Goal: Communication & Community: Participate in discussion

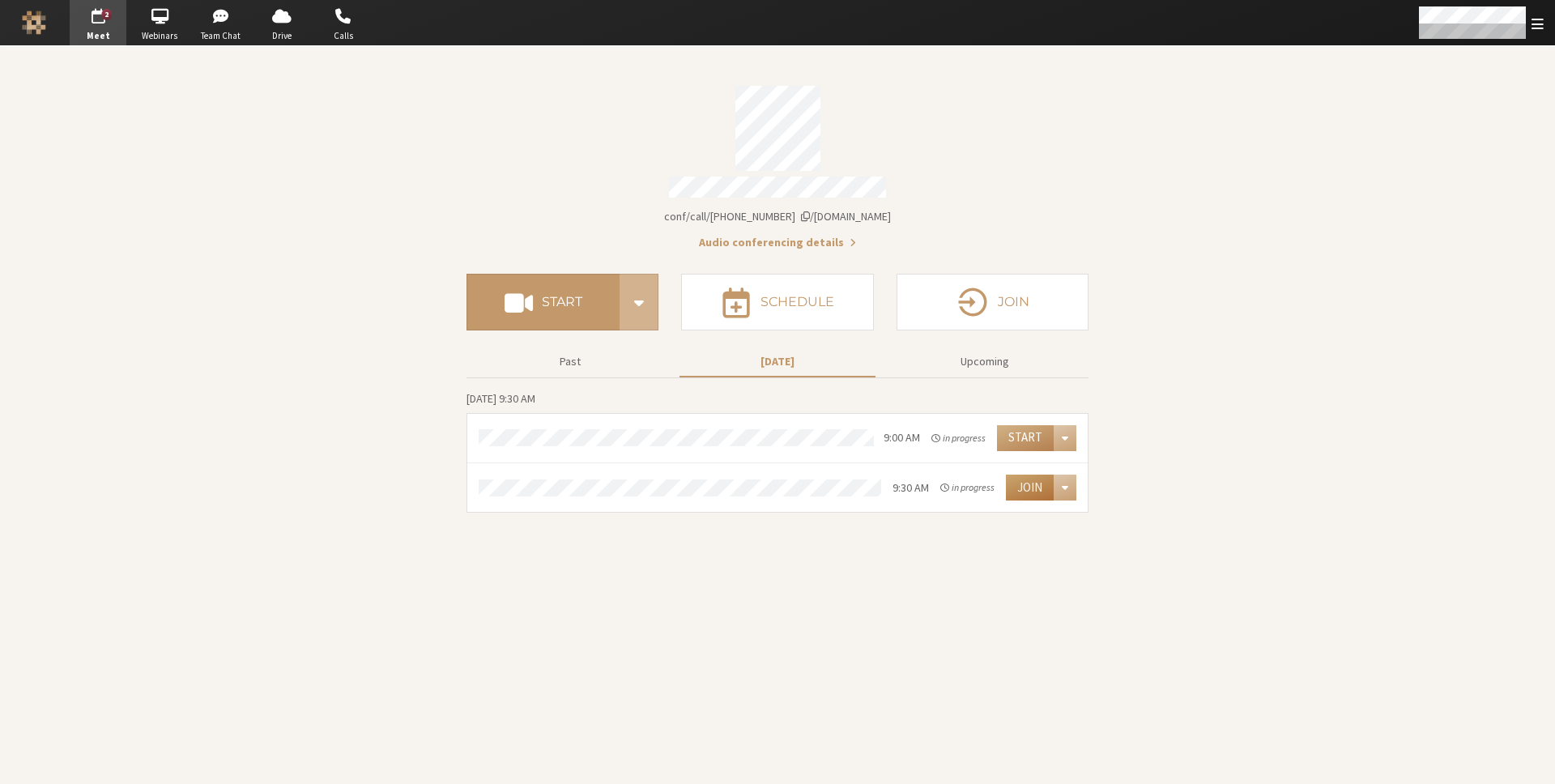
click at [1028, 474] on button "Join" at bounding box center [1029, 487] width 48 height 26
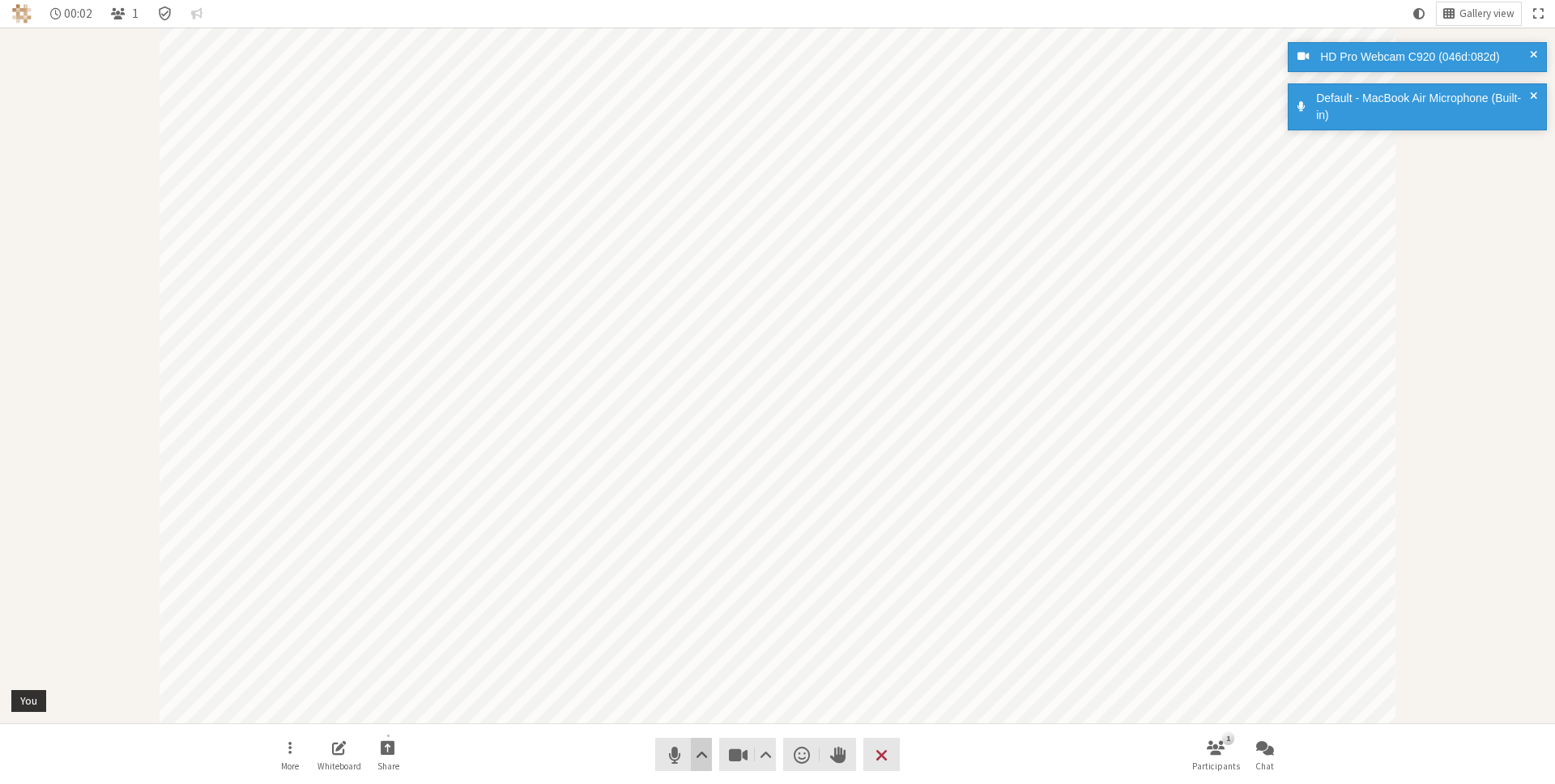
click at [703, 749] on span "Audio settings" at bounding box center [701, 754] width 12 height 23
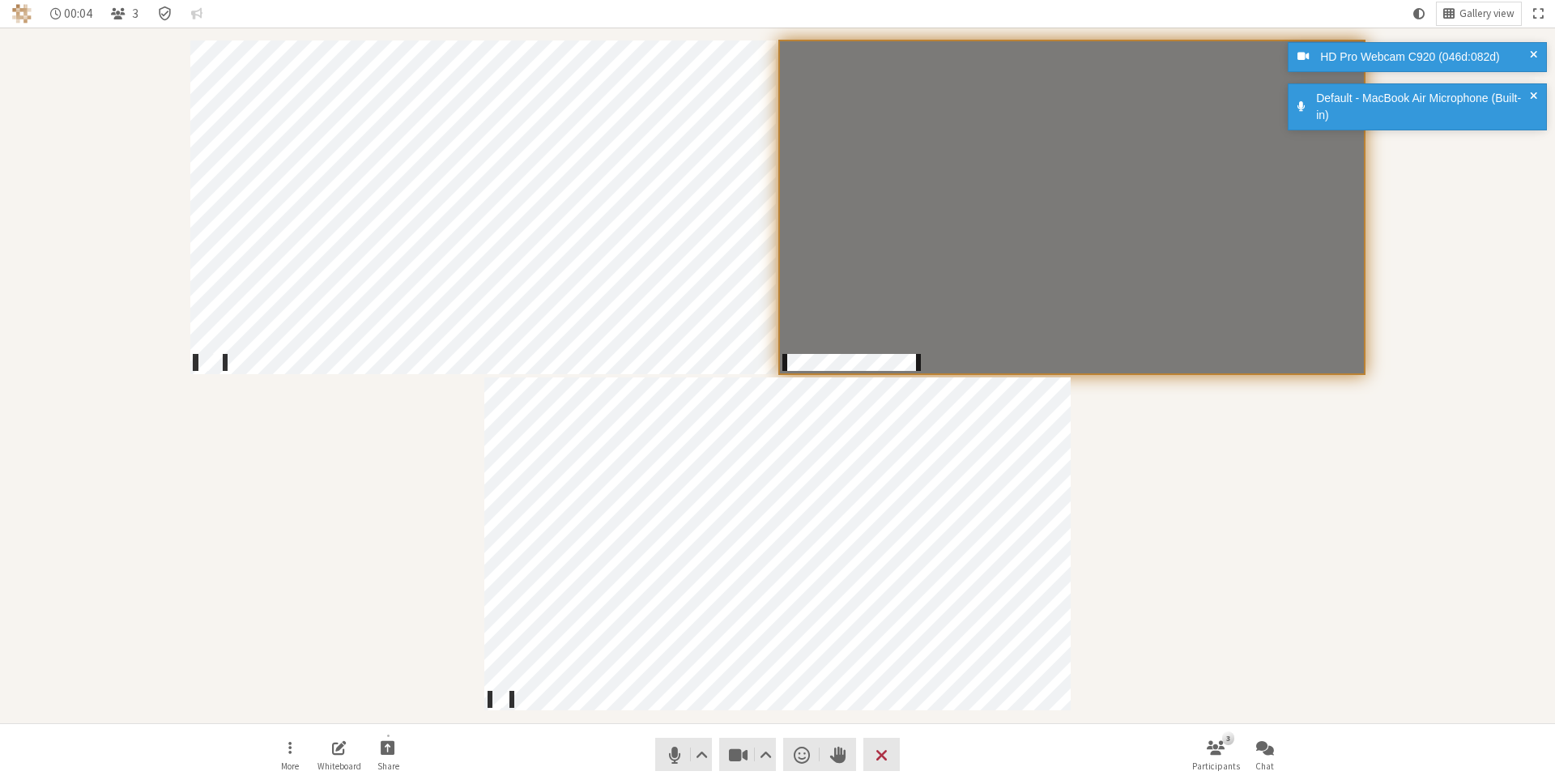
click at [1182, 535] on div "Participants" at bounding box center [778, 375] width 1532 height 673
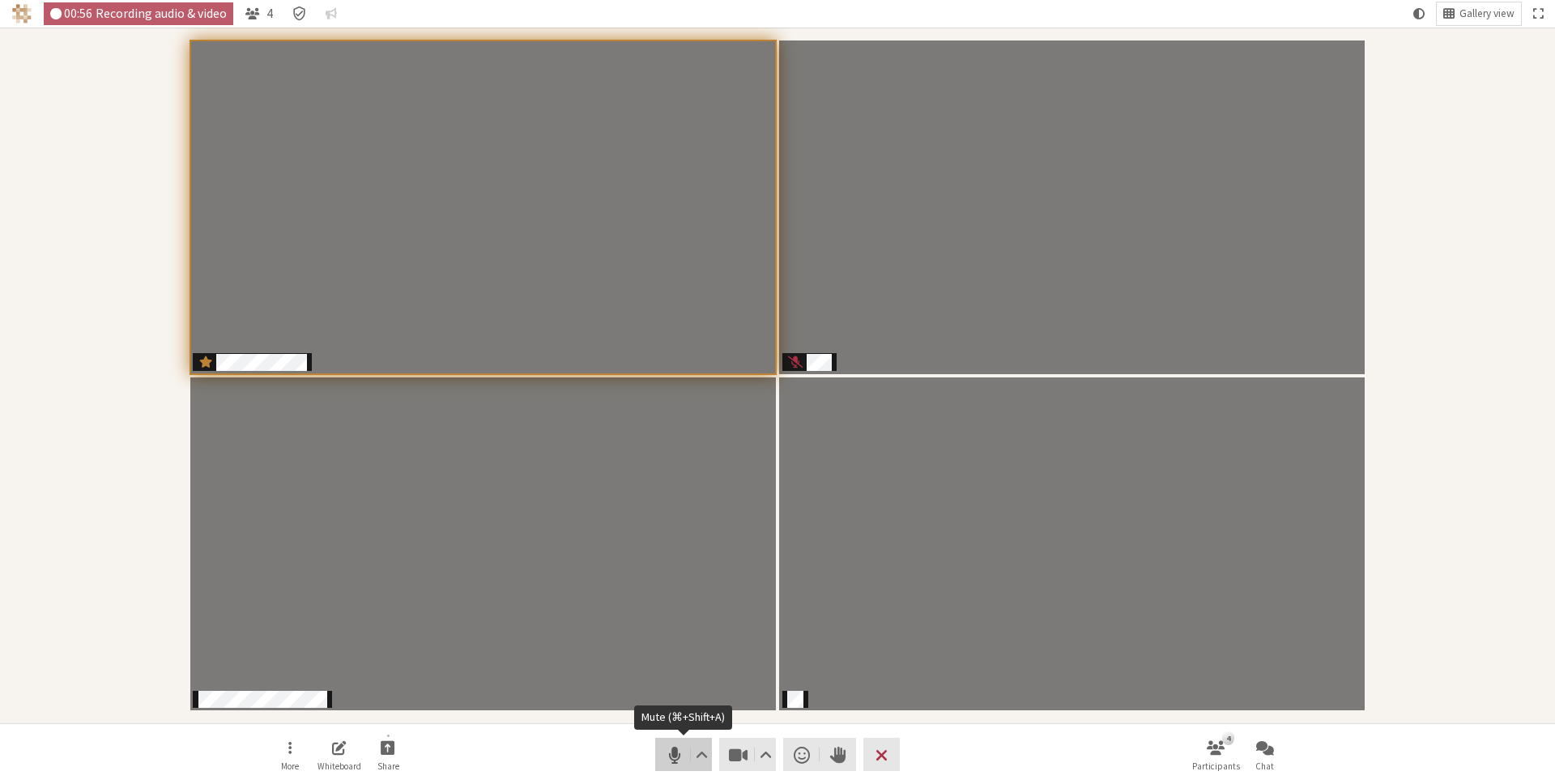
click at [674, 751] on span "Mute (⌘+Shift+A)" at bounding box center [674, 754] width 23 height 23
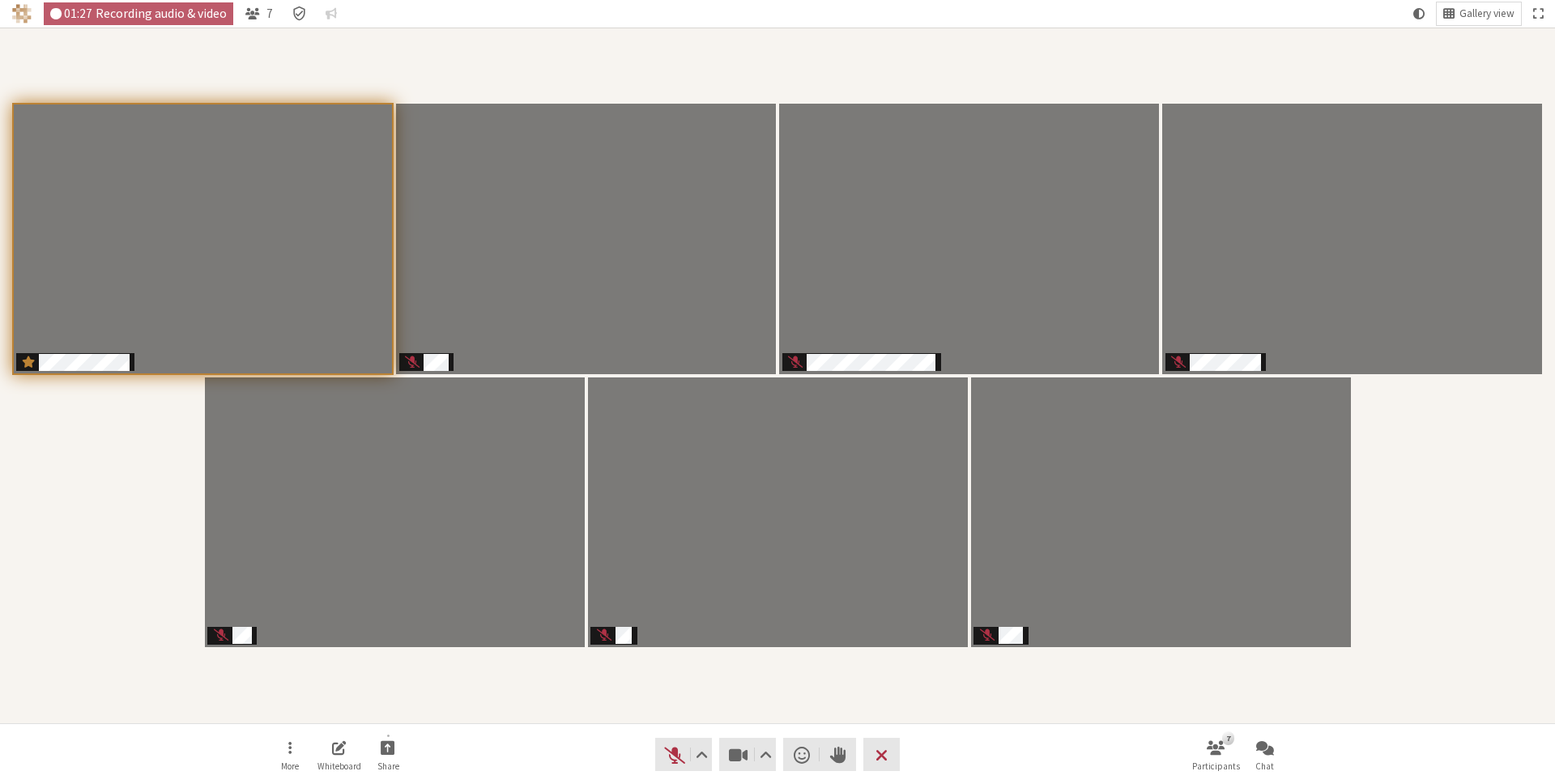
click at [729, 671] on div "Participants" at bounding box center [778, 375] width 1532 height 673
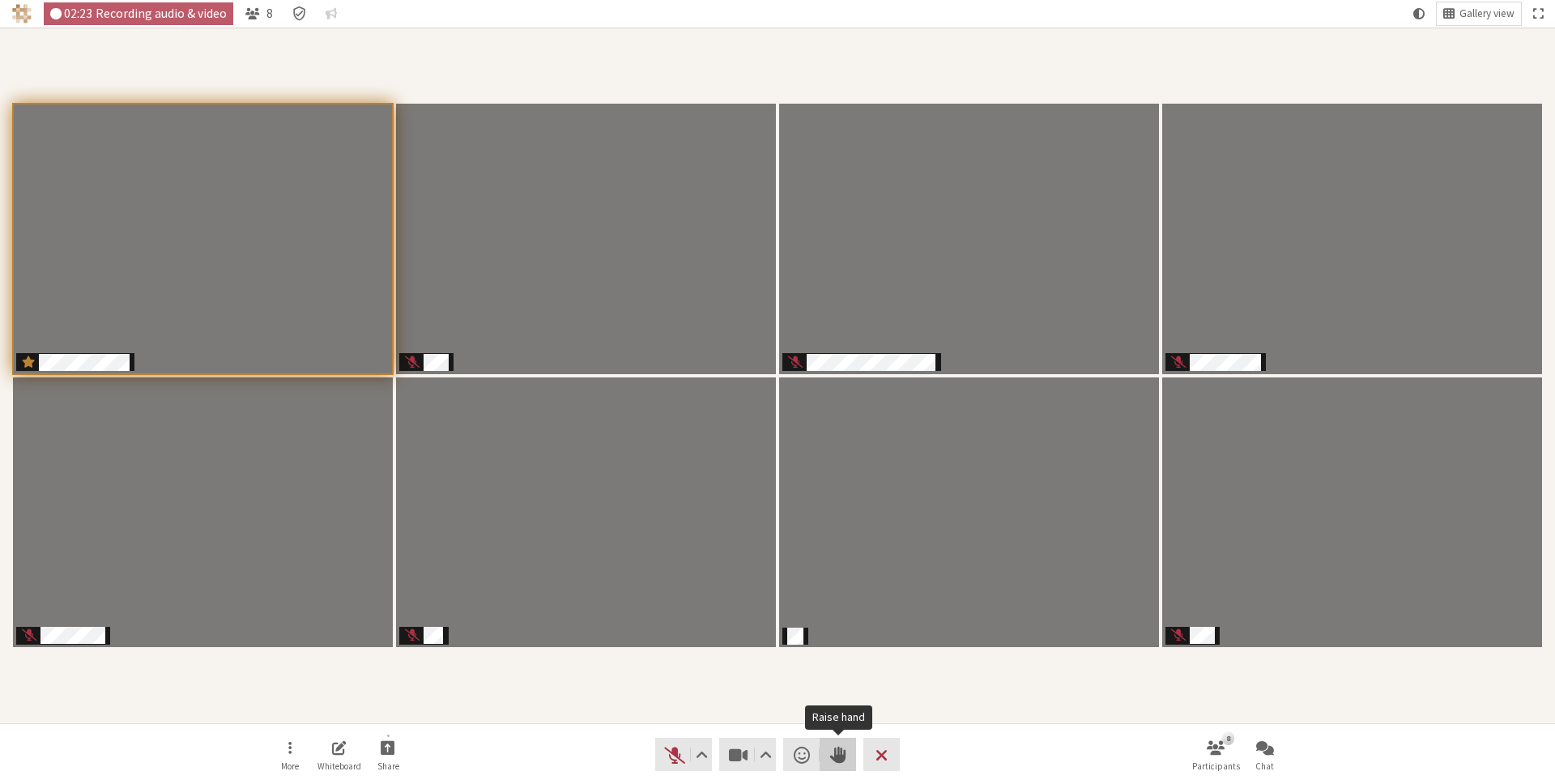
click at [831, 765] on button "Raise hand" at bounding box center [837, 754] width 36 height 33
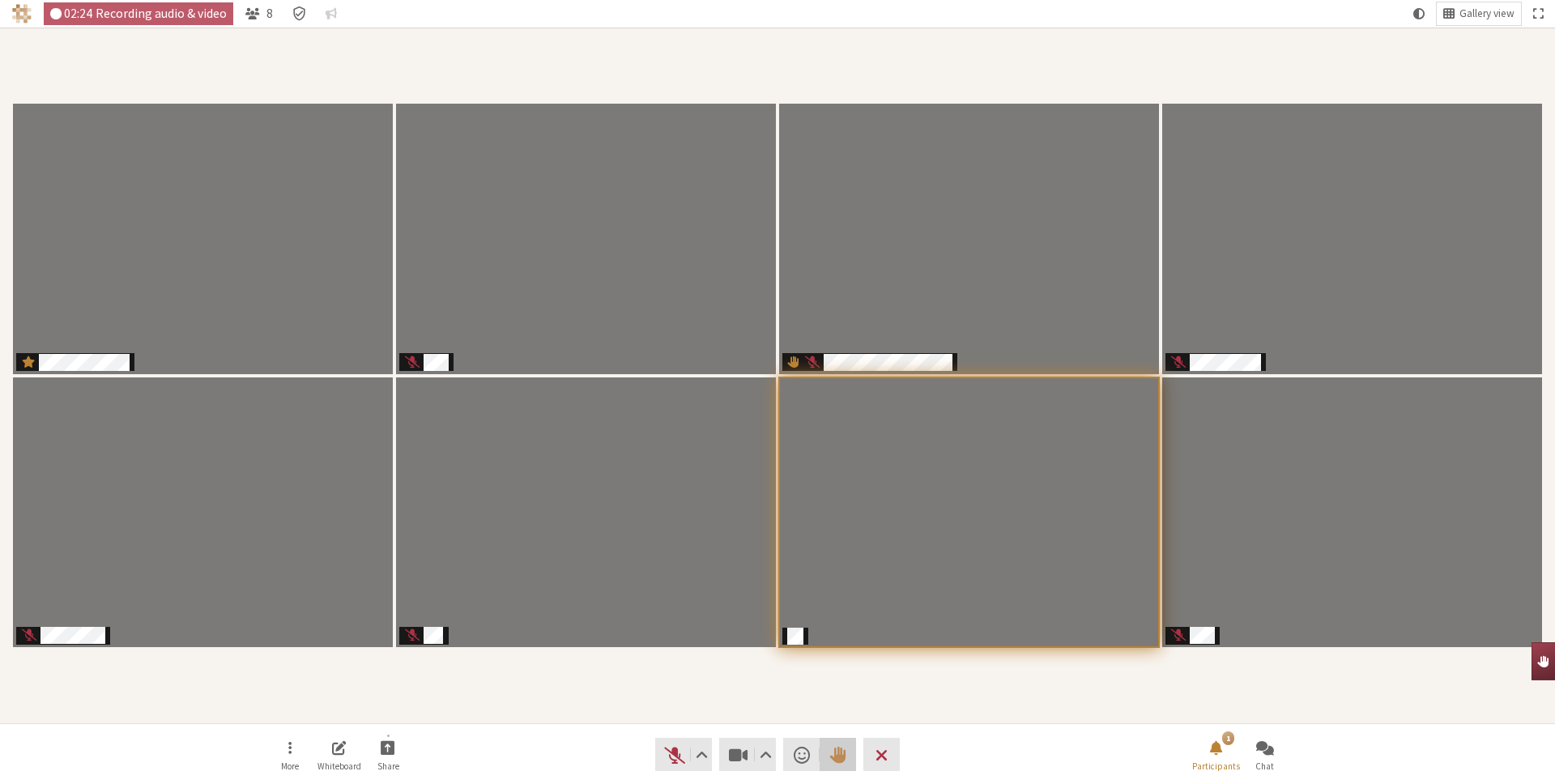
click at [831, 765] on button "Lower hand" at bounding box center [837, 754] width 36 height 33
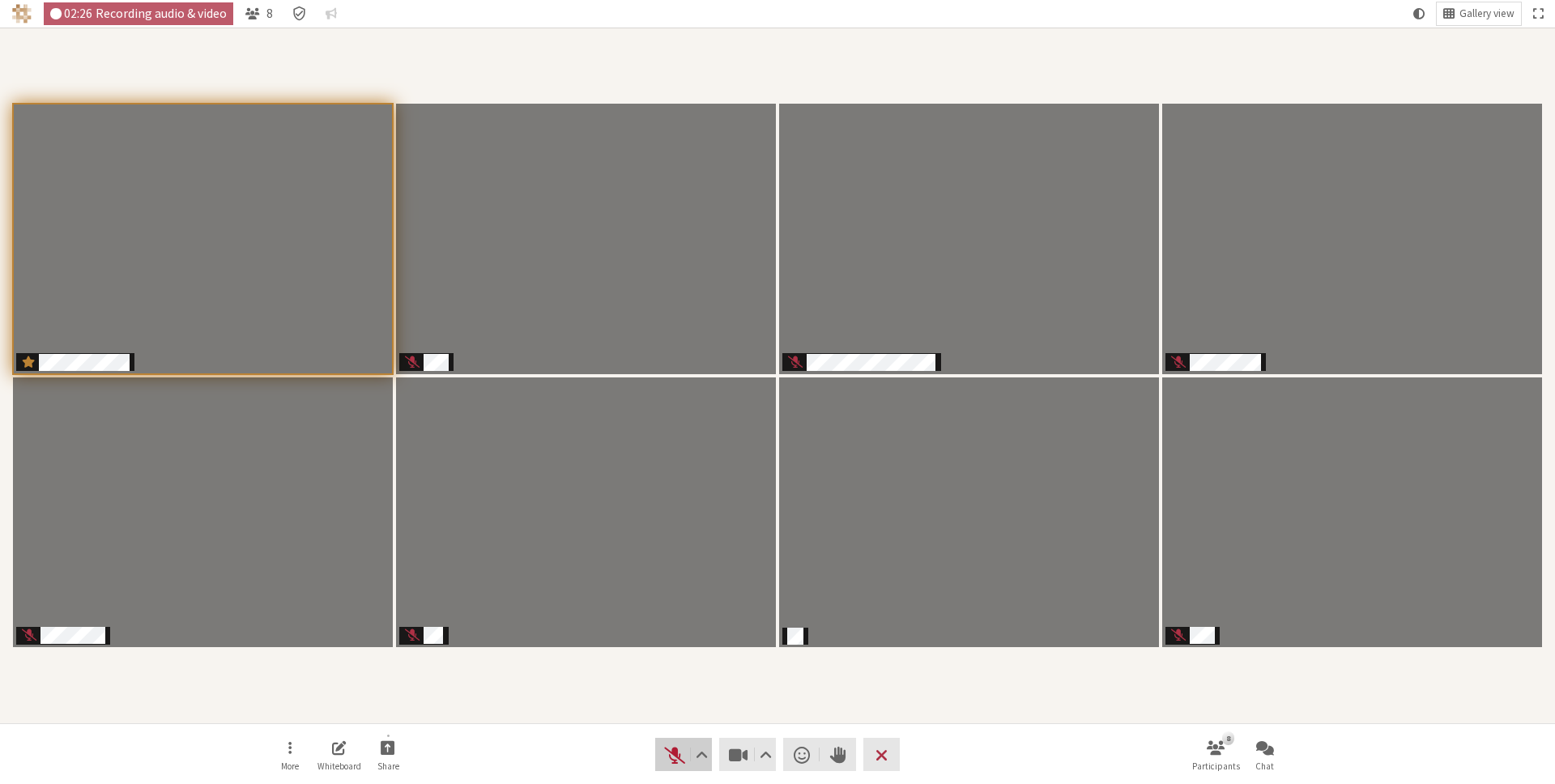
click at [671, 759] on span "Unmute (⌘+Shift+A)" at bounding box center [674, 754] width 23 height 23
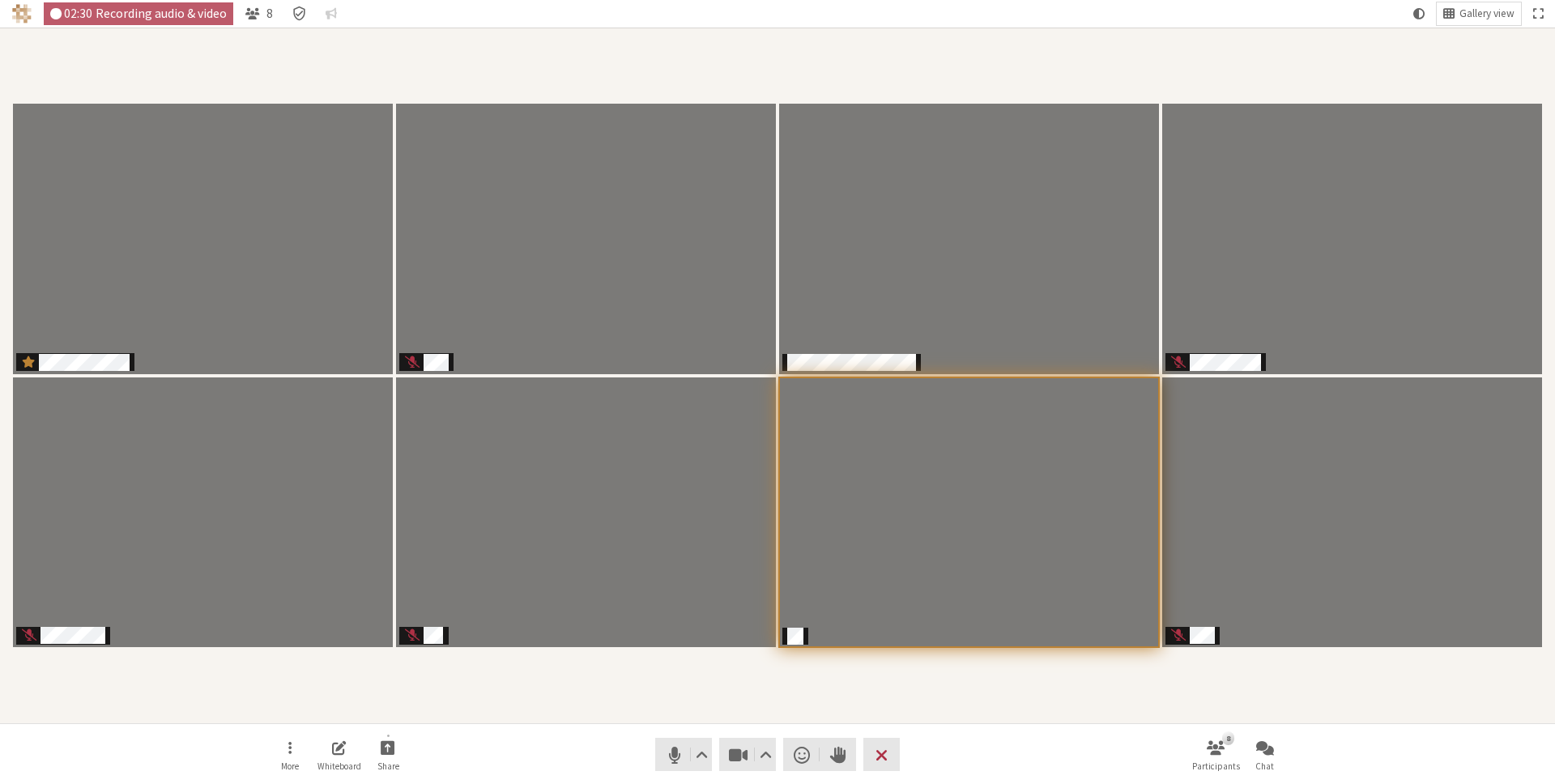
click at [808, 707] on div "Participants" at bounding box center [778, 375] width 1532 height 673
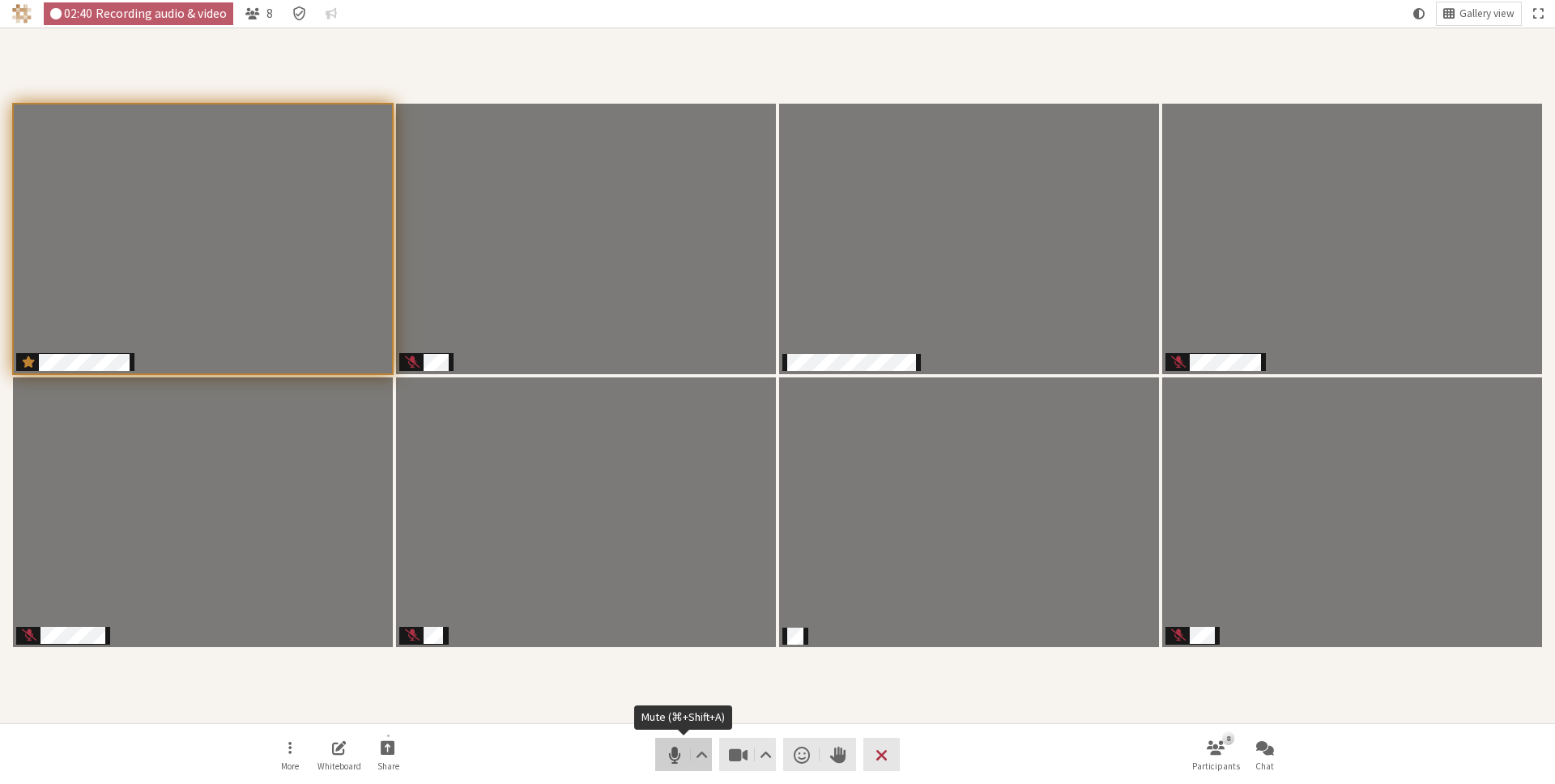
click at [669, 753] on span "Mute (⌘+Shift+A)" at bounding box center [674, 754] width 23 height 23
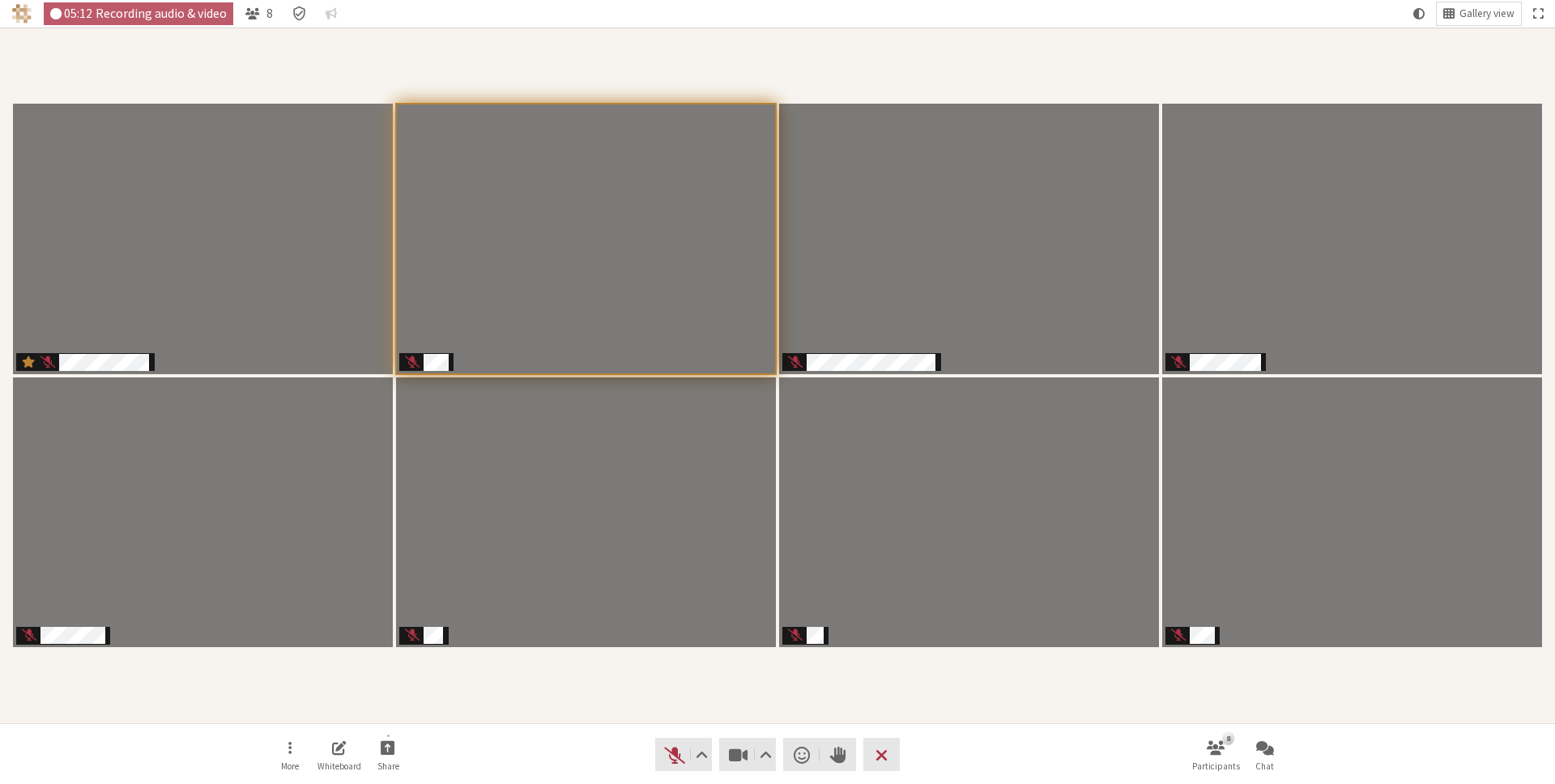
click at [609, 698] on div "Participants" at bounding box center [778, 375] width 1532 height 673
click at [681, 746] on span "Unmute (⌘+Shift+A)" at bounding box center [674, 754] width 23 height 23
click at [870, 681] on div "Participants" at bounding box center [778, 375] width 1532 height 673
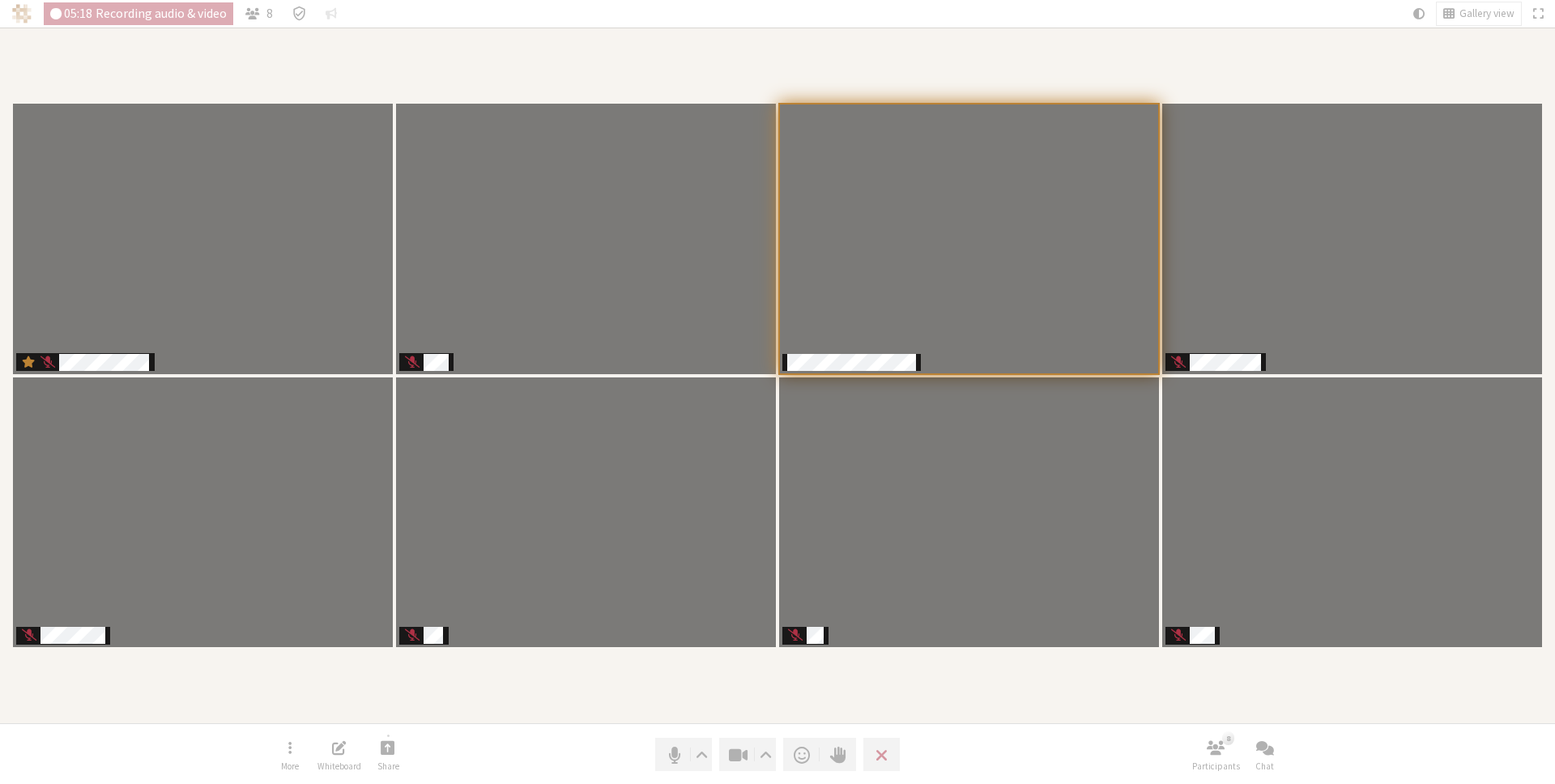
click at [866, 681] on div "Participants" at bounding box center [778, 375] width 1532 height 673
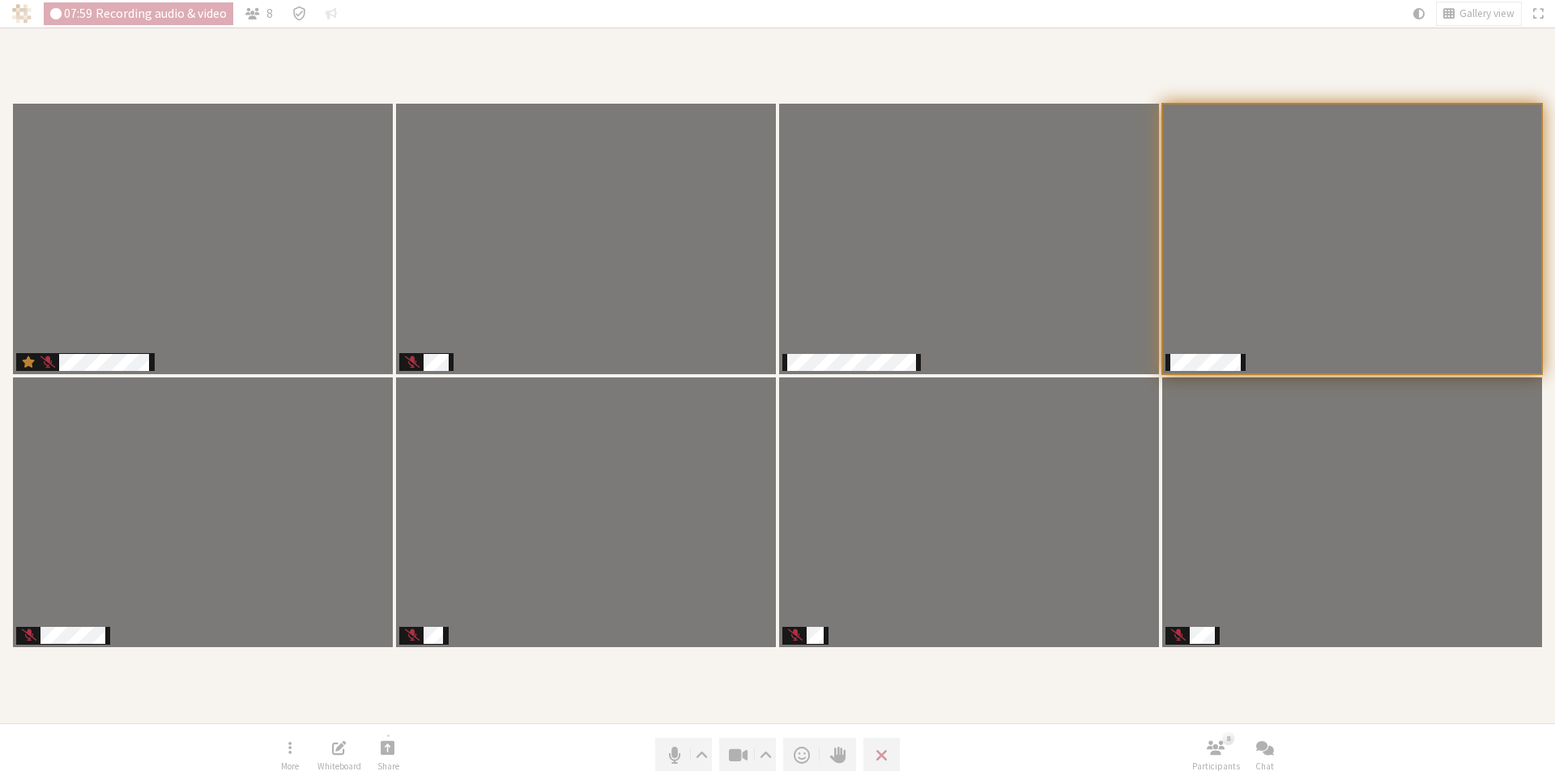
click at [692, 681] on div "Participants" at bounding box center [778, 375] width 1532 height 673
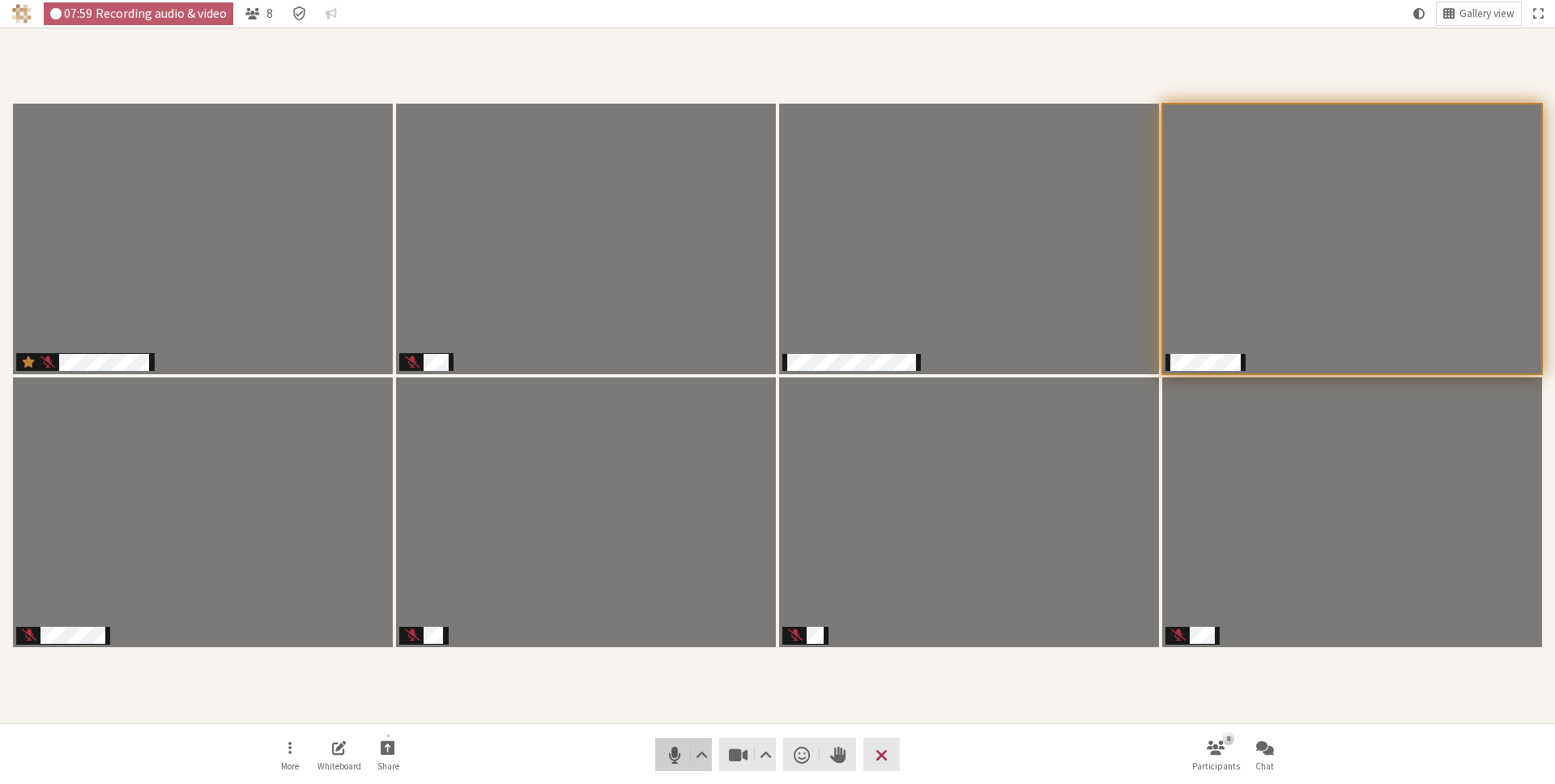
click at [674, 758] on span "Mute (⌘+Shift+A)" at bounding box center [674, 754] width 23 height 23
click at [1217, 693] on div "Participants" at bounding box center [778, 375] width 1532 height 673
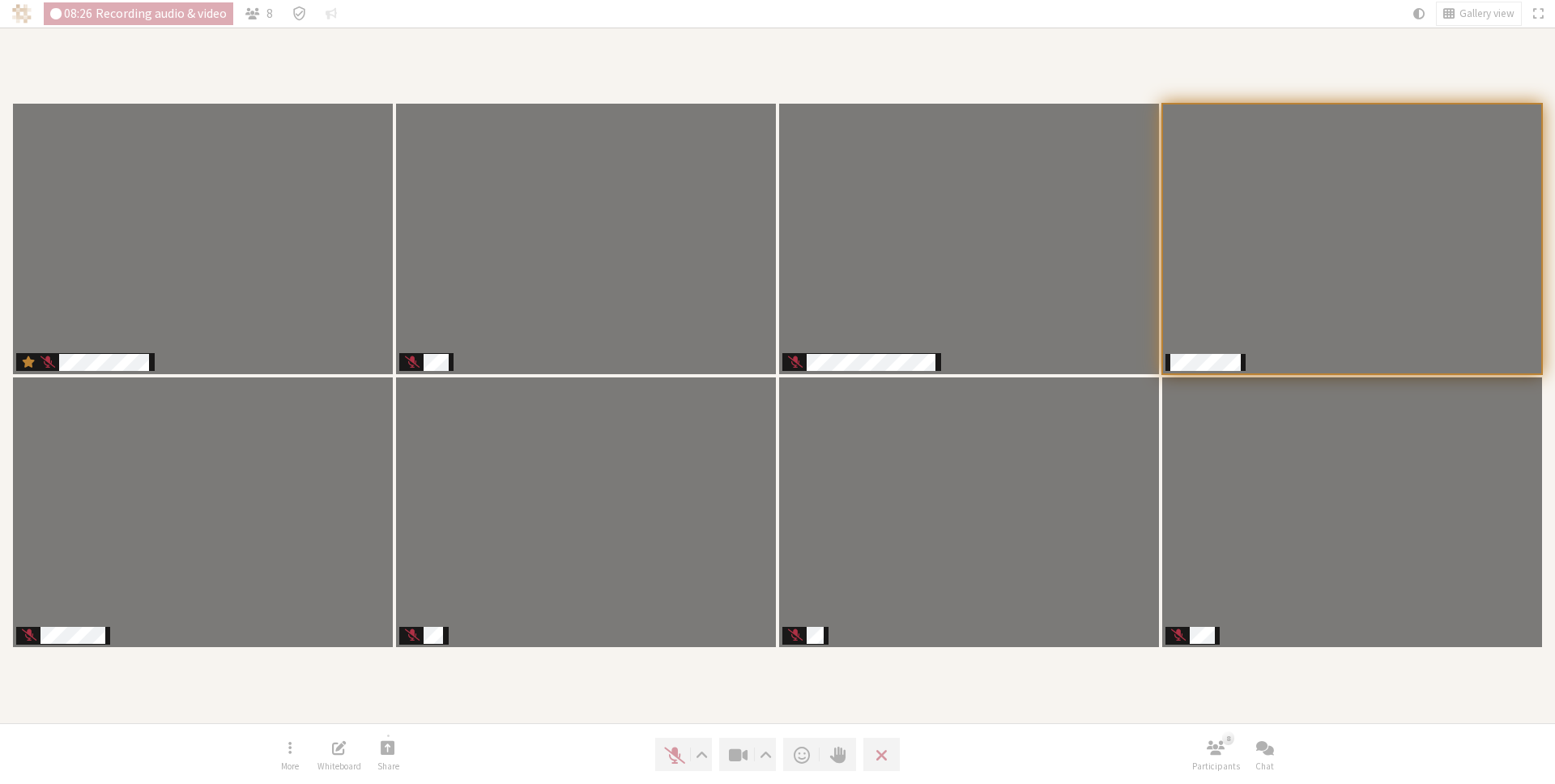
click at [1217, 693] on div "Participants" at bounding box center [778, 375] width 1532 height 673
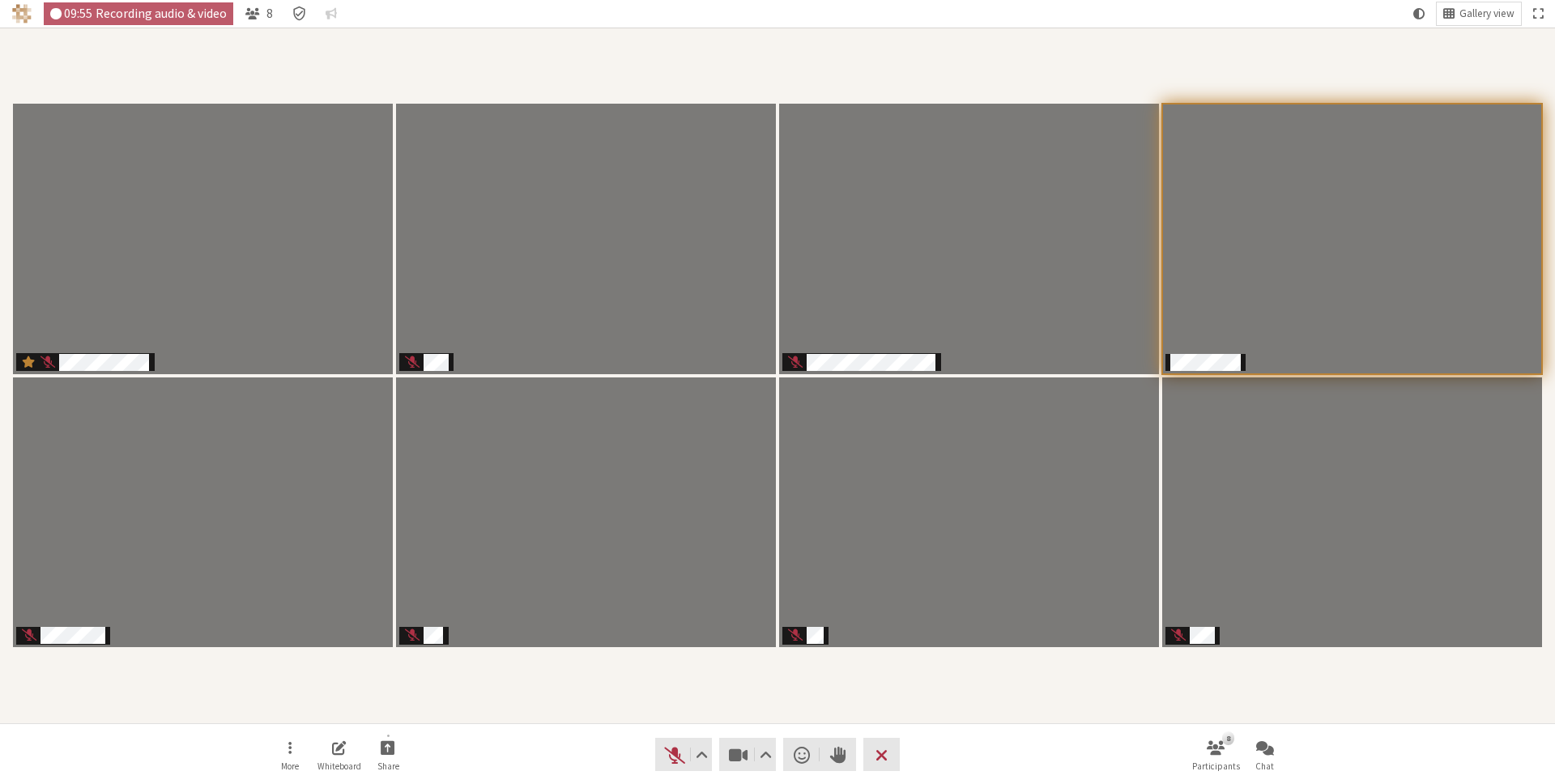
click at [1006, 699] on div "Participants" at bounding box center [778, 375] width 1532 height 673
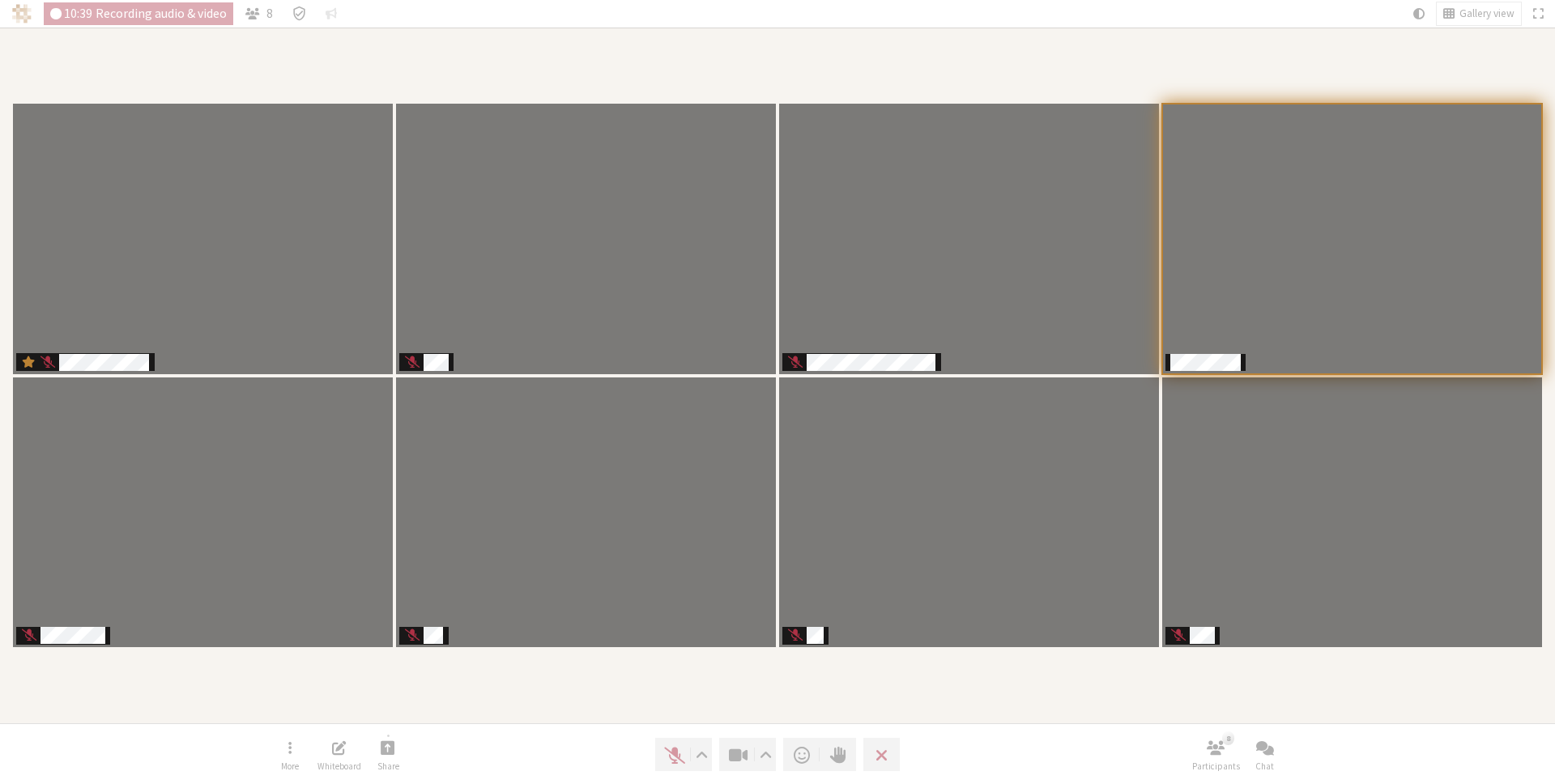
click at [873, 666] on div "Participants" at bounding box center [778, 375] width 1532 height 673
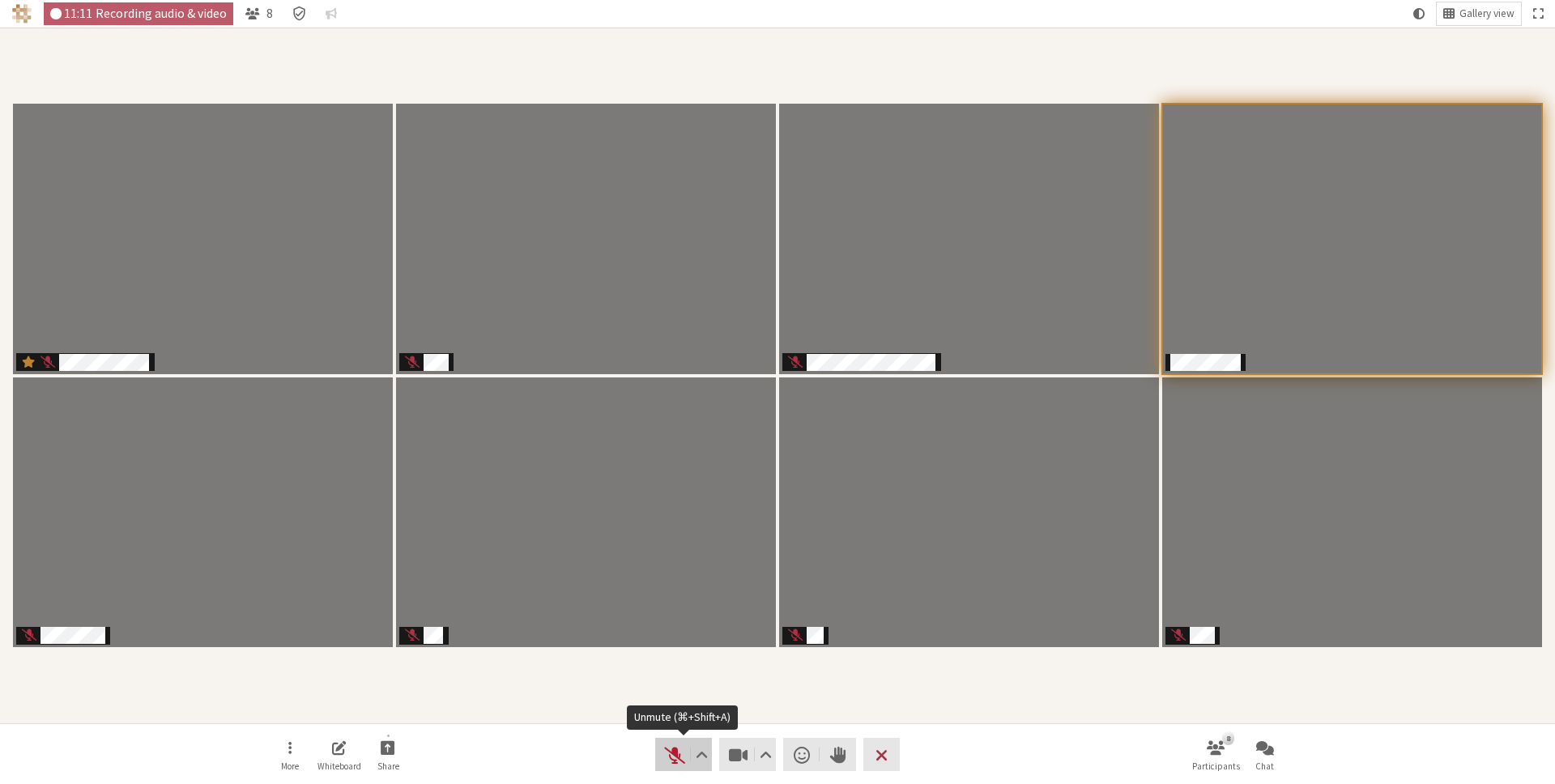
click at [669, 749] on span "Unmute (⌘+Shift+A)" at bounding box center [674, 754] width 23 height 23
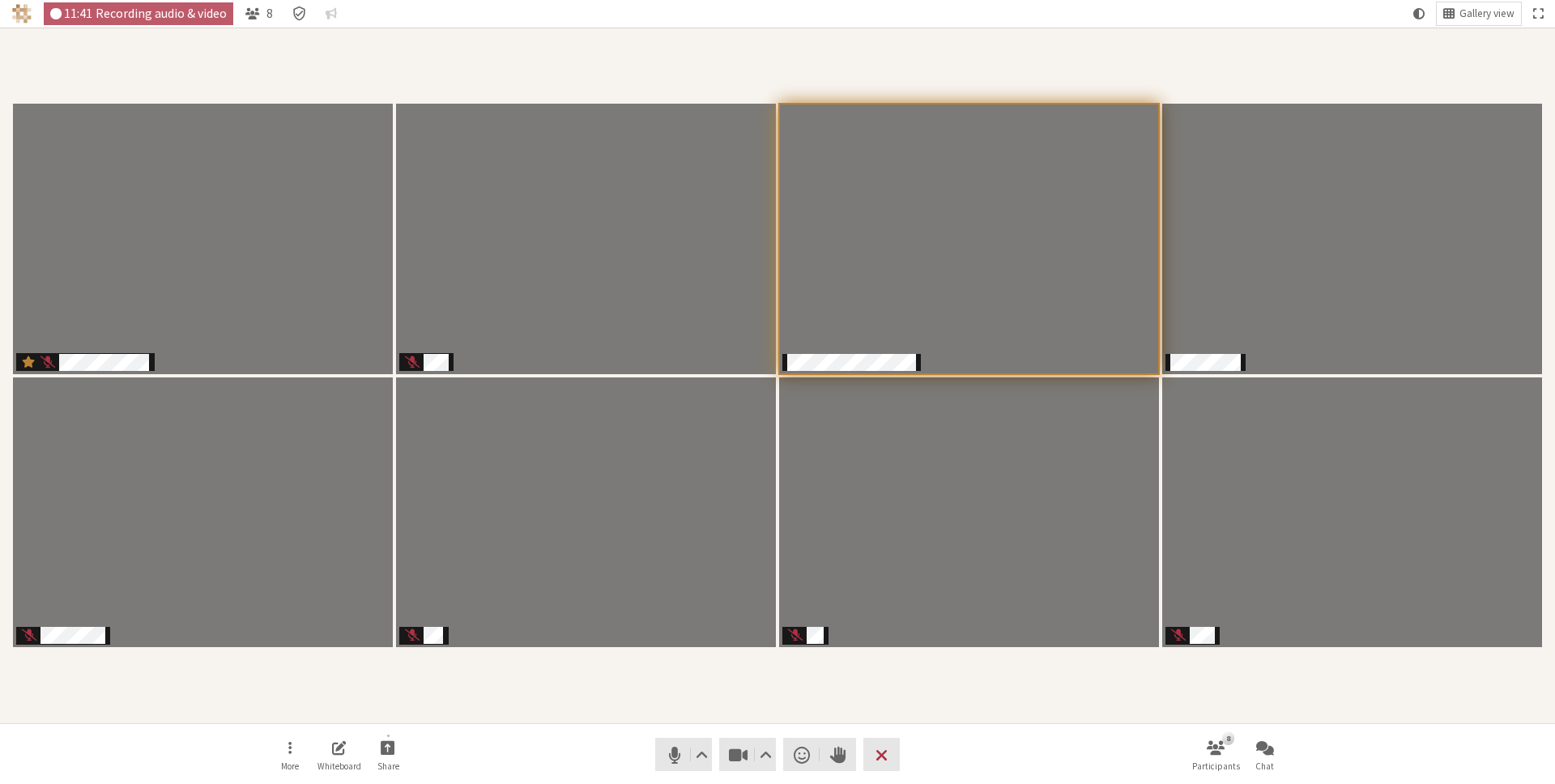
click at [927, 717] on section "Participants" at bounding box center [777, 375] width 1555 height 696
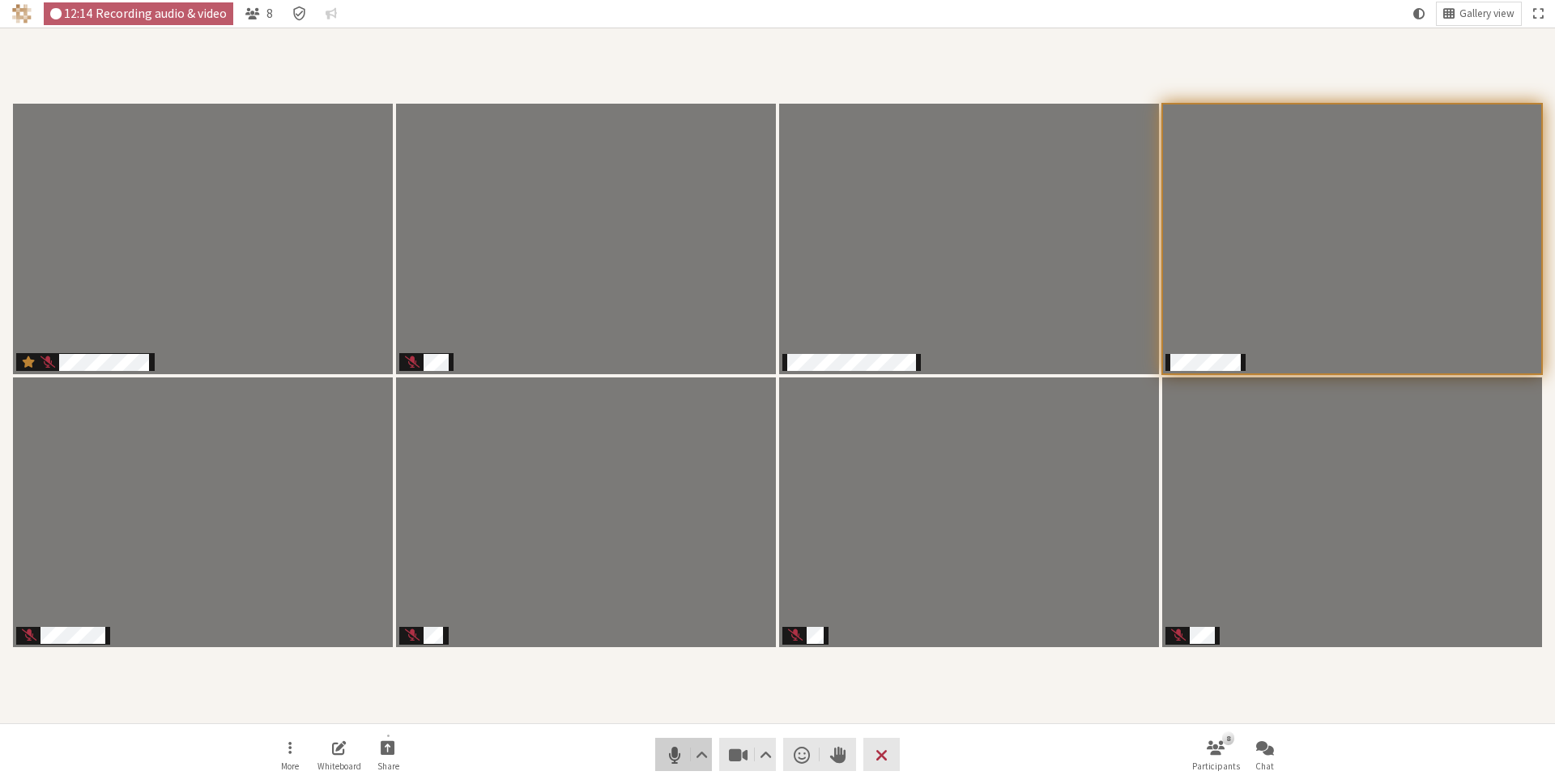
click at [674, 754] on span "Mute (⌘+Shift+A)" at bounding box center [674, 754] width 23 height 23
click at [1166, 678] on div "Participants" at bounding box center [778, 375] width 1532 height 673
click at [664, 749] on span "Unmute (⌘+Shift+A)" at bounding box center [674, 754] width 23 height 23
click at [708, 704] on div "Participants" at bounding box center [778, 375] width 1532 height 673
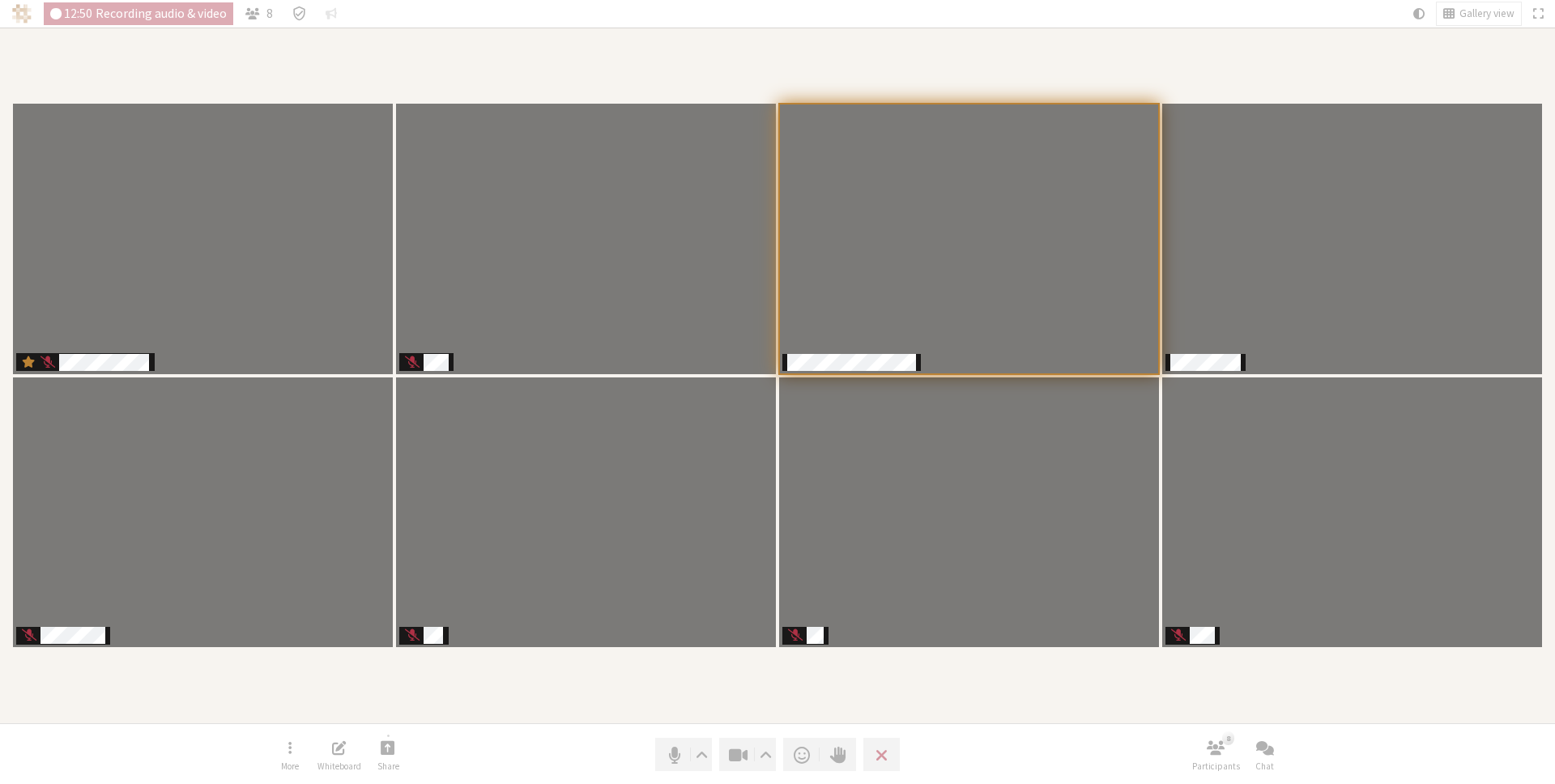
click at [708, 704] on div "Participants" at bounding box center [778, 375] width 1532 height 673
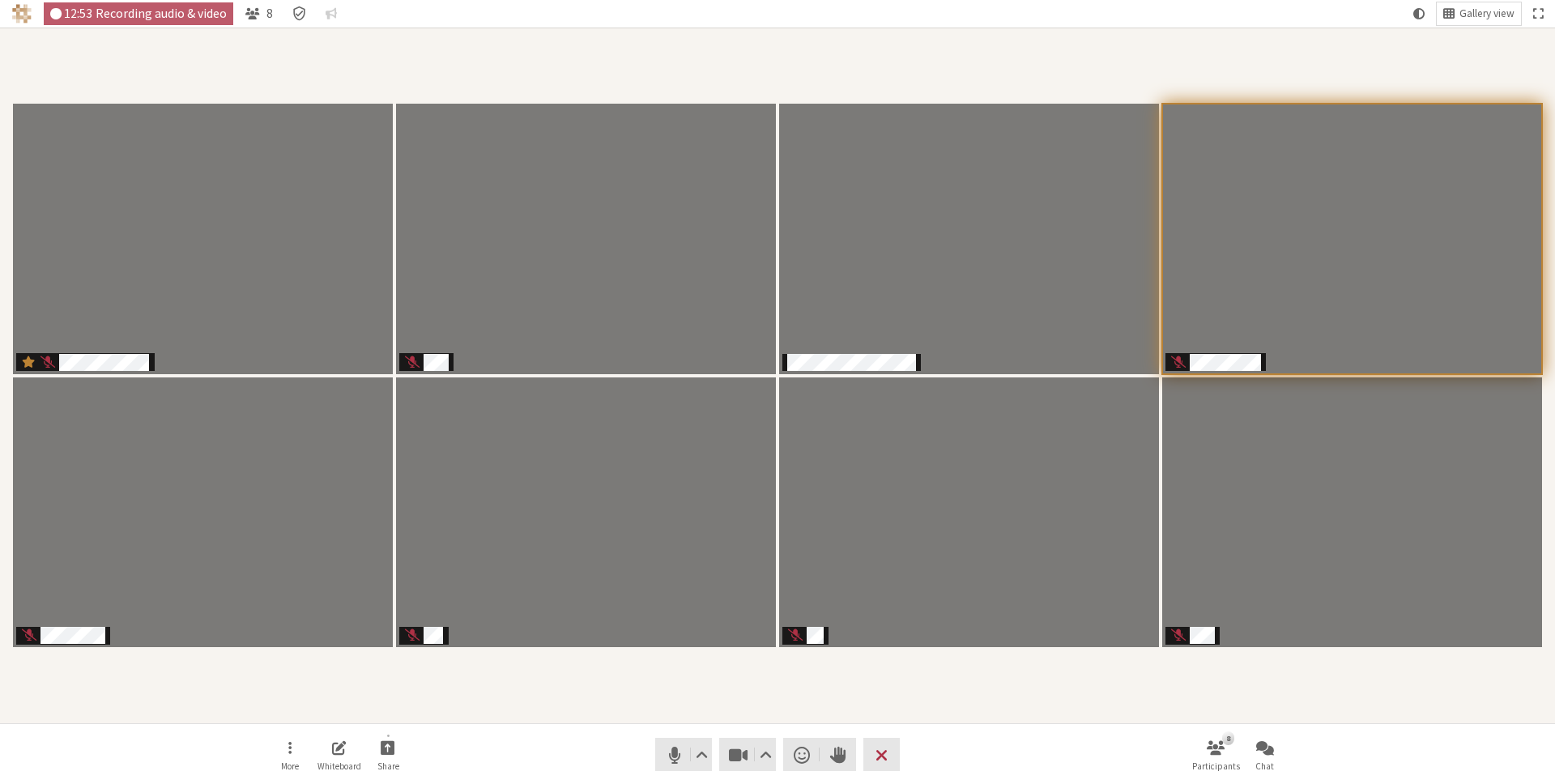
click at [708, 704] on div "Participants" at bounding box center [778, 375] width 1532 height 673
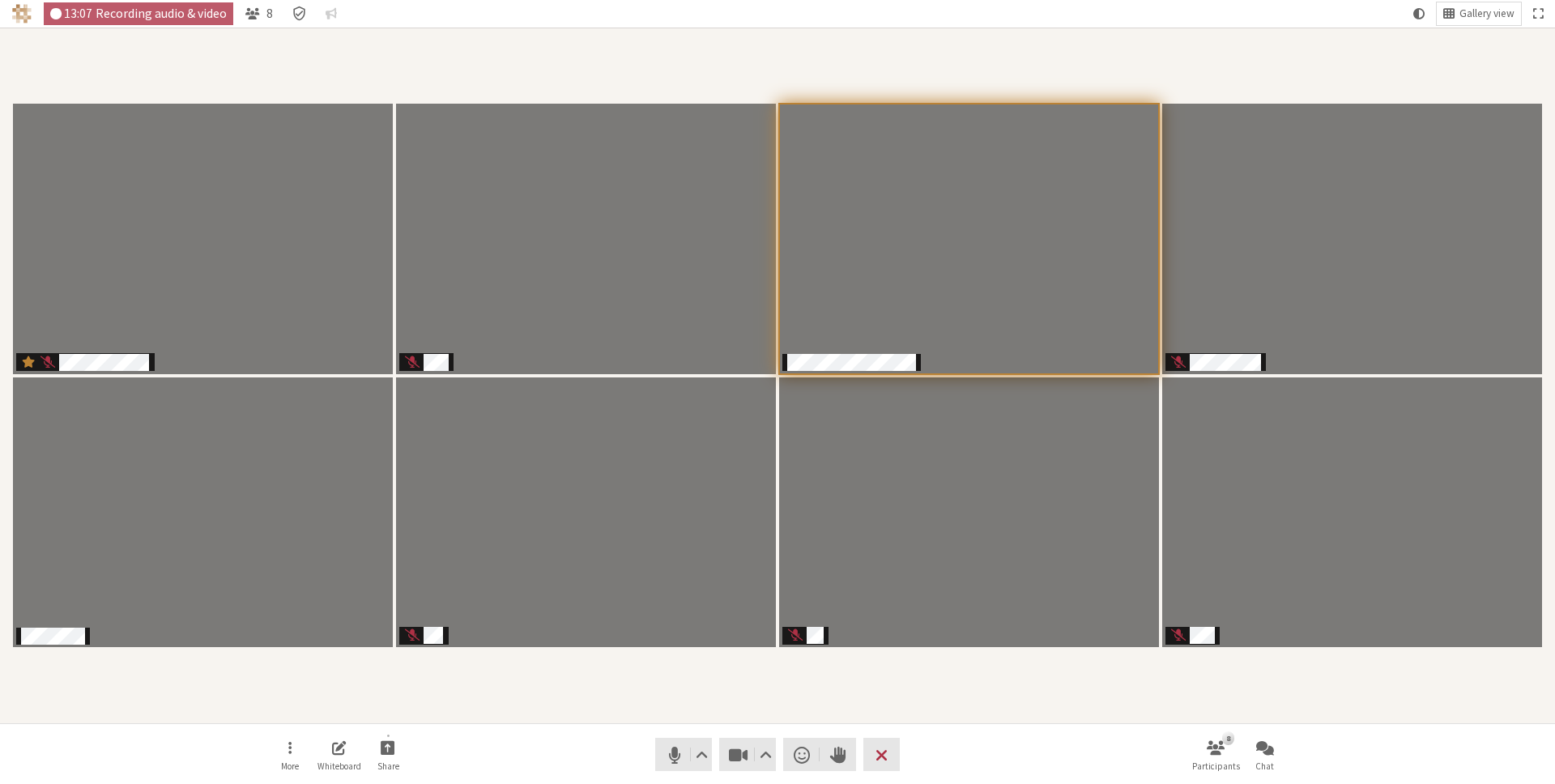
click at [459, 691] on div "Participants" at bounding box center [778, 375] width 1532 height 673
click at [922, 687] on div "Participants" at bounding box center [778, 375] width 1532 height 673
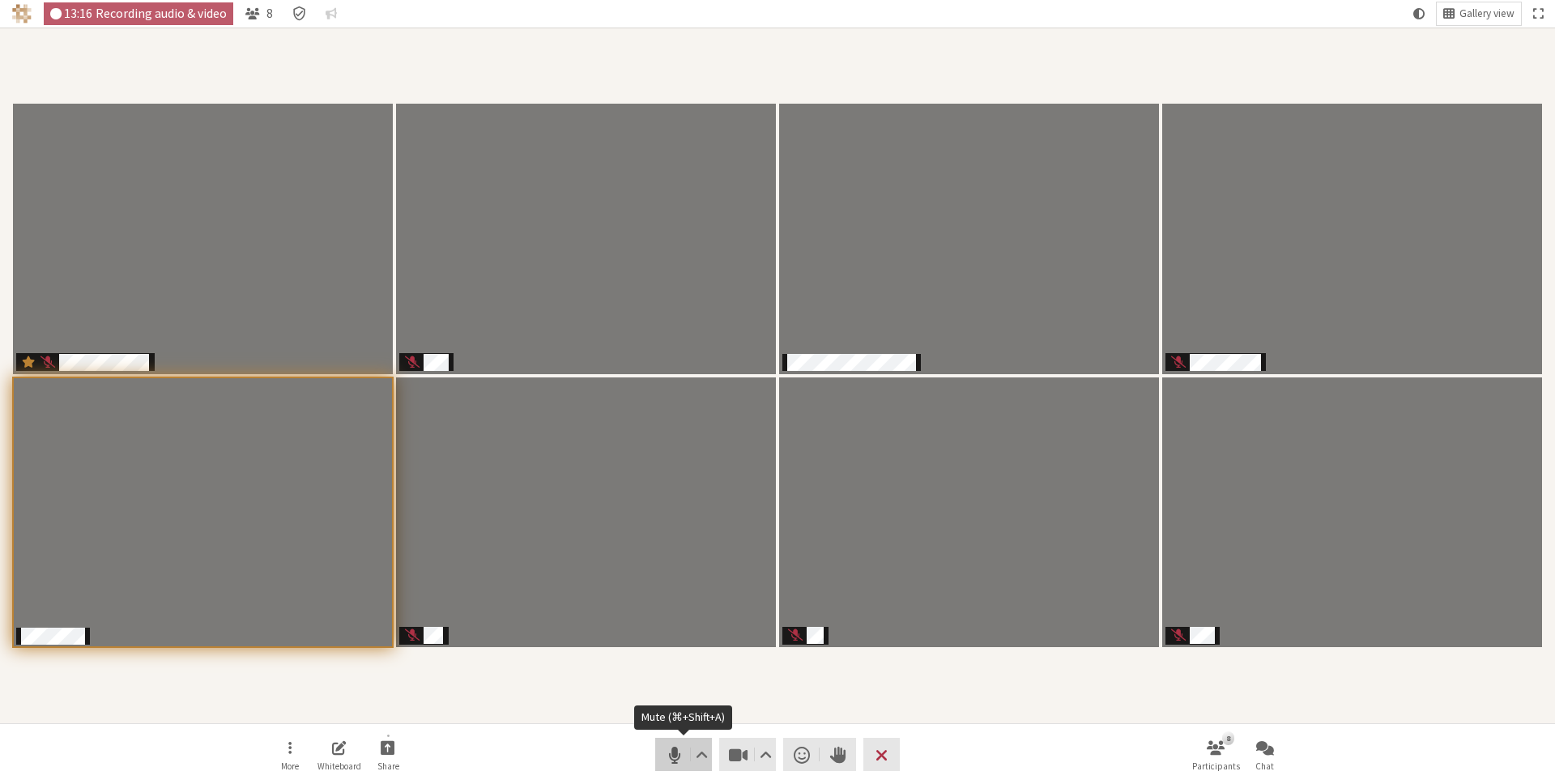
click at [674, 740] on button "Audio" at bounding box center [683, 754] width 57 height 33
click at [738, 676] on div "Participants" at bounding box center [778, 375] width 1532 height 673
click at [795, 752] on span "Send a reaction" at bounding box center [802, 754] width 16 height 23
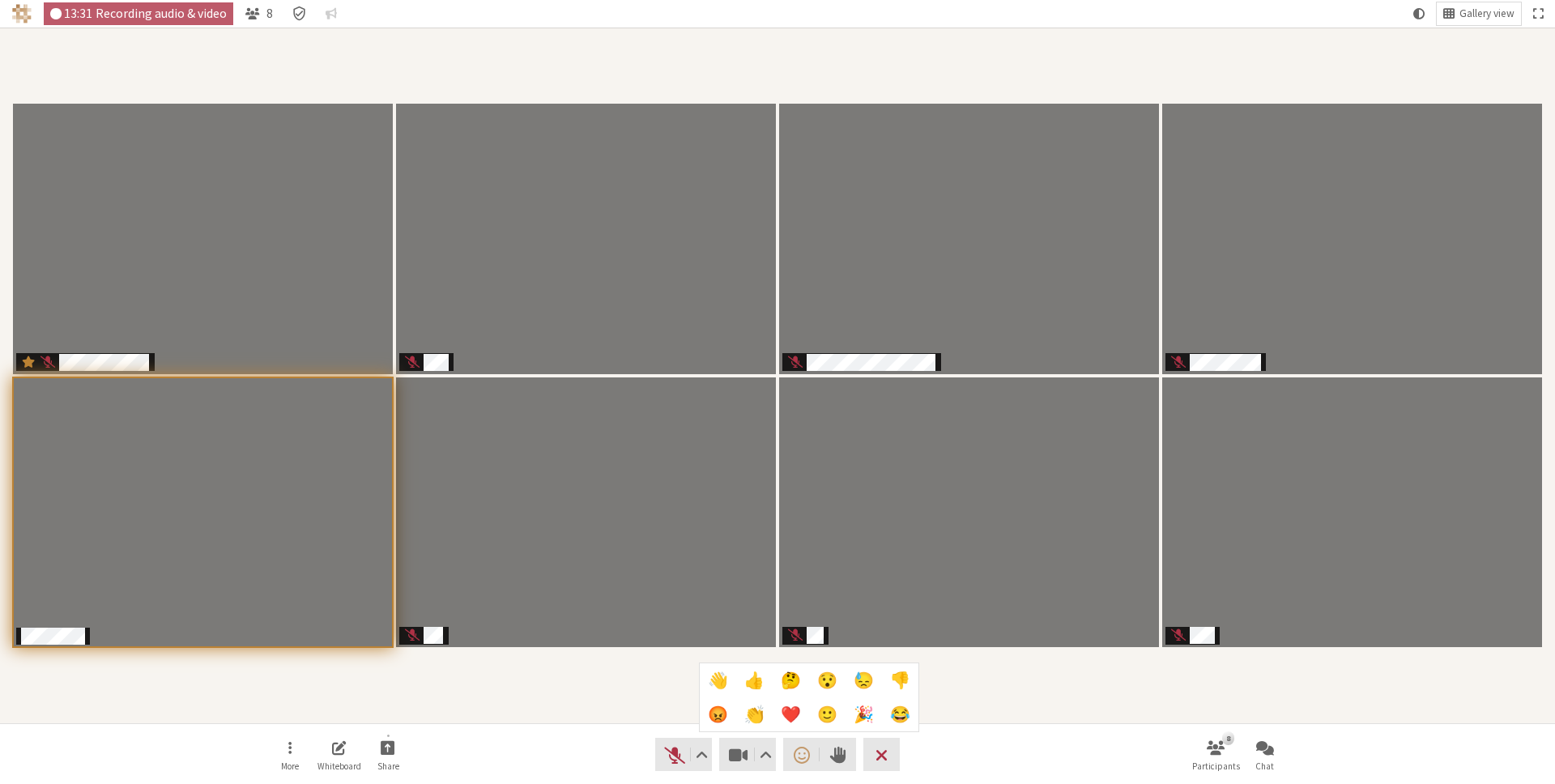
click at [787, 673] on span "🤔" at bounding box center [791, 680] width 20 height 18
click at [797, 685] on div "Participants" at bounding box center [778, 375] width 1532 height 673
click at [657, 709] on div "Participants" at bounding box center [778, 375] width 1532 height 673
click at [665, 761] on span "Unmute (⌘+Shift+A)" at bounding box center [674, 754] width 23 height 23
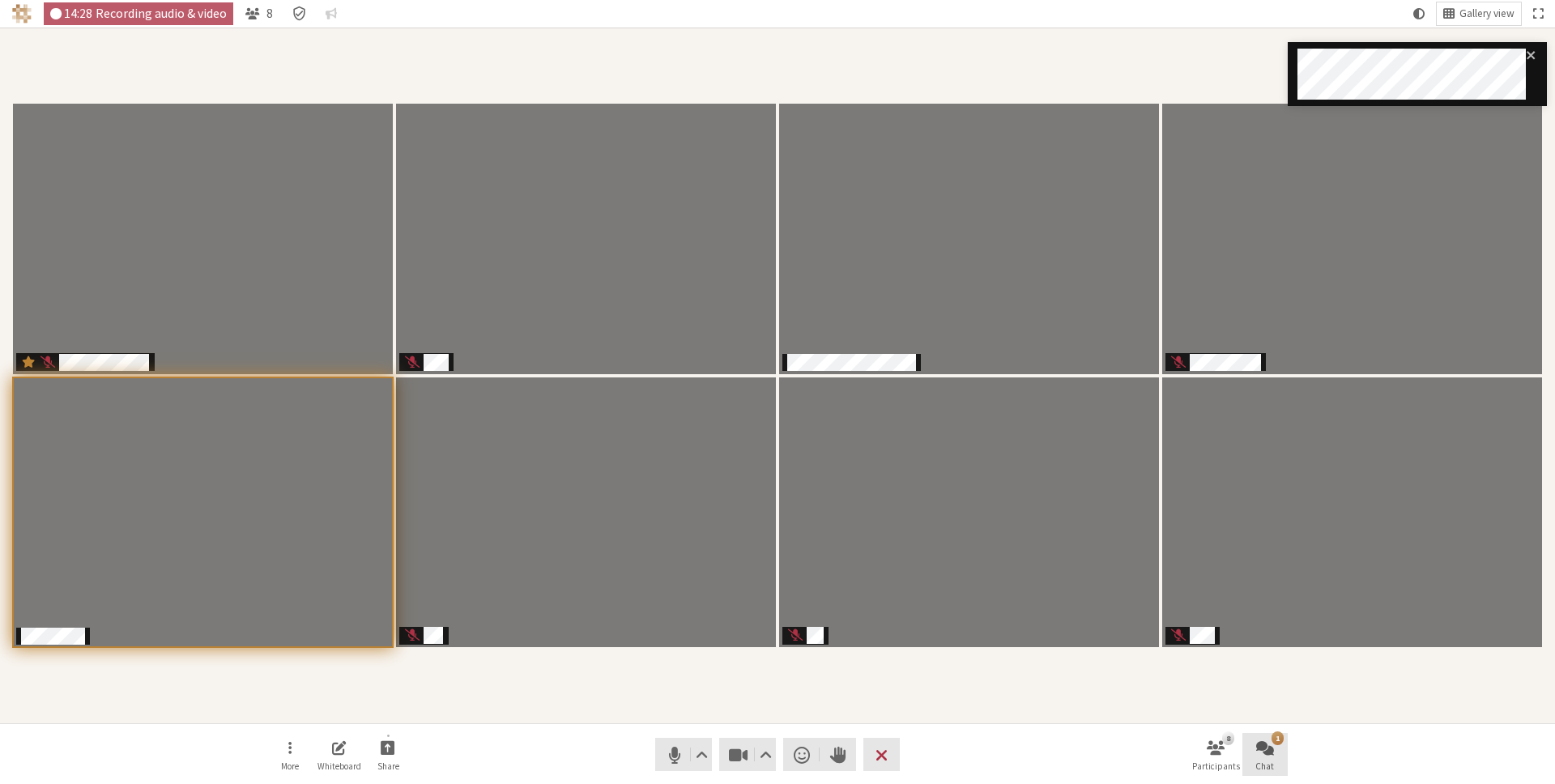
click at [1274, 741] on div "1" at bounding box center [1277, 737] width 12 height 13
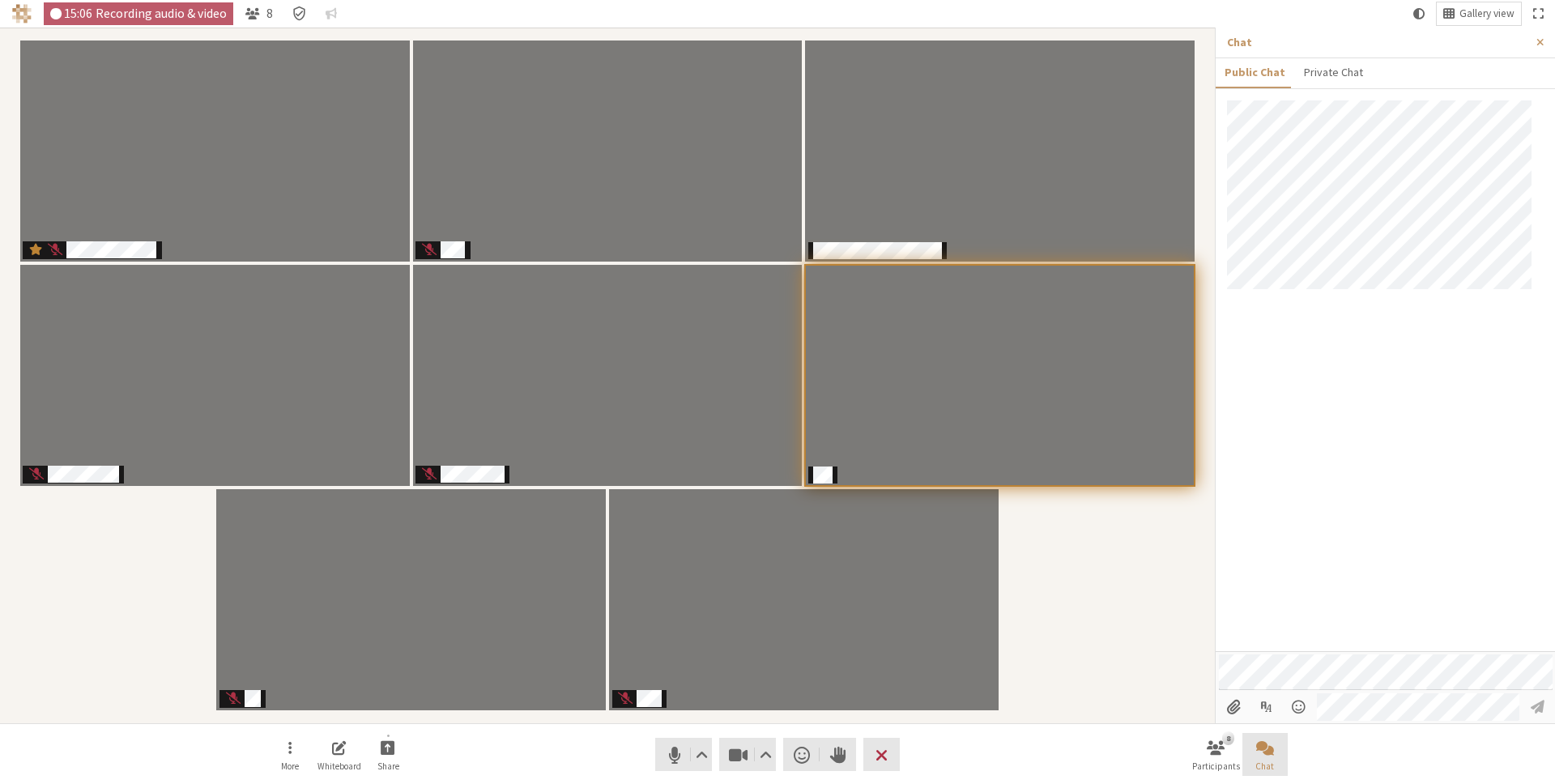
click at [1336, 401] on div at bounding box center [1385, 376] width 339 height 551
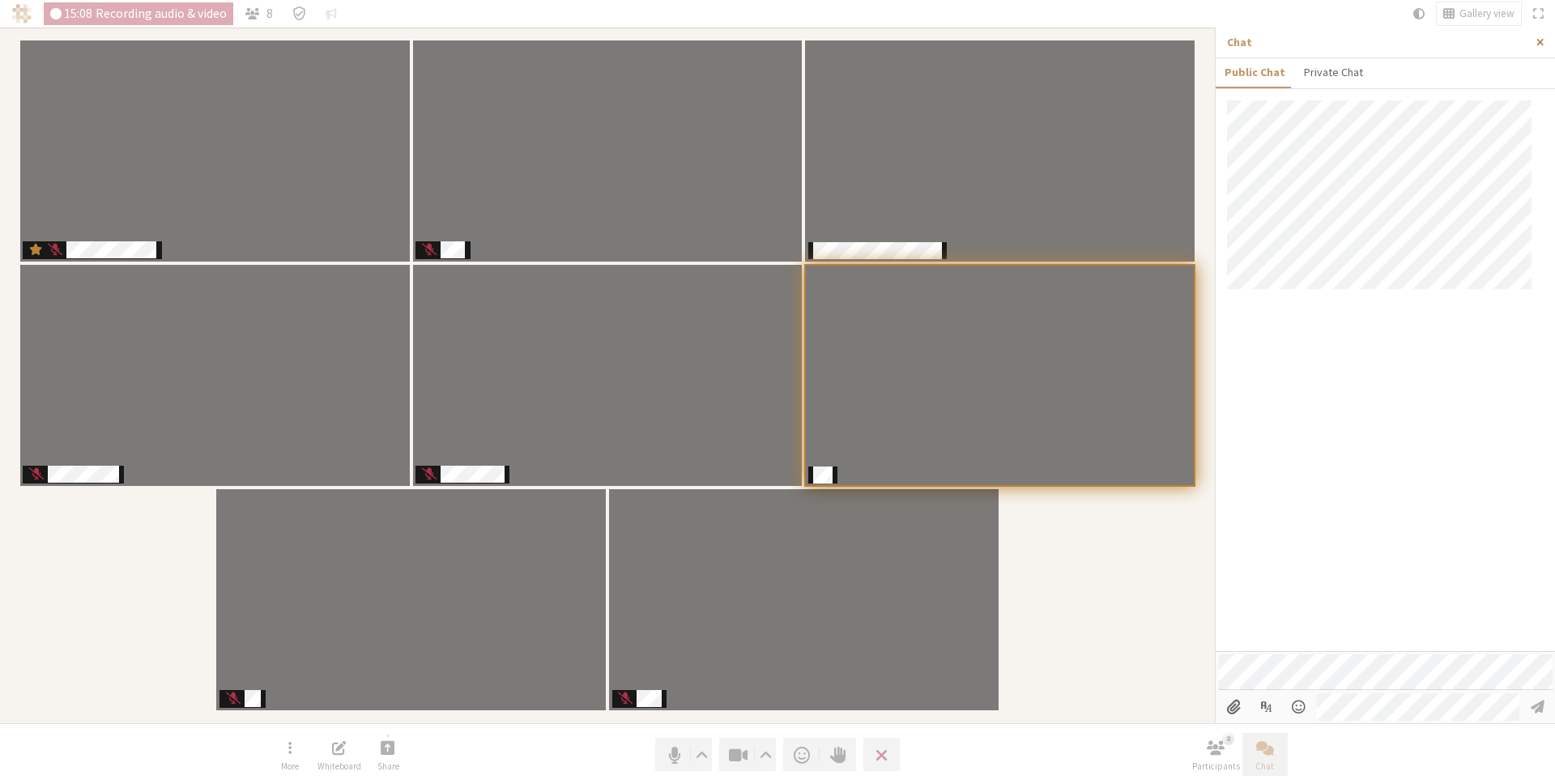
click at [1539, 43] on span "Close sidebar" at bounding box center [1541, 41] width 7 height 12
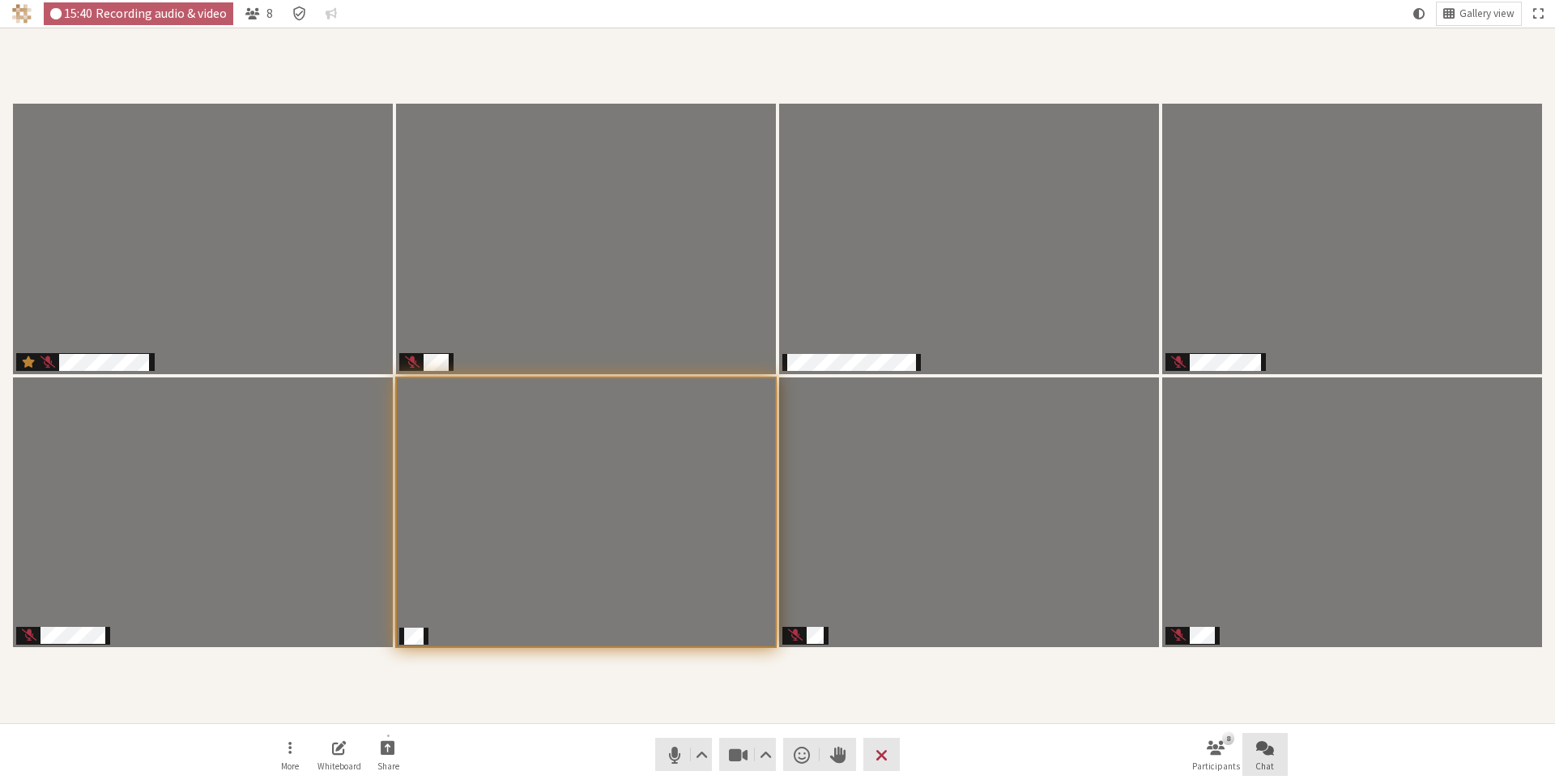
click at [620, 685] on div "Participants" at bounding box center [778, 375] width 1532 height 673
click at [945, 681] on div "Participants" at bounding box center [778, 375] width 1532 height 673
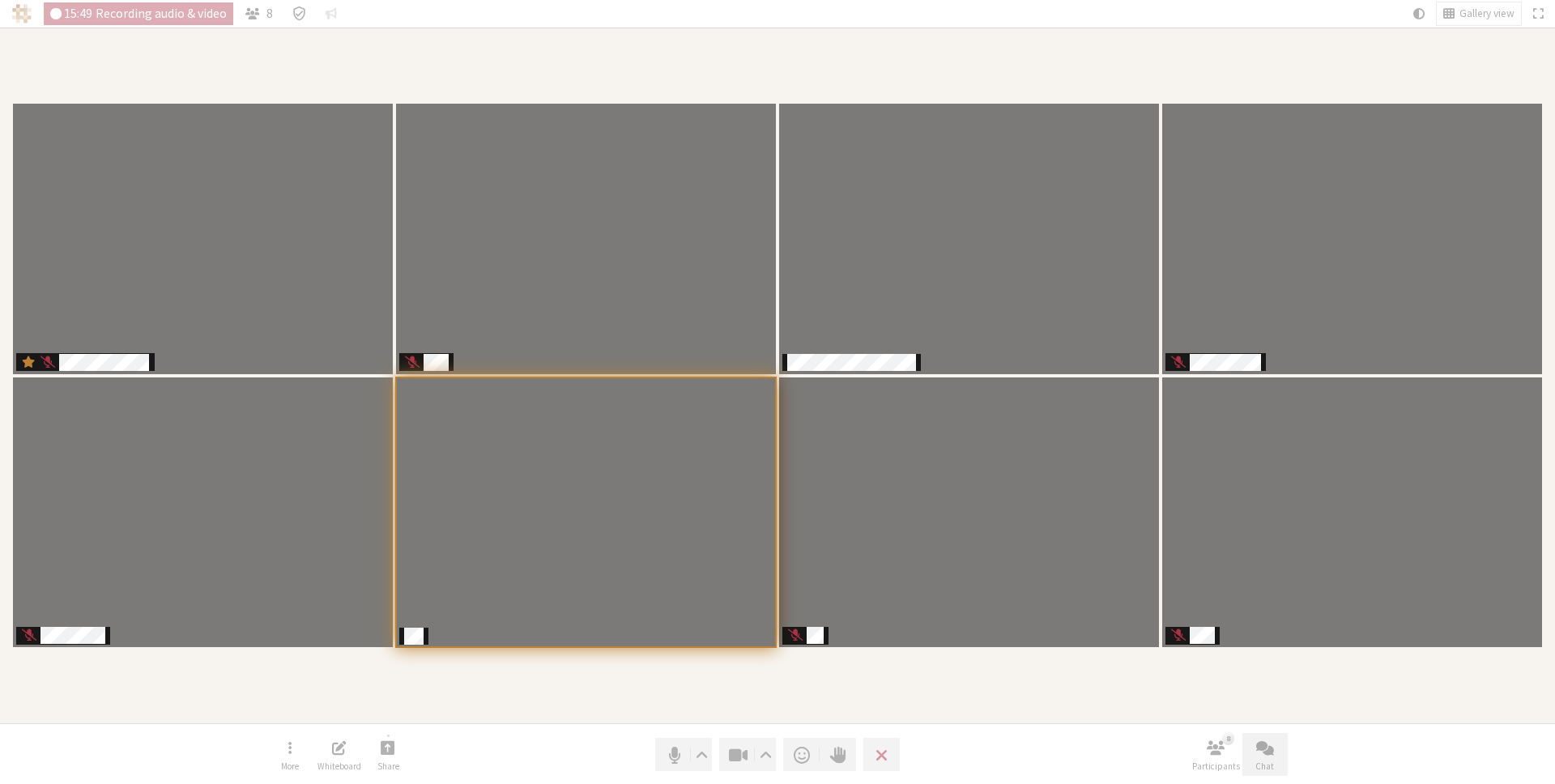
click at [938, 683] on div "Participants" at bounding box center [778, 375] width 1532 height 673
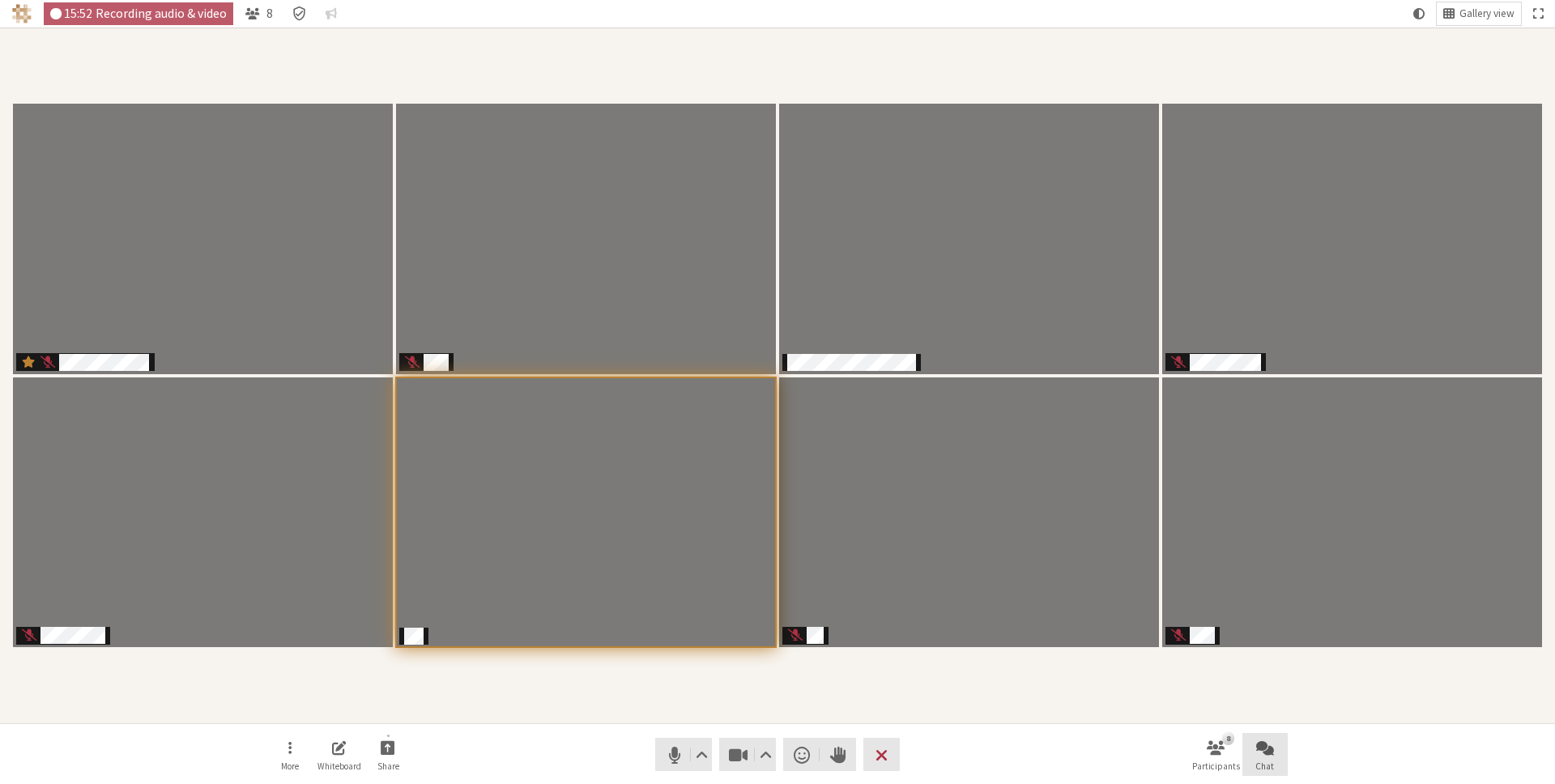
click at [610, 743] on nav "More Whiteboard Share Audio Video Send a reaction Raise hand Leave 8 Participan…" at bounding box center [778, 753] width 1021 height 60
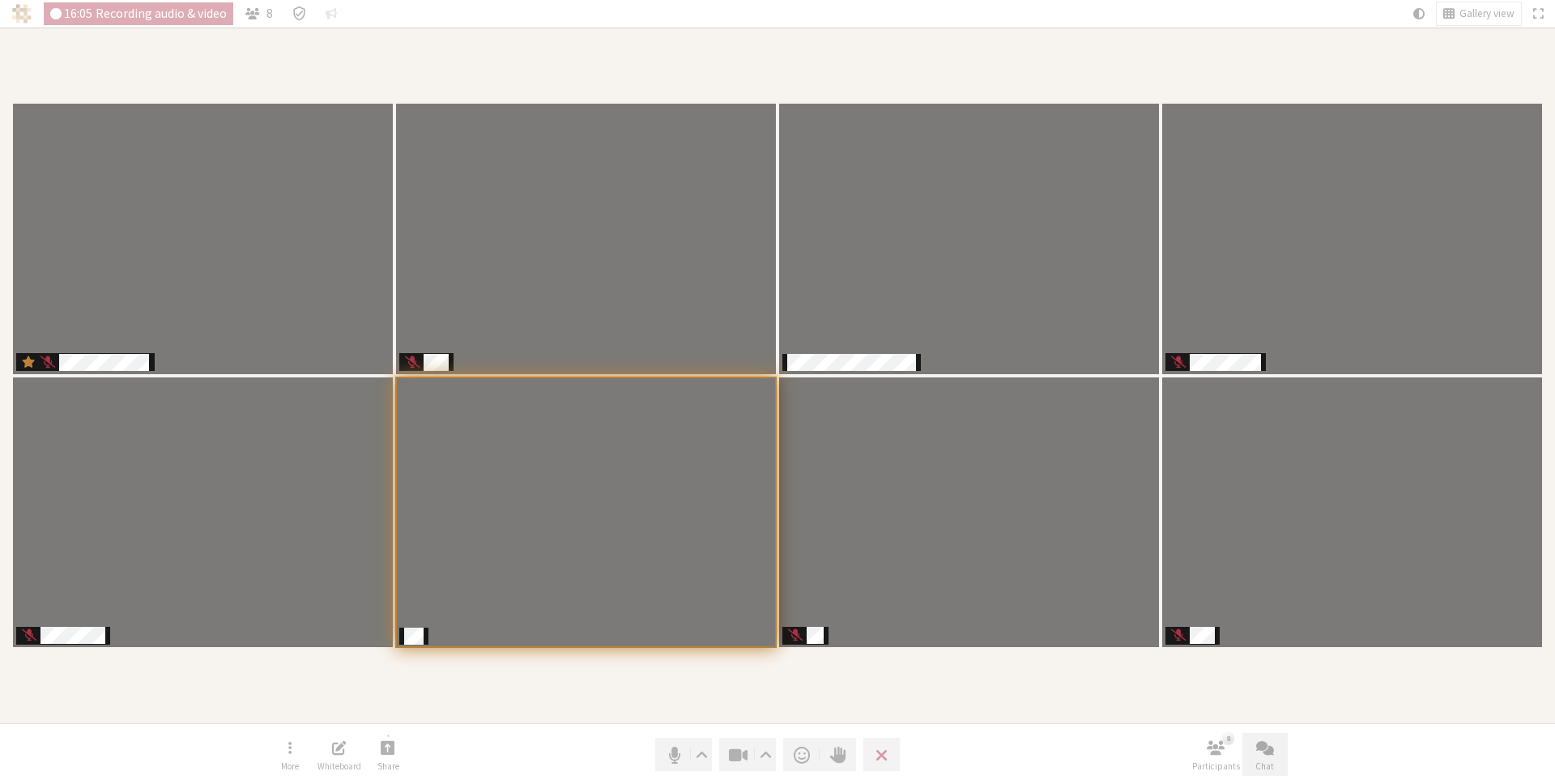
click at [611, 695] on div "Participants" at bounding box center [778, 375] width 1532 height 673
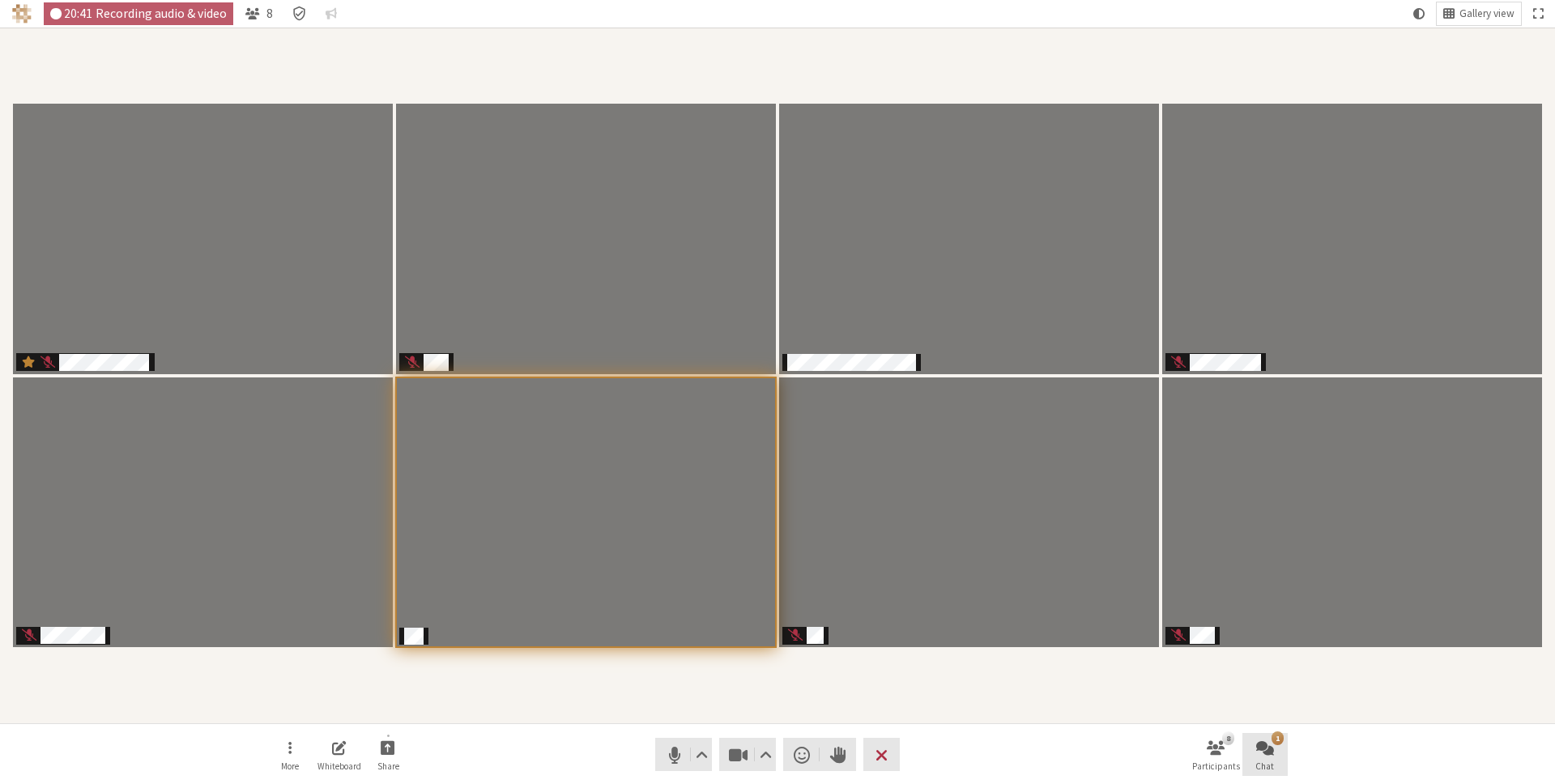
click at [1046, 722] on section "Participants" at bounding box center [777, 375] width 1555 height 696
click at [1266, 741] on span "Open chat" at bounding box center [1265, 747] width 18 height 19
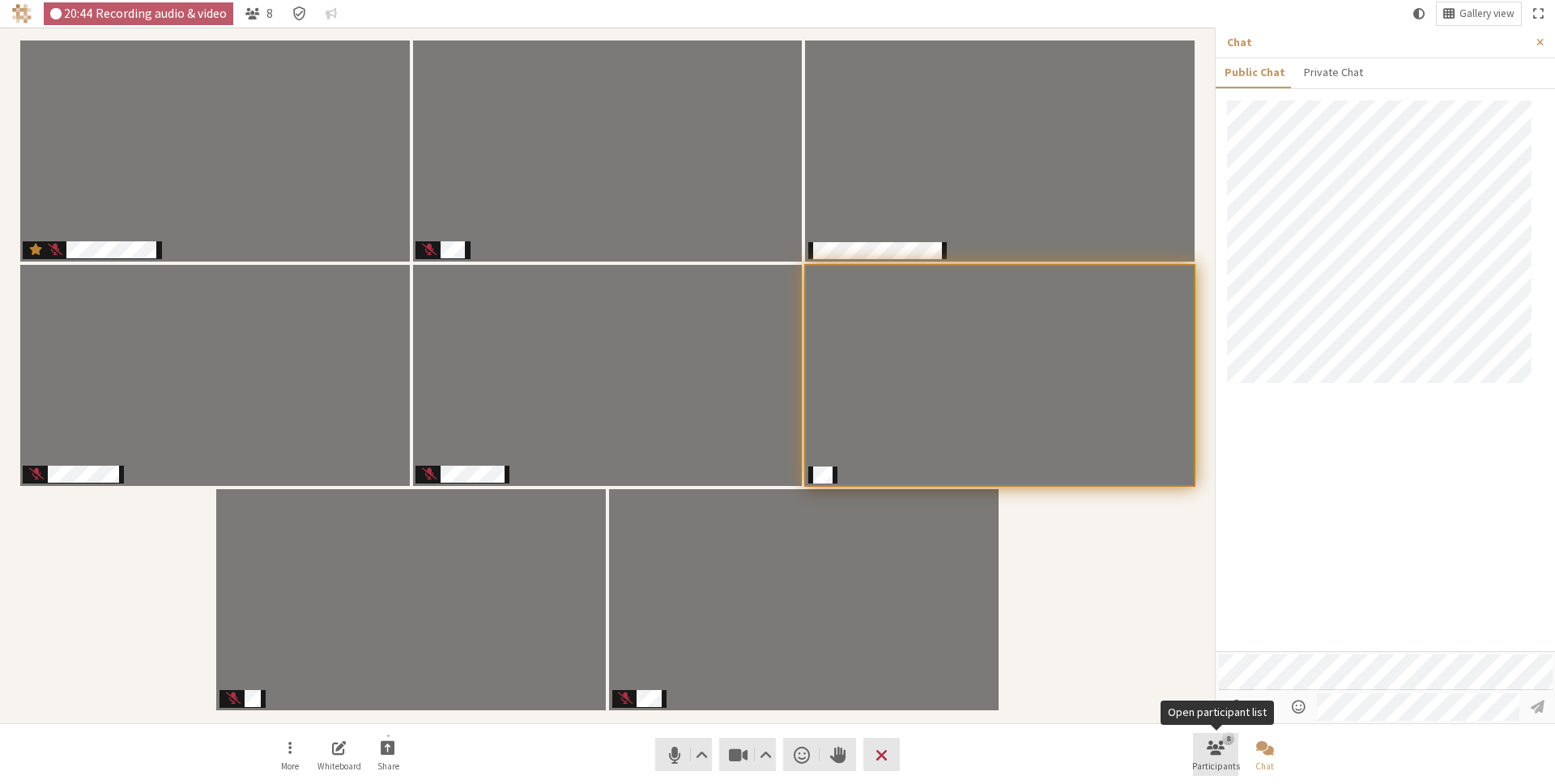
click at [1232, 745] on button "8 Participants" at bounding box center [1216, 754] width 45 height 44
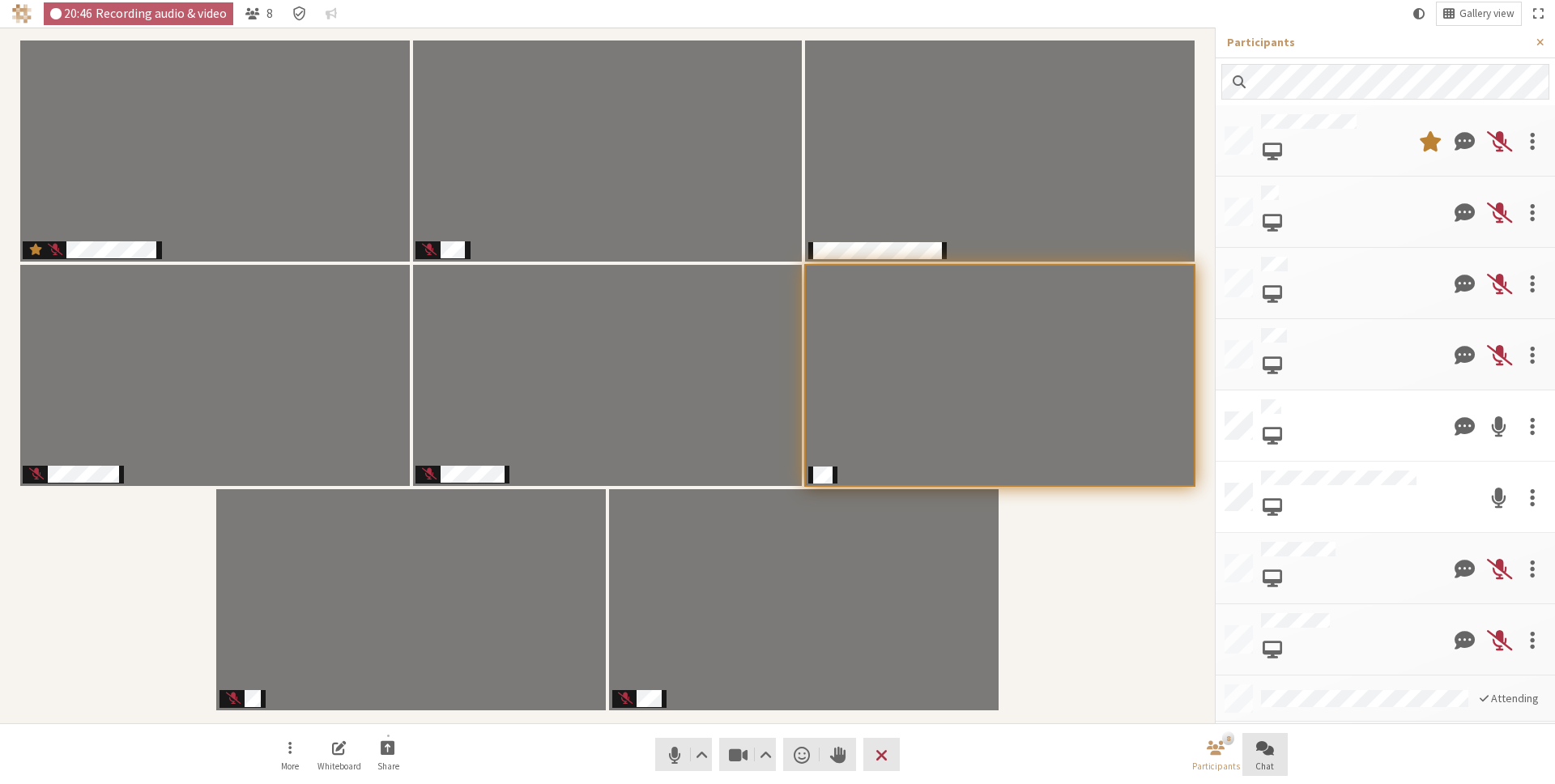
click at [1259, 752] on span "Open chat" at bounding box center [1265, 747] width 18 height 19
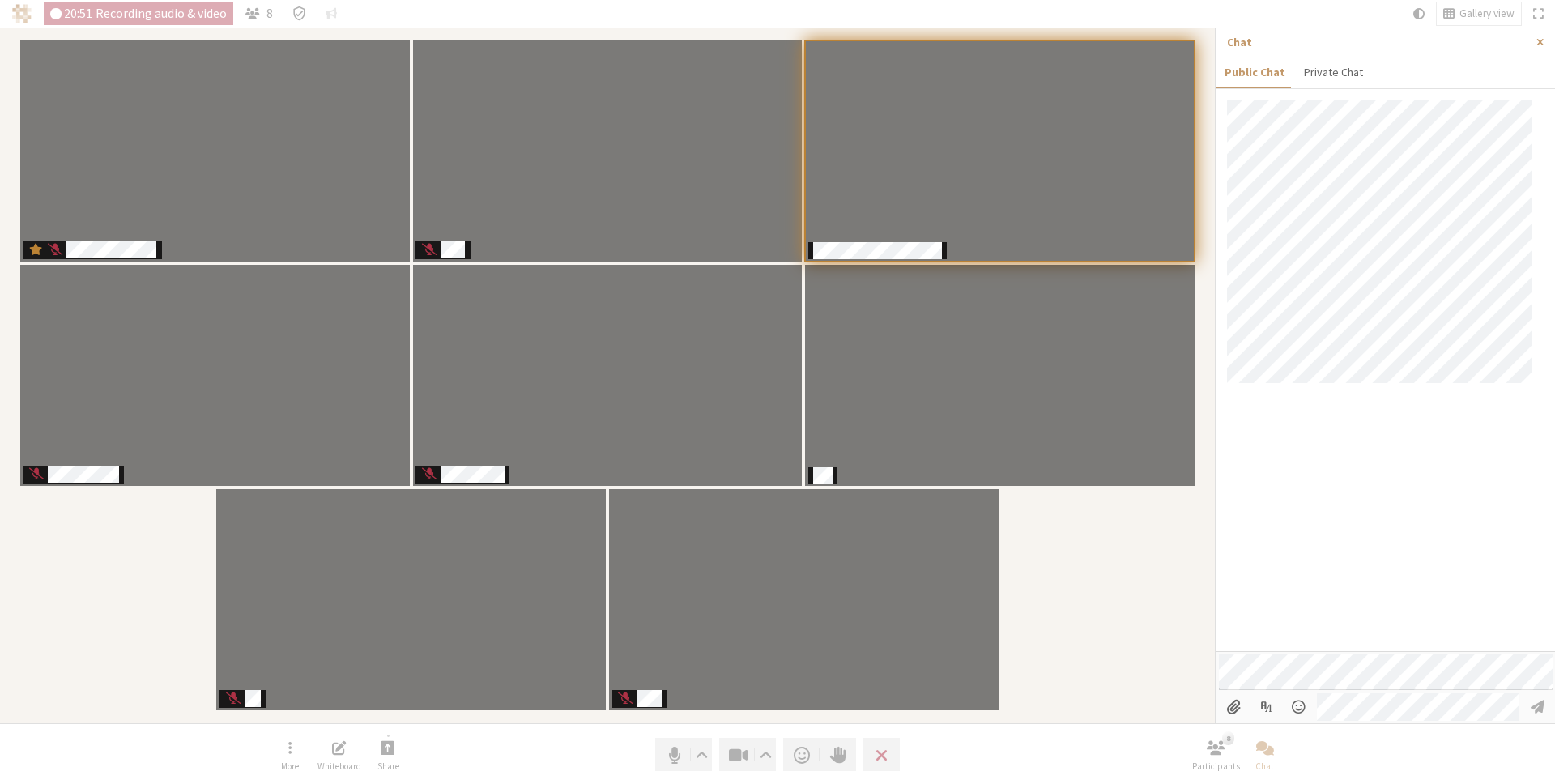
click at [1463, 46] on p "Chat" at bounding box center [1376, 42] width 298 height 17
click at [1545, 41] on button "Close sidebar" at bounding box center [1540, 42] width 30 height 30
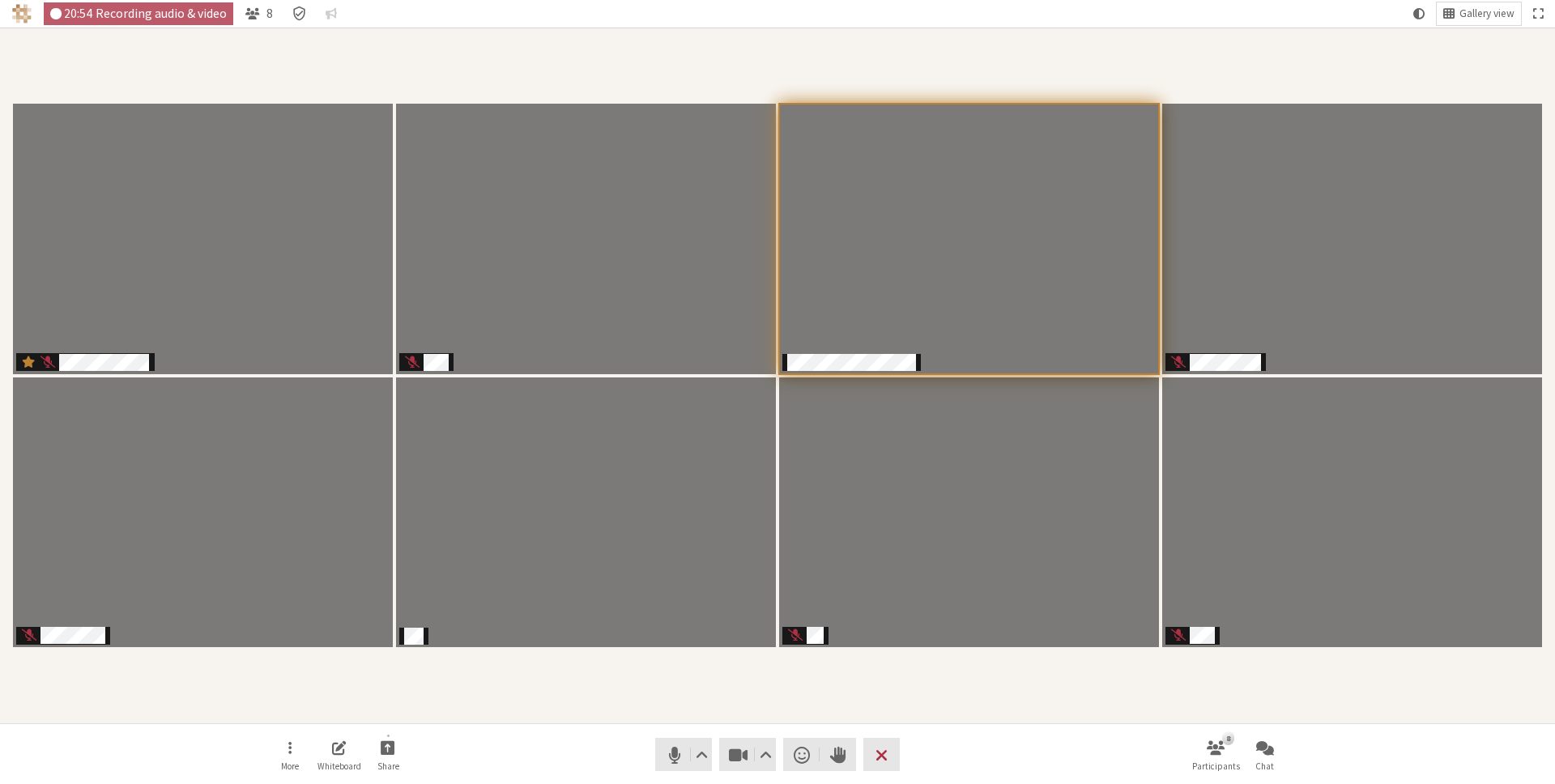
click at [917, 686] on div "Participants" at bounding box center [778, 375] width 1532 height 673
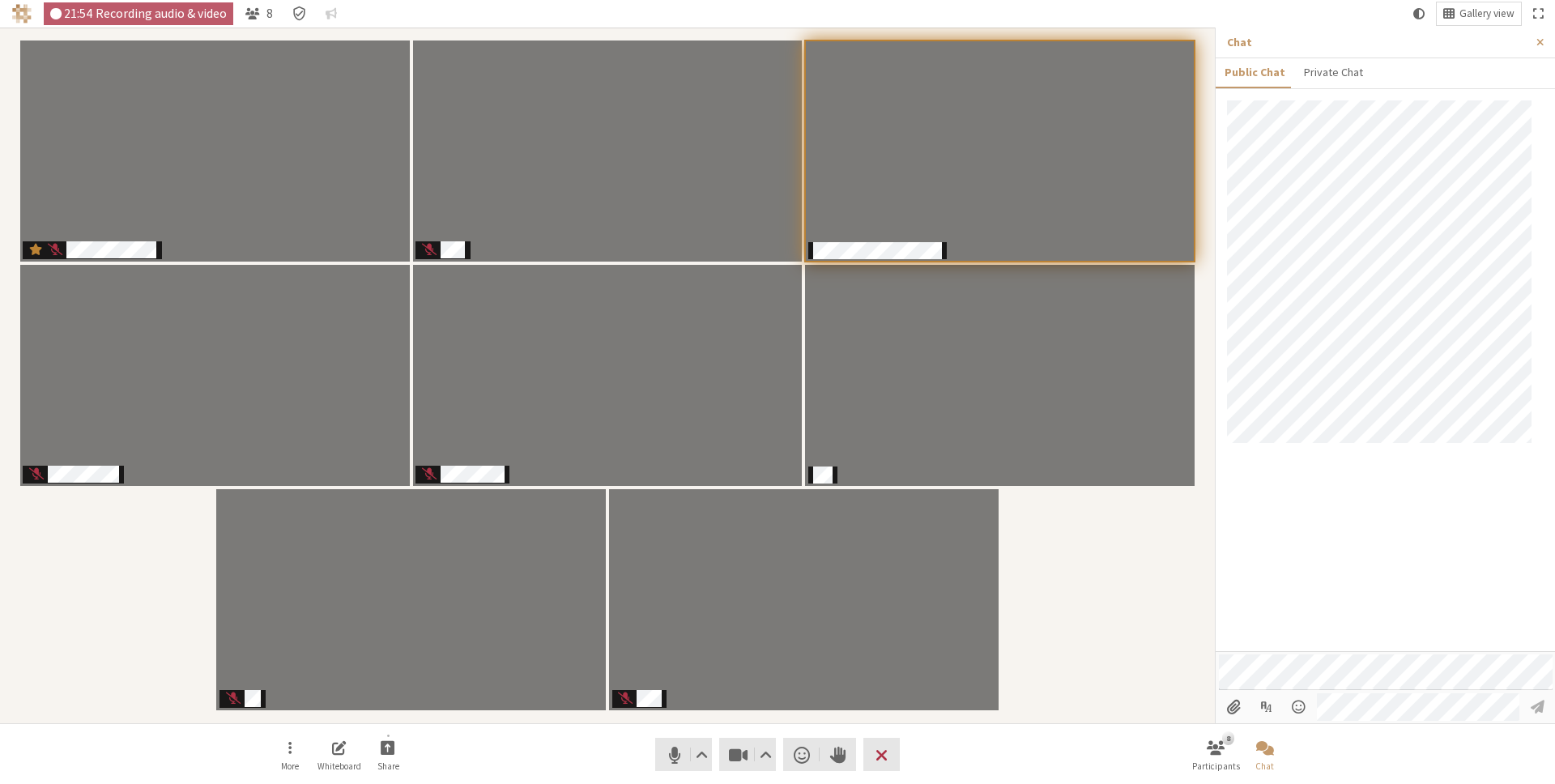
click at [1086, 532] on div "Participants" at bounding box center [608, 375] width 1192 height 673
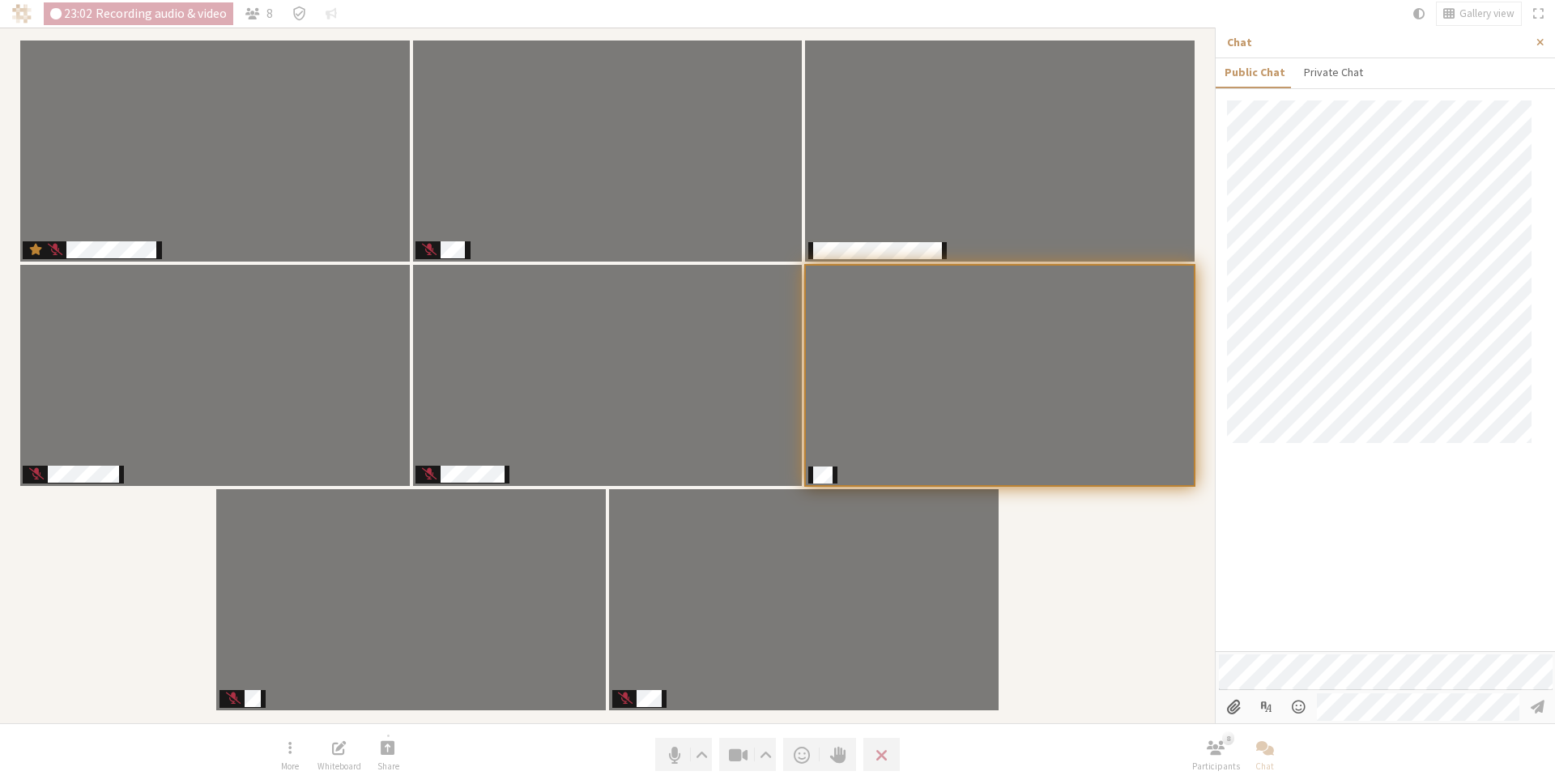
click at [1084, 522] on div "Participants" at bounding box center [608, 375] width 1192 height 673
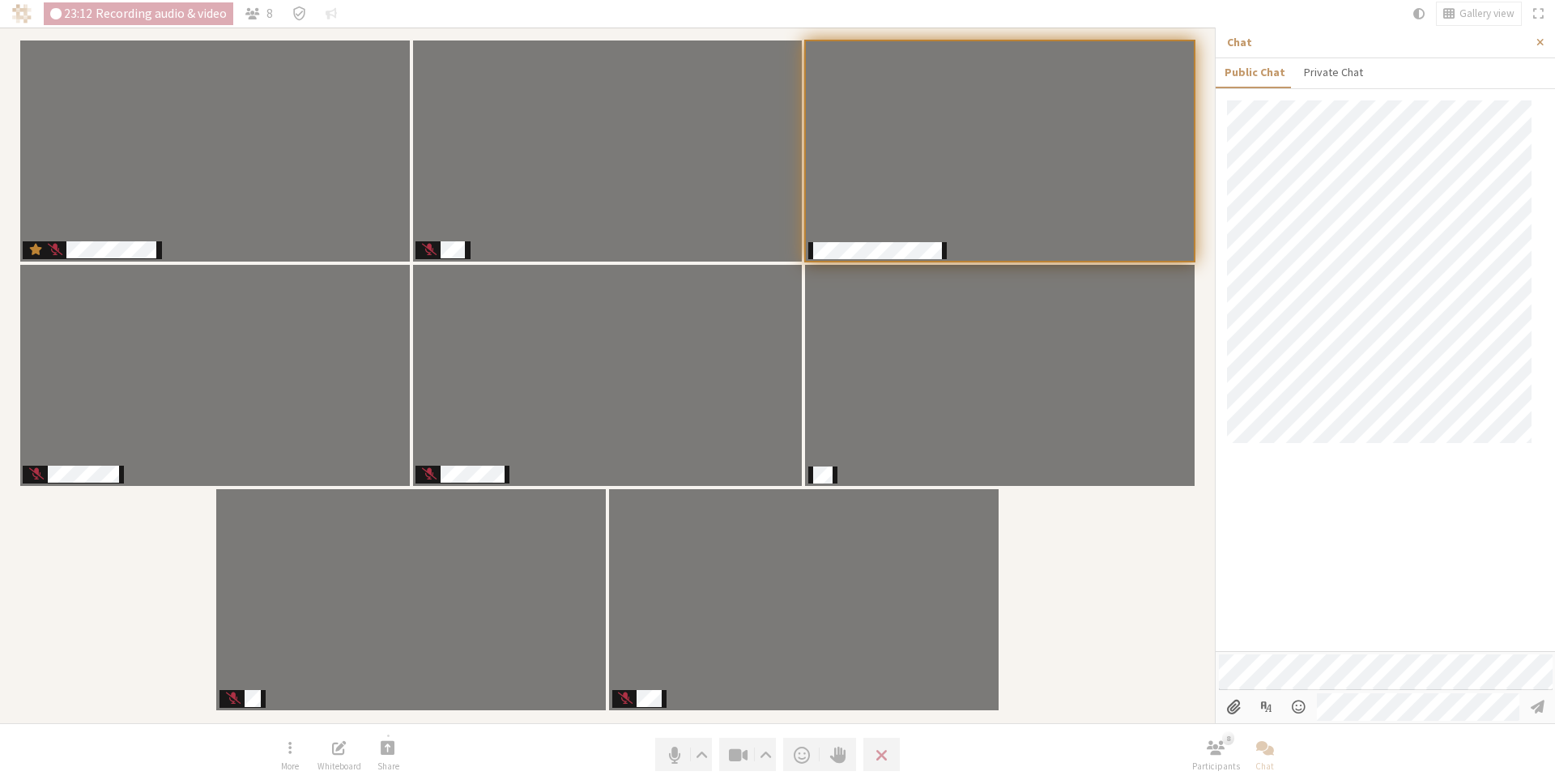
click at [1118, 521] on div "Participants" at bounding box center [608, 375] width 1192 height 673
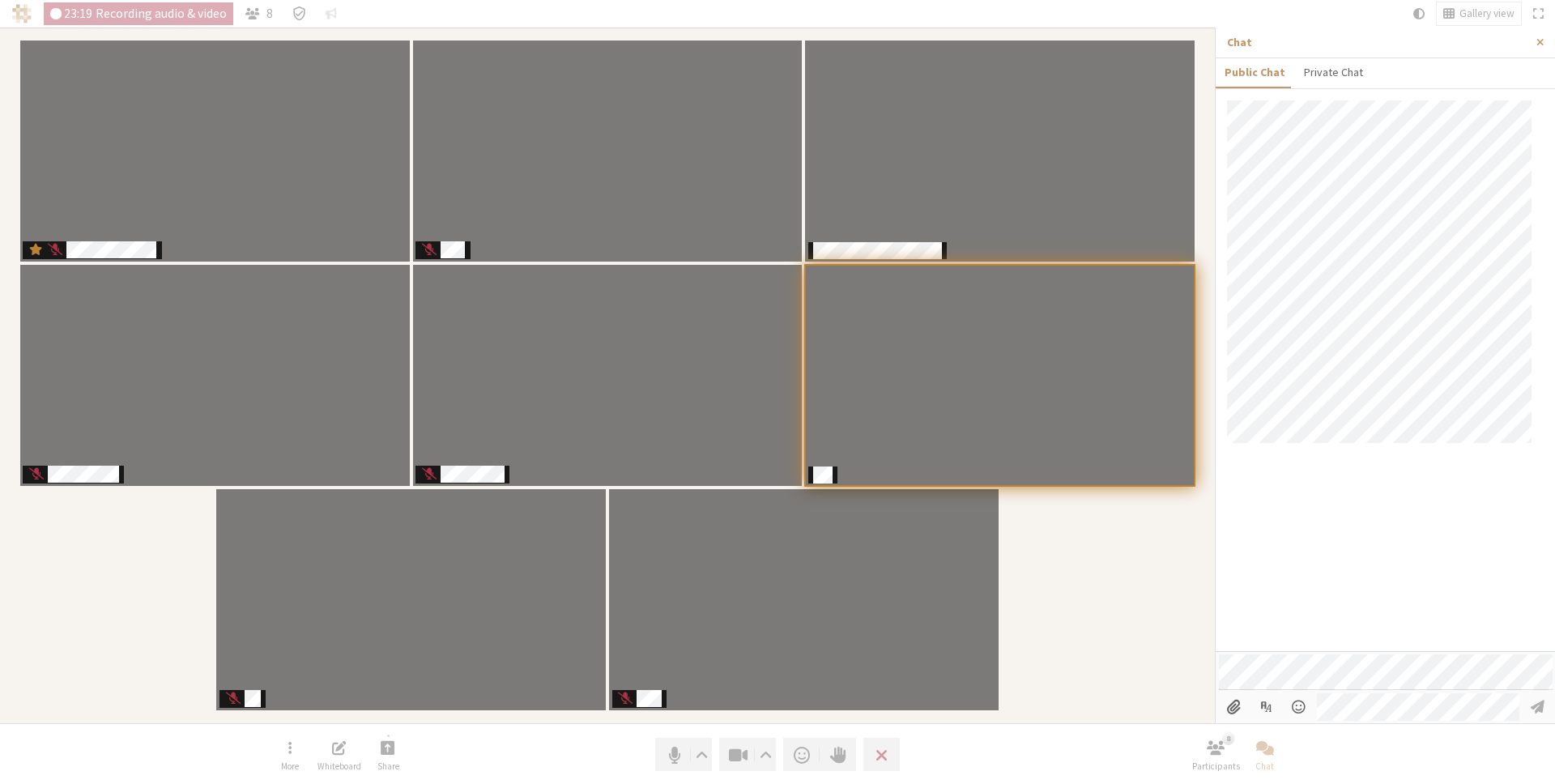
click at [1330, 516] on div at bounding box center [1385, 376] width 339 height 551
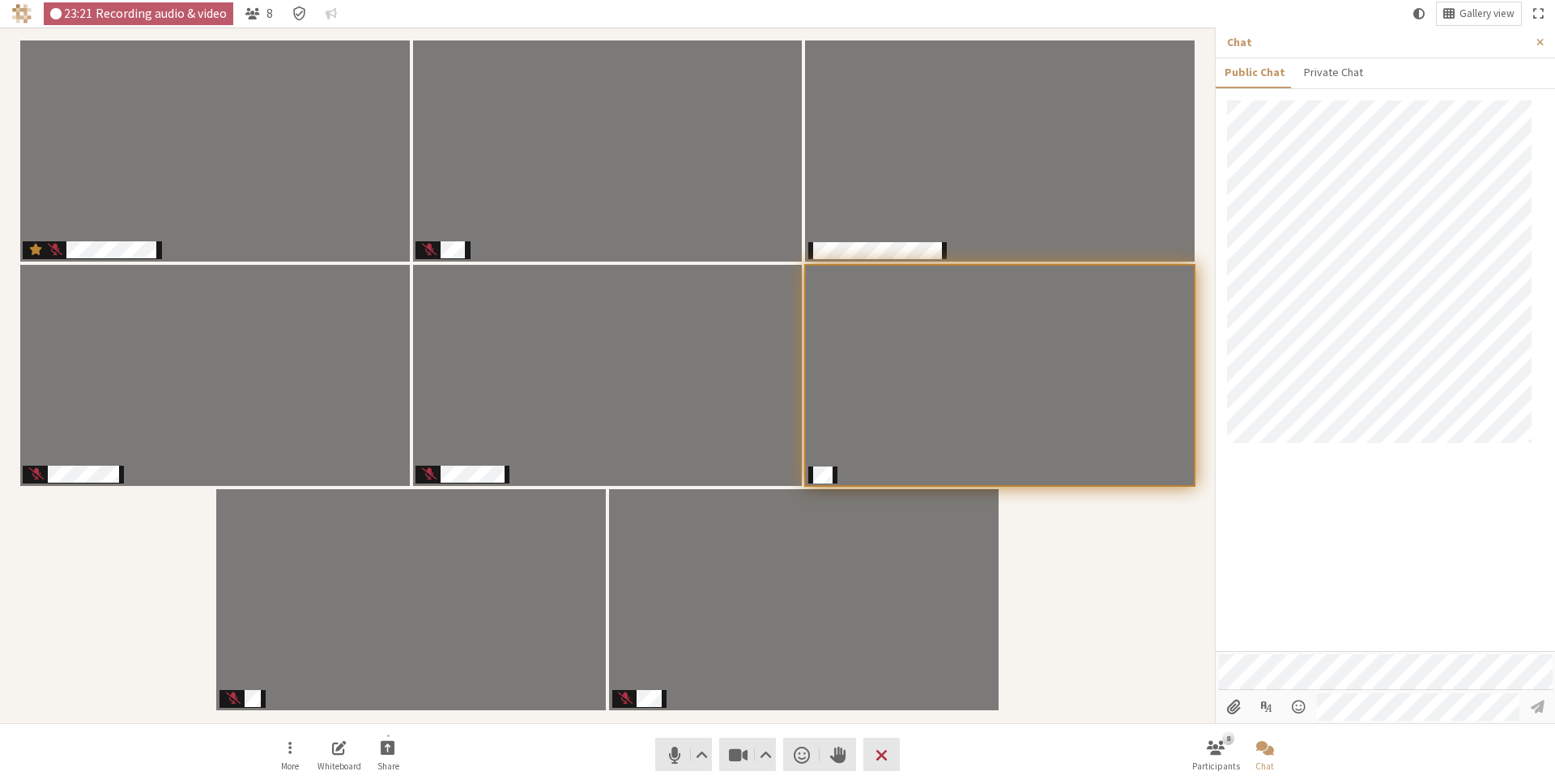
click at [1117, 595] on div "Participants" at bounding box center [608, 375] width 1192 height 673
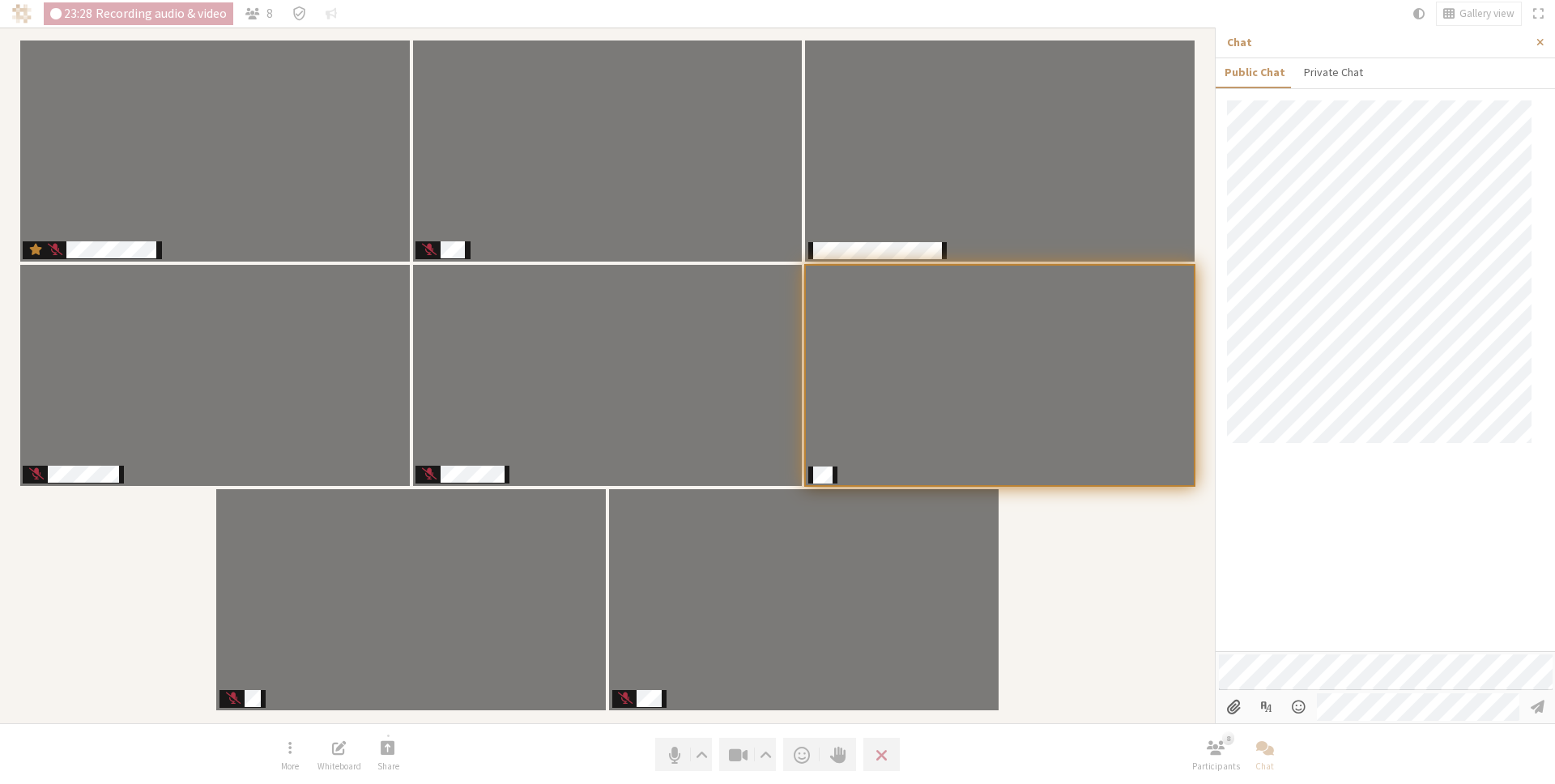
click at [1117, 595] on div "Participants" at bounding box center [608, 375] width 1192 height 673
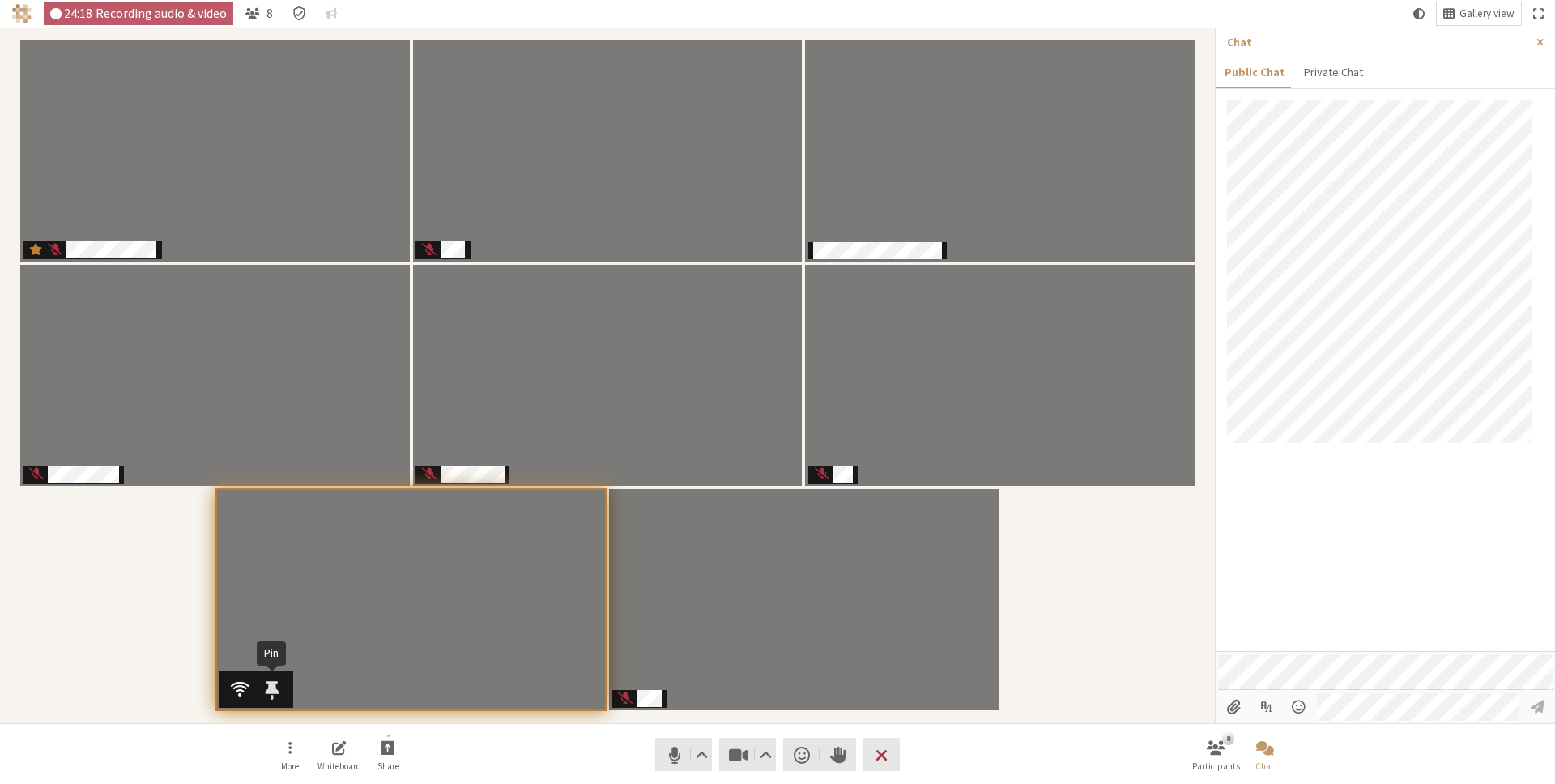
click at [274, 685] on span "Participants" at bounding box center [271, 689] width 14 height 21
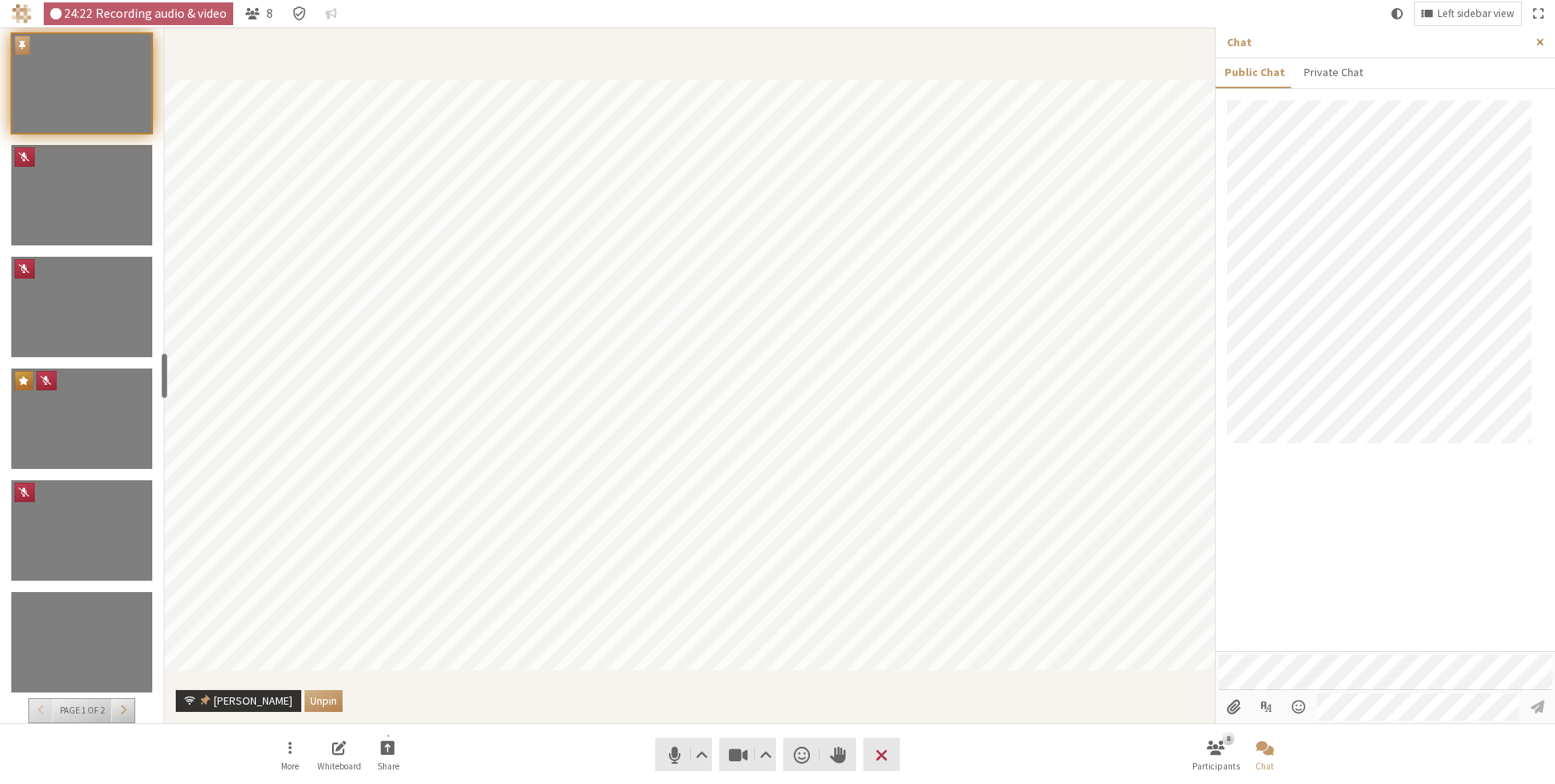
click at [1538, 41] on span "Close sidebar" at bounding box center [1541, 41] width 7 height 12
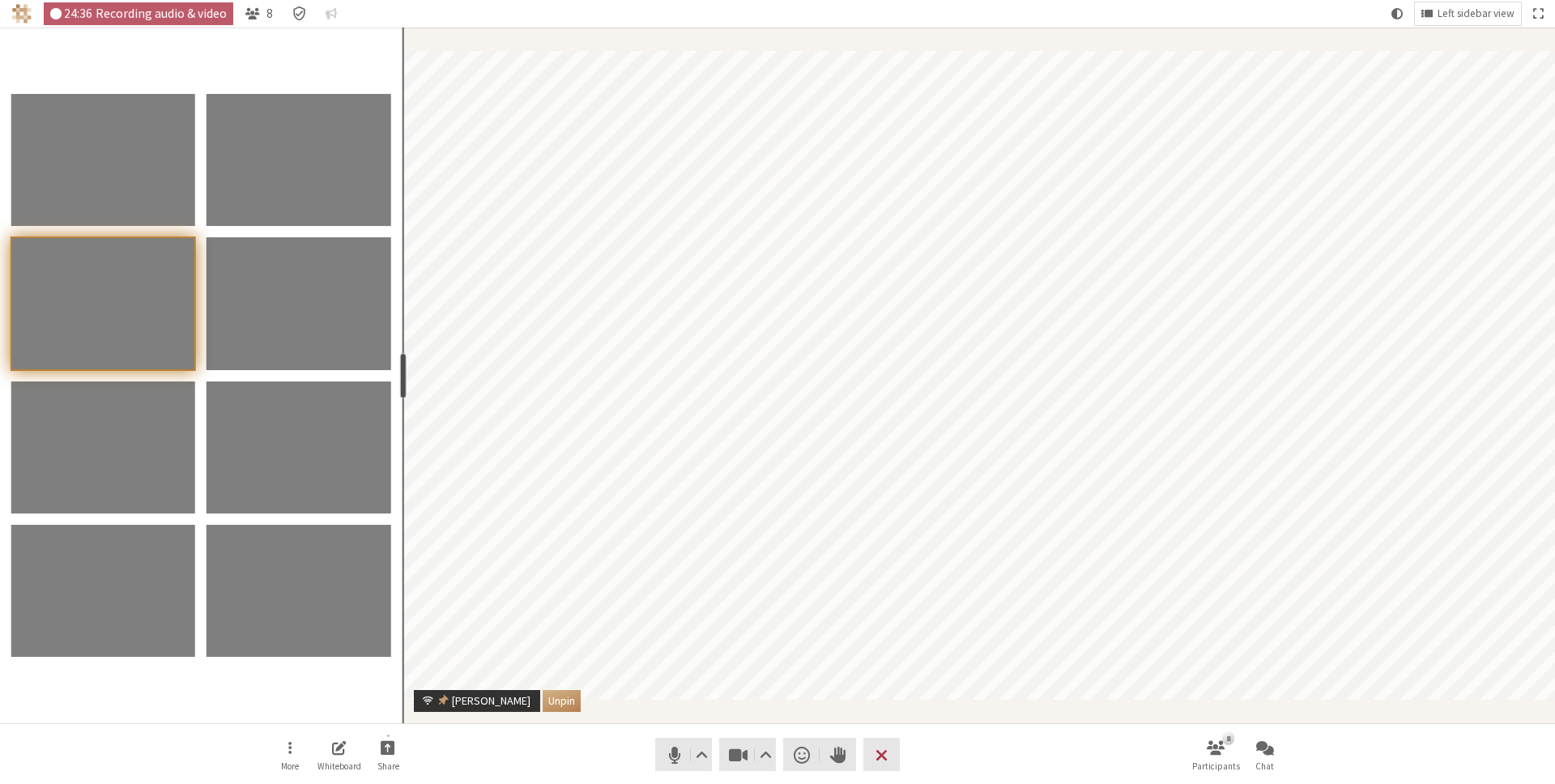
drag, startPoint x: 164, startPoint y: 365, endPoint x: 400, endPoint y: 365, distance: 236.0
click at [401, 365] on div "resize" at bounding box center [402, 375] width 6 height 45
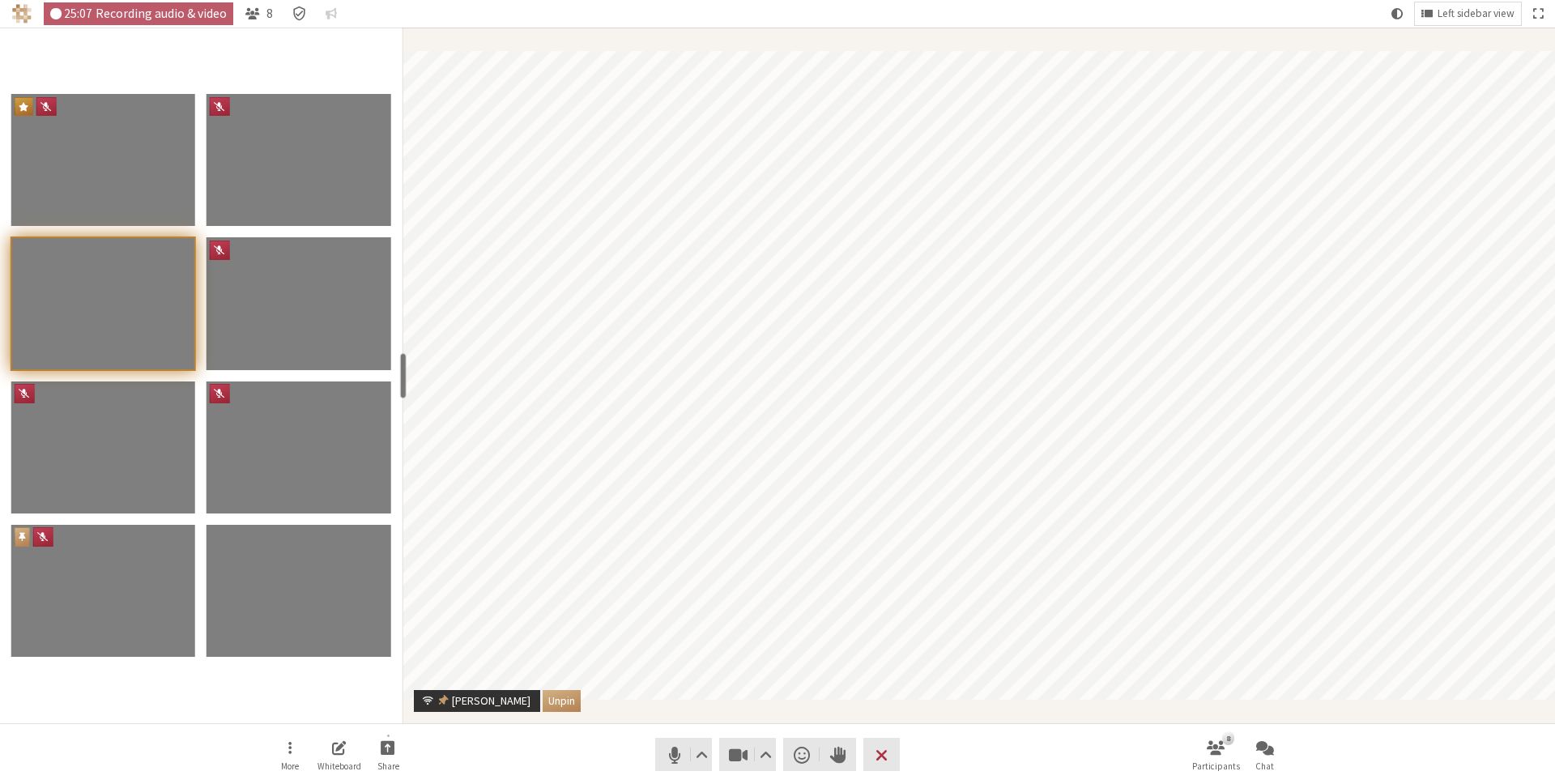
click at [543, 707] on button "Unpin" at bounding box center [562, 700] width 38 height 22
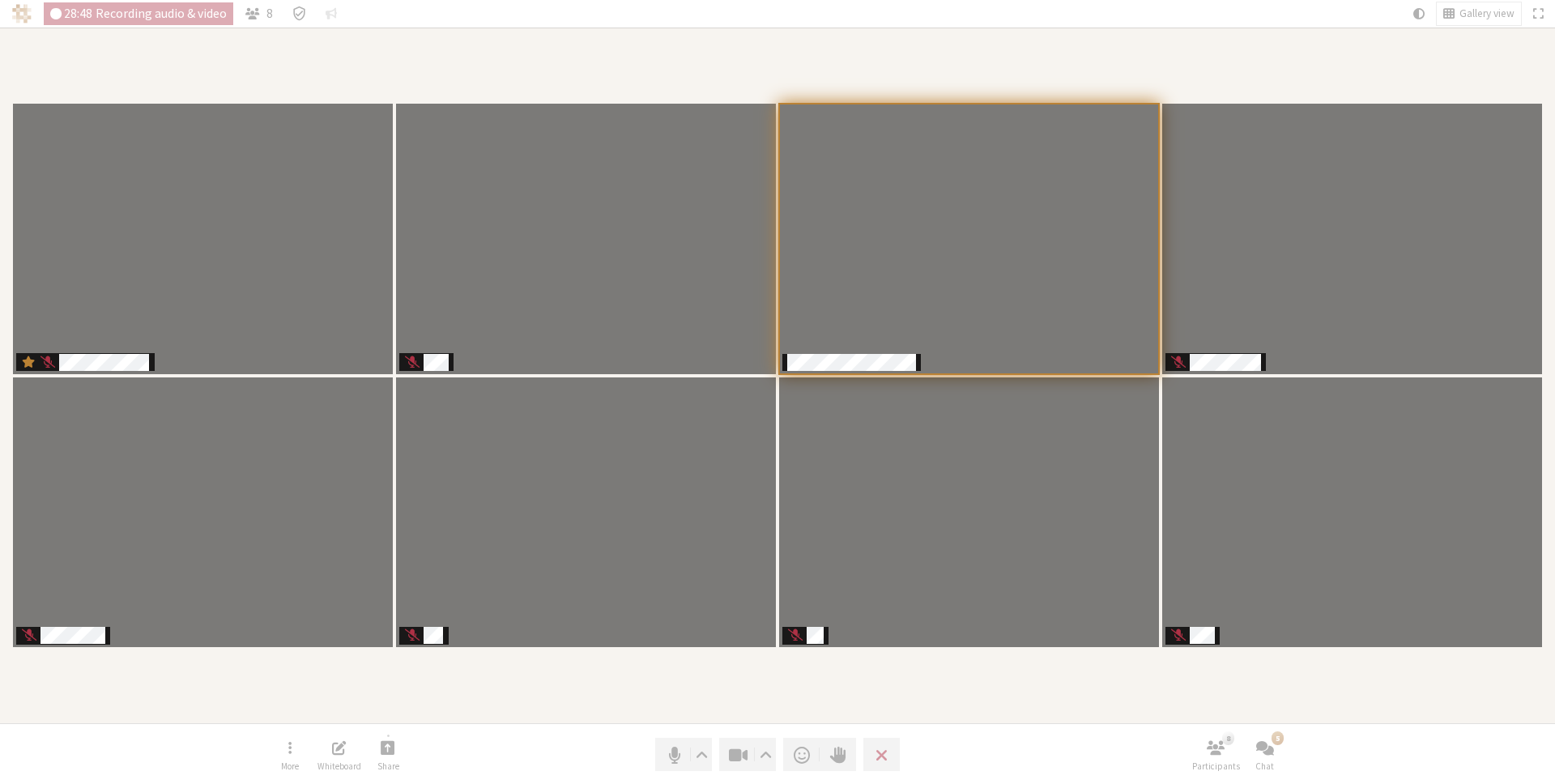
click at [1381, 689] on div "Participants" at bounding box center [778, 375] width 1532 height 673
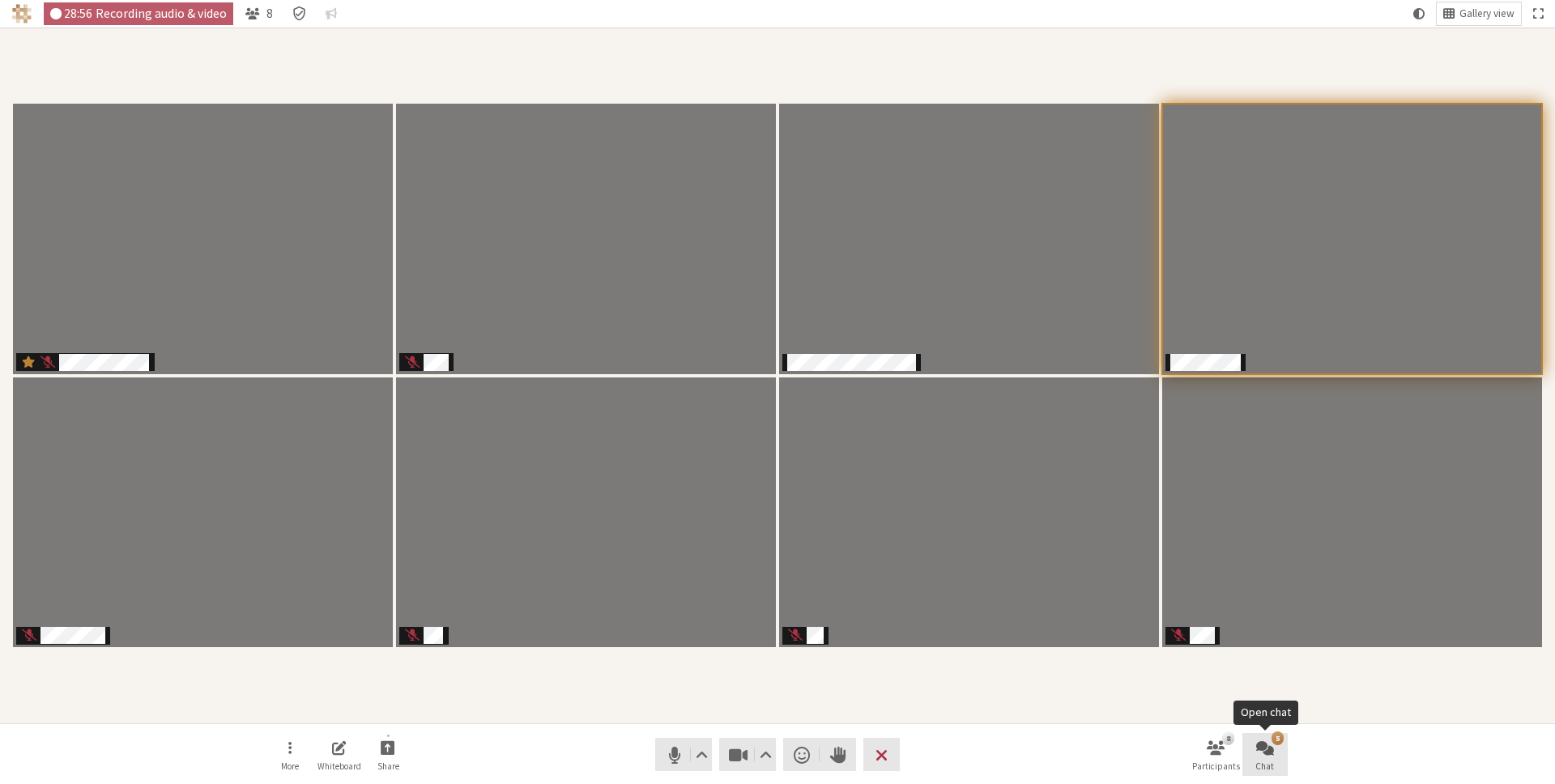
click at [1284, 743] on button "5 Chat" at bounding box center [1265, 754] width 45 height 44
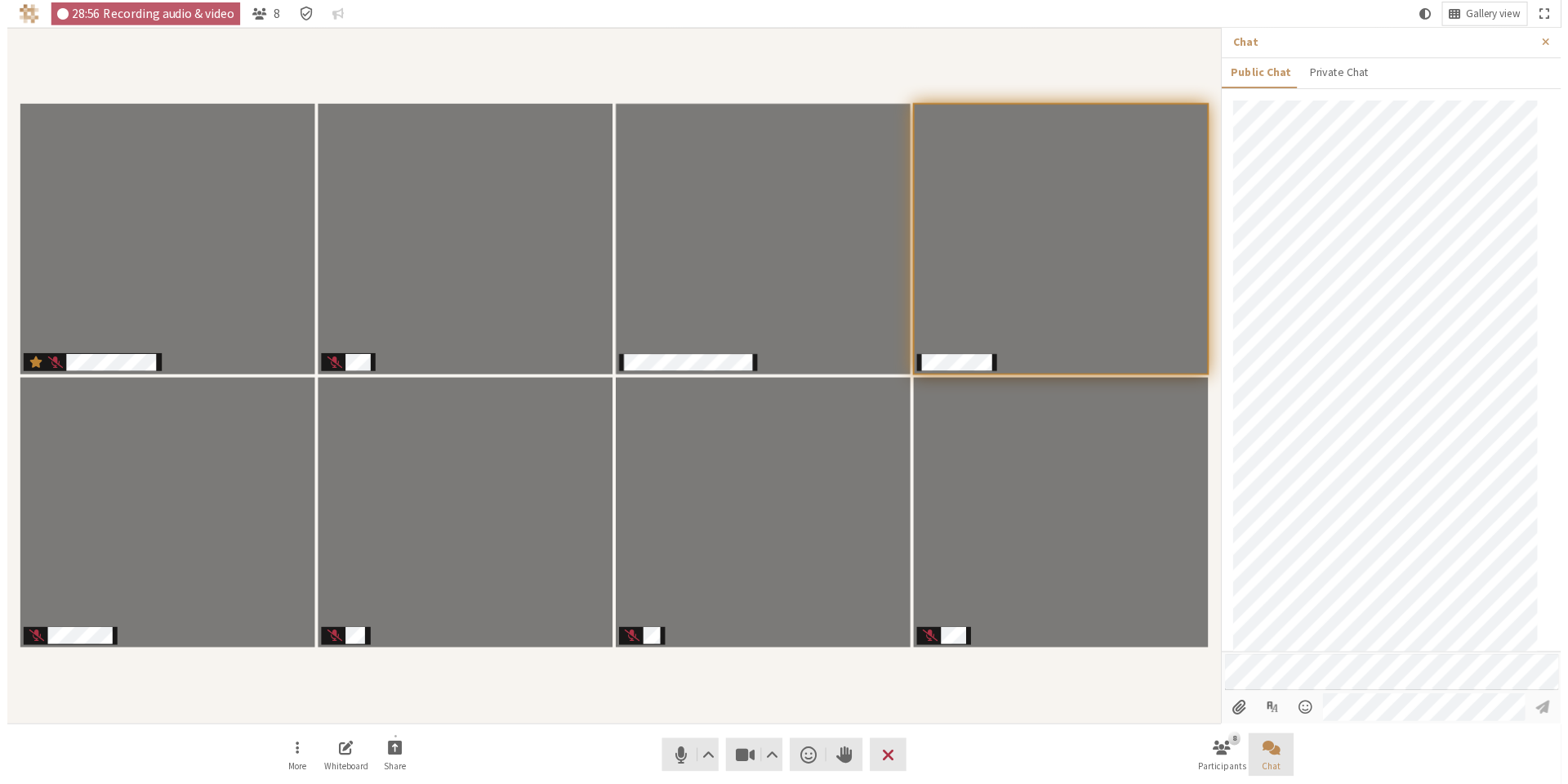
scroll to position [268, 0]
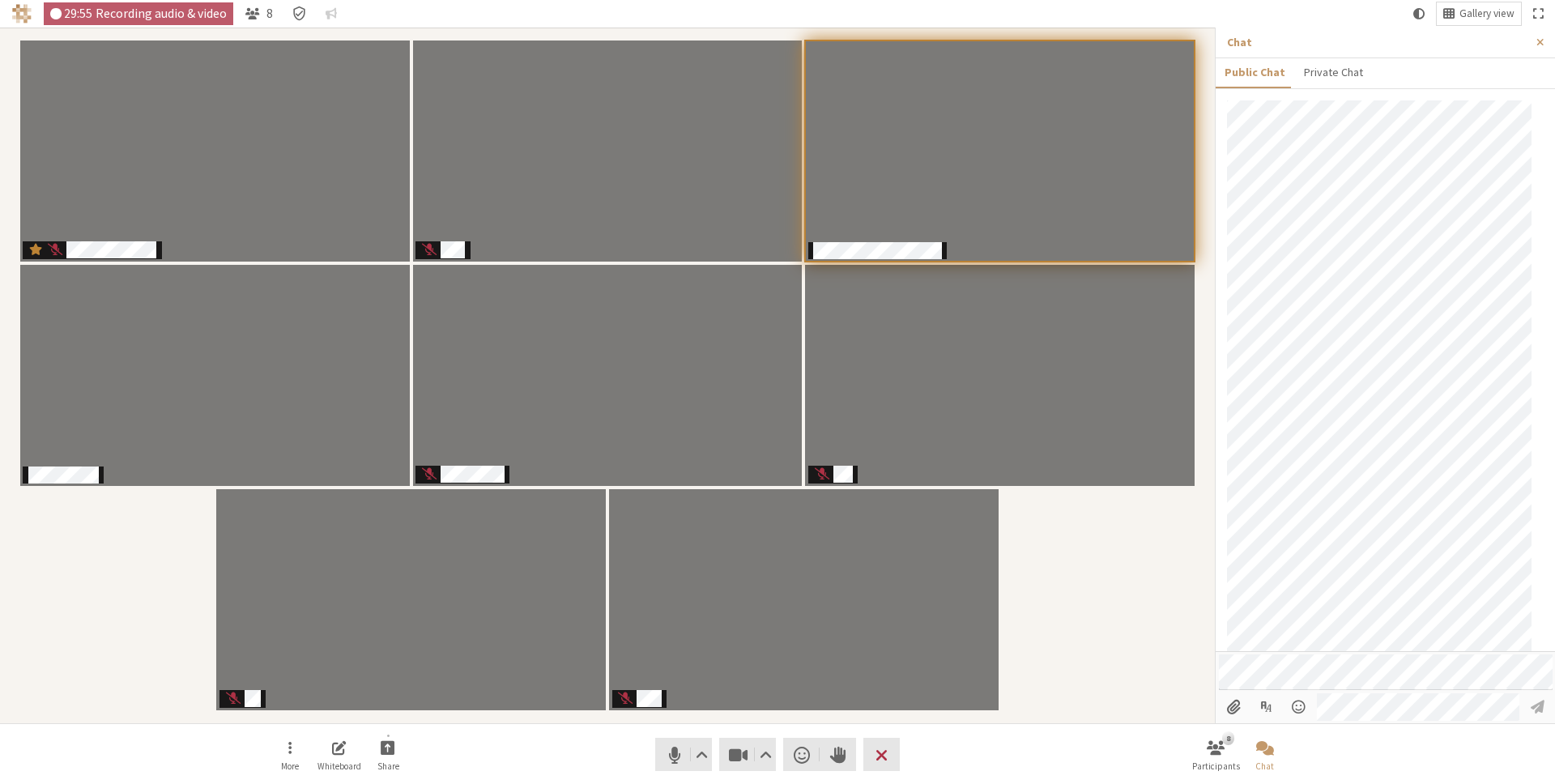
click at [1103, 554] on div "Participants" at bounding box center [608, 375] width 1192 height 673
click at [1099, 554] on div "Participants" at bounding box center [608, 375] width 1192 height 673
click at [1539, 41] on span "Close sidebar" at bounding box center [1541, 41] width 7 height 12
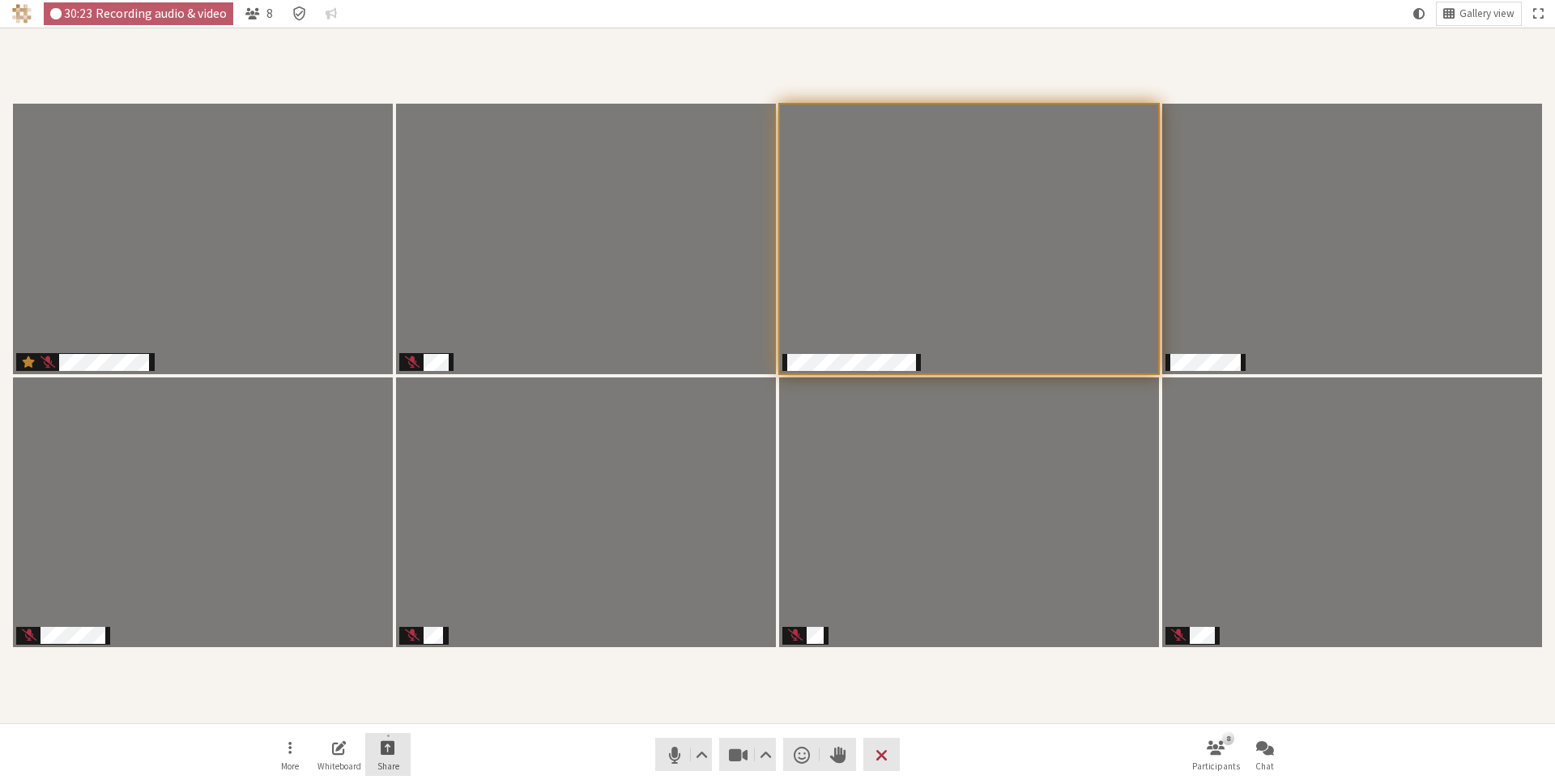
click at [394, 745] on span "Start sharing" at bounding box center [388, 747] width 14 height 19
click at [397, 716] on span "Share my screen" at bounding box center [401, 711] width 117 height 12
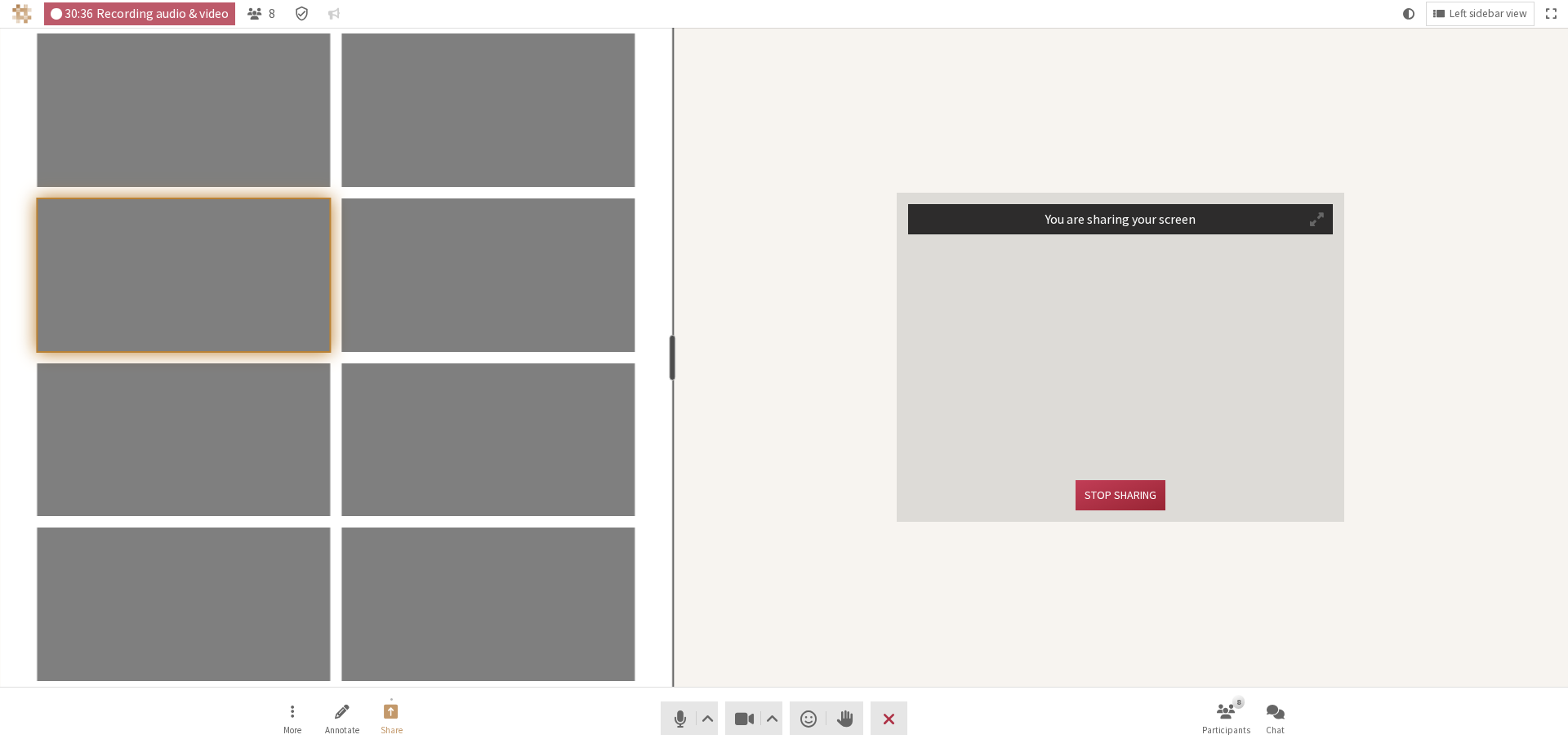
drag, startPoint x: 403, startPoint y: 345, endPoint x: 671, endPoint y: 340, distance: 268.0
click at [671, 340] on div "resize" at bounding box center [673, 358] width 6 height 45
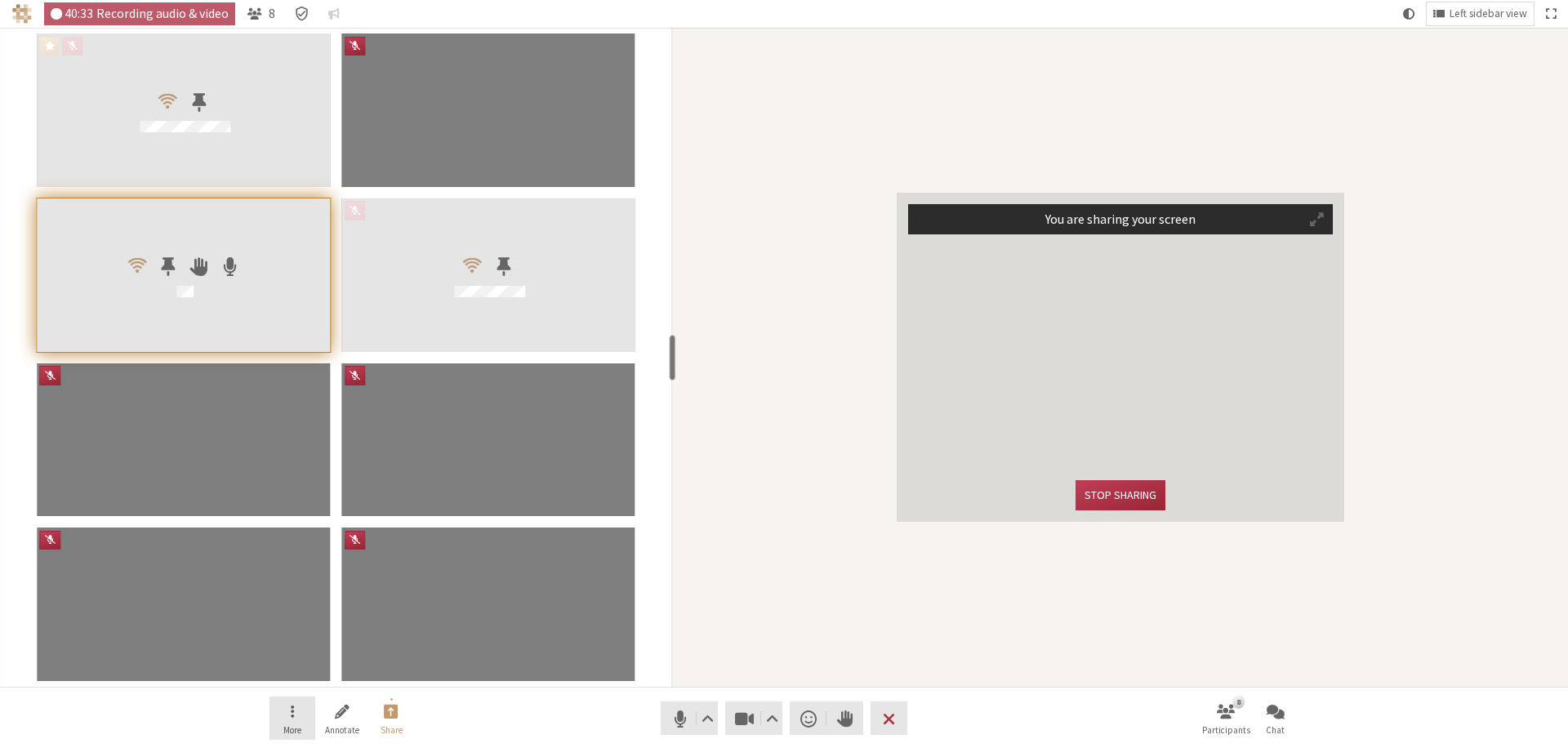
click at [291, 711] on span "Open menu" at bounding box center [292, 711] width 4 height 19
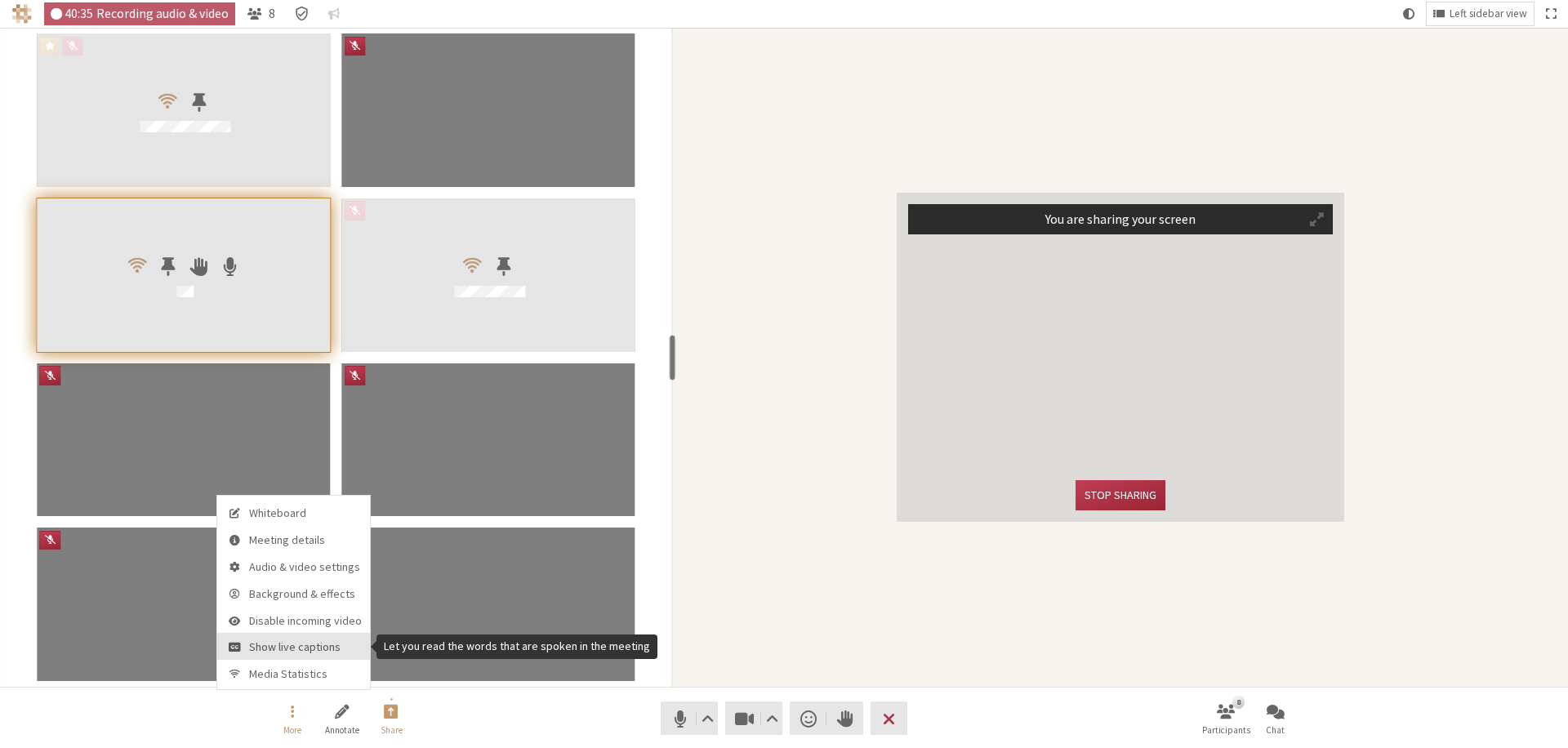
click at [282, 645] on span "Show live captions" at bounding box center [305, 646] width 113 height 12
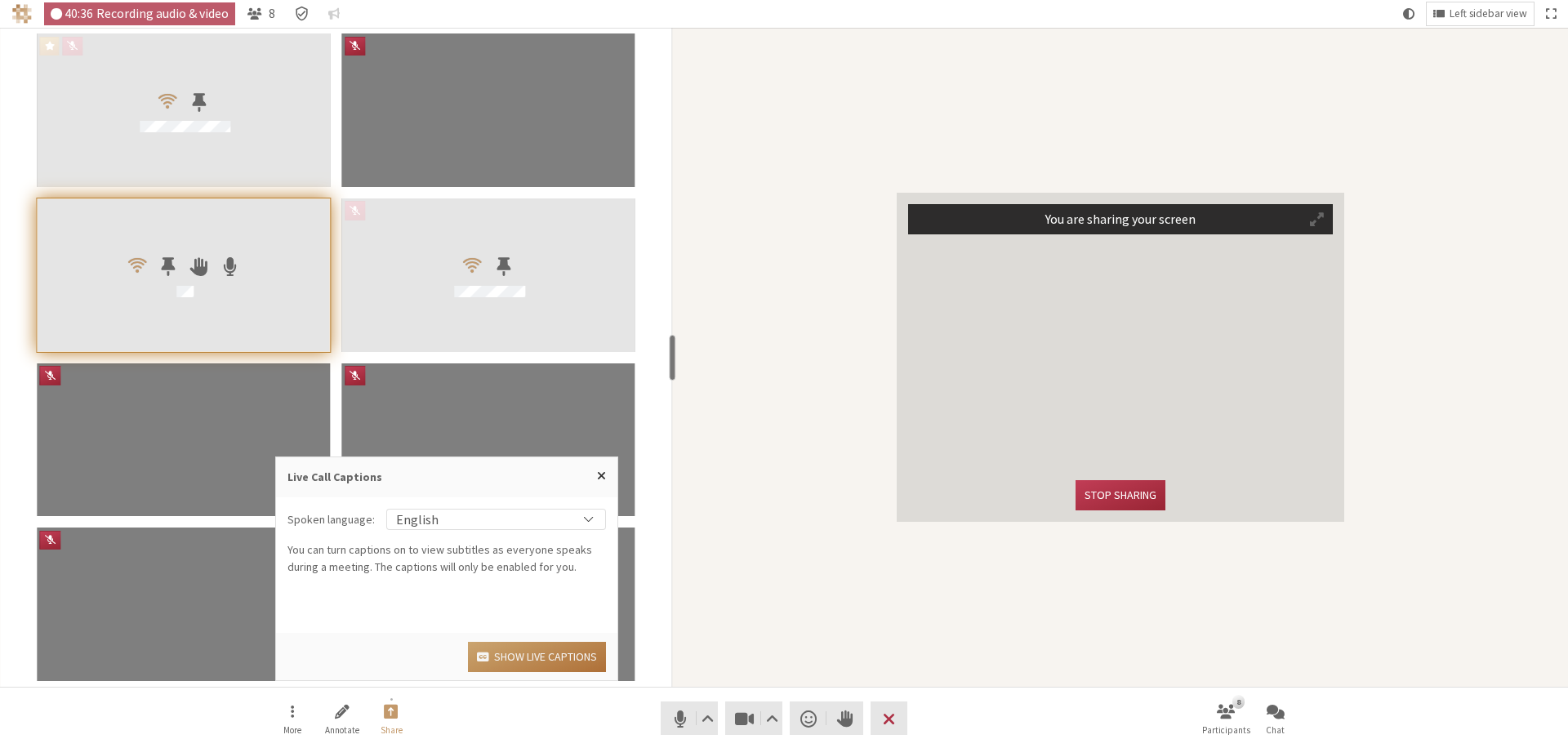
click at [530, 658] on button "Show live captions" at bounding box center [537, 656] width 138 height 30
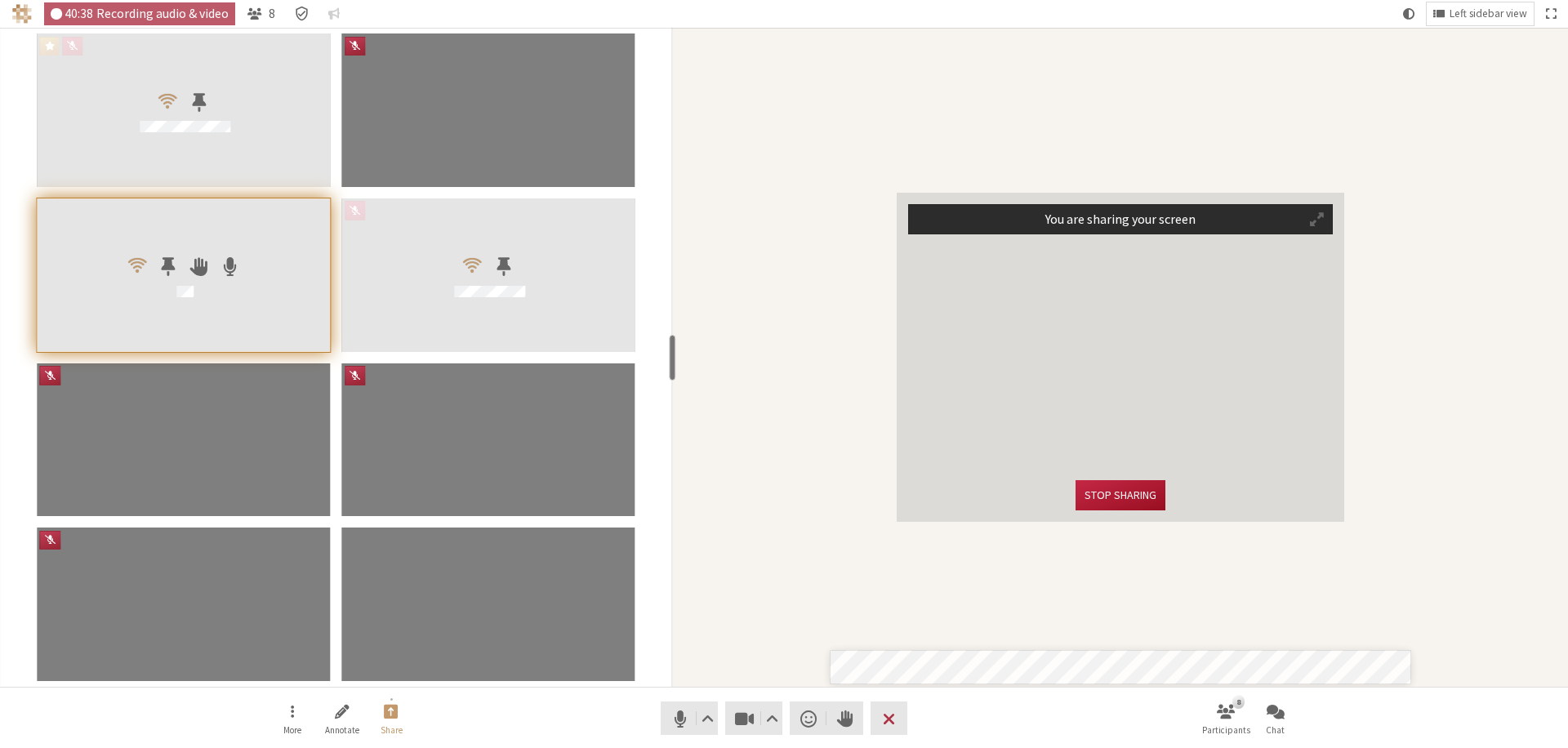
click at [1124, 500] on button "Stop sharing" at bounding box center [1120, 495] width 90 height 30
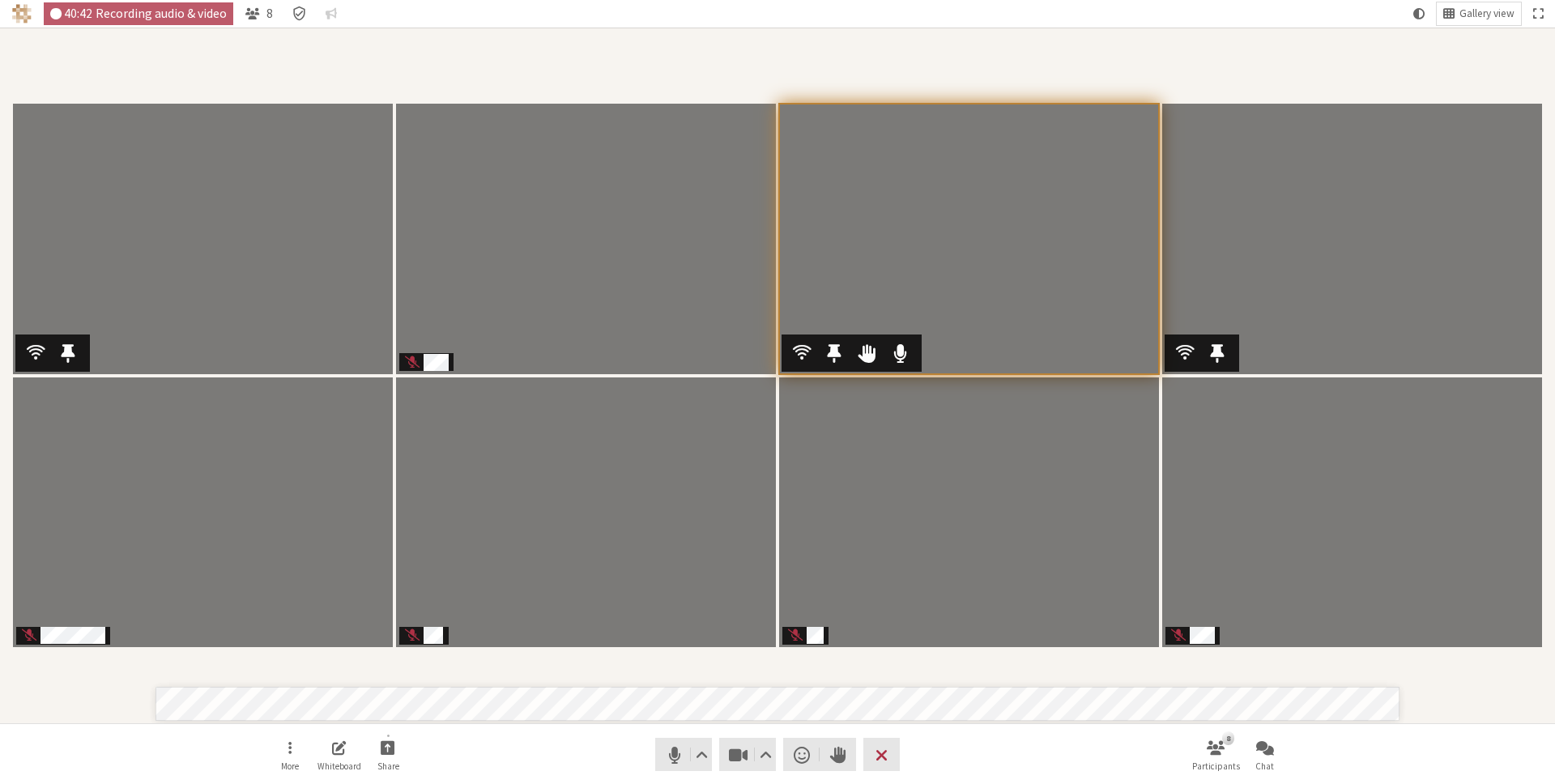
click at [1477, 754] on div "More Whiteboard Share Audio Video Send a reaction Raise hand Leave 8 Participan…" at bounding box center [777, 753] width 1555 height 61
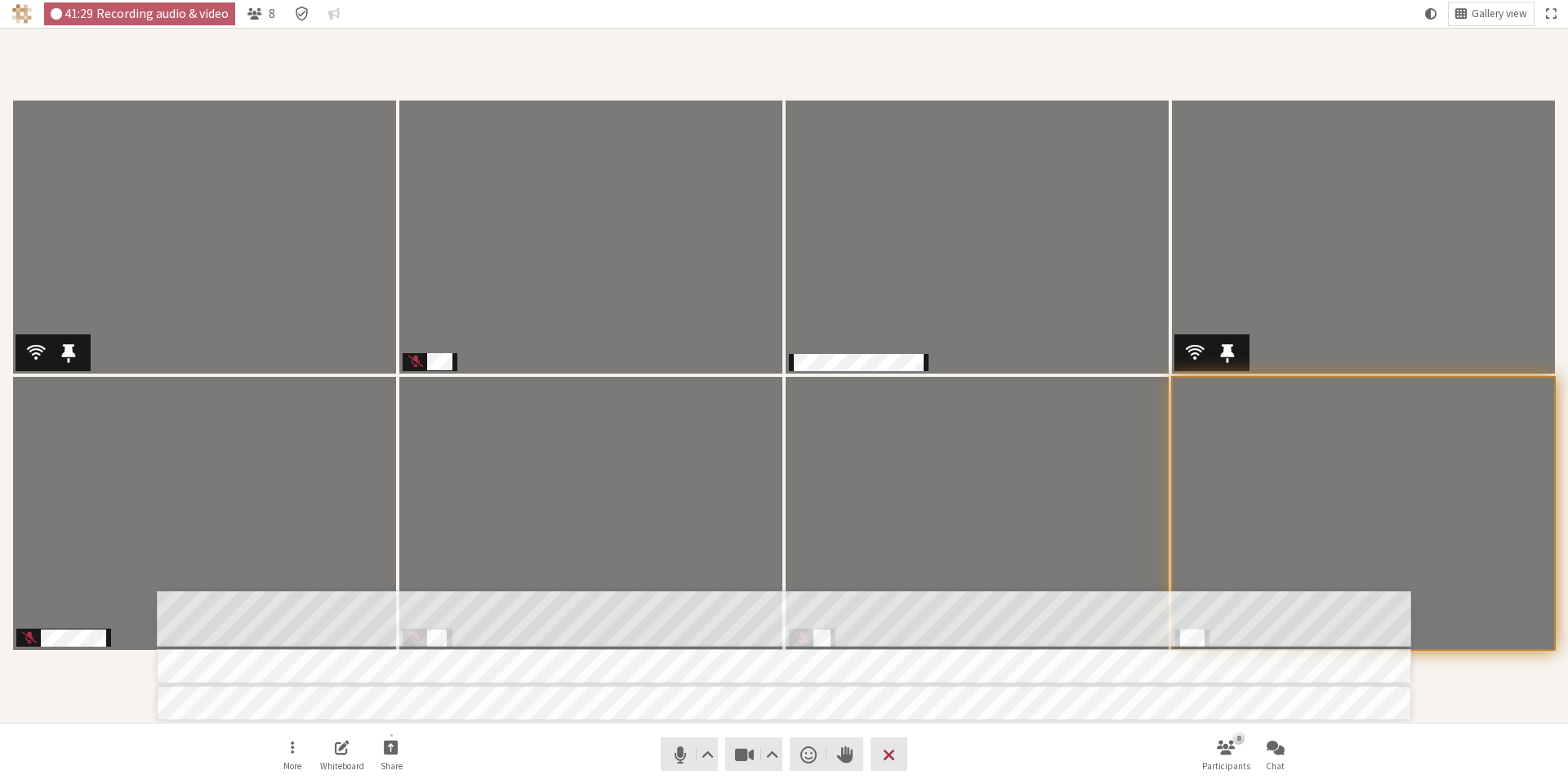
click at [971, 750] on nav "More Whiteboard Share Audio Video Send a reaction Raise hand Leave 8 Participan…" at bounding box center [784, 753] width 1030 height 61
click at [1111, 759] on nav "More Whiteboard Share Audio Video Send a reaction Raise hand Leave 8 Participan…" at bounding box center [784, 753] width 1030 height 61
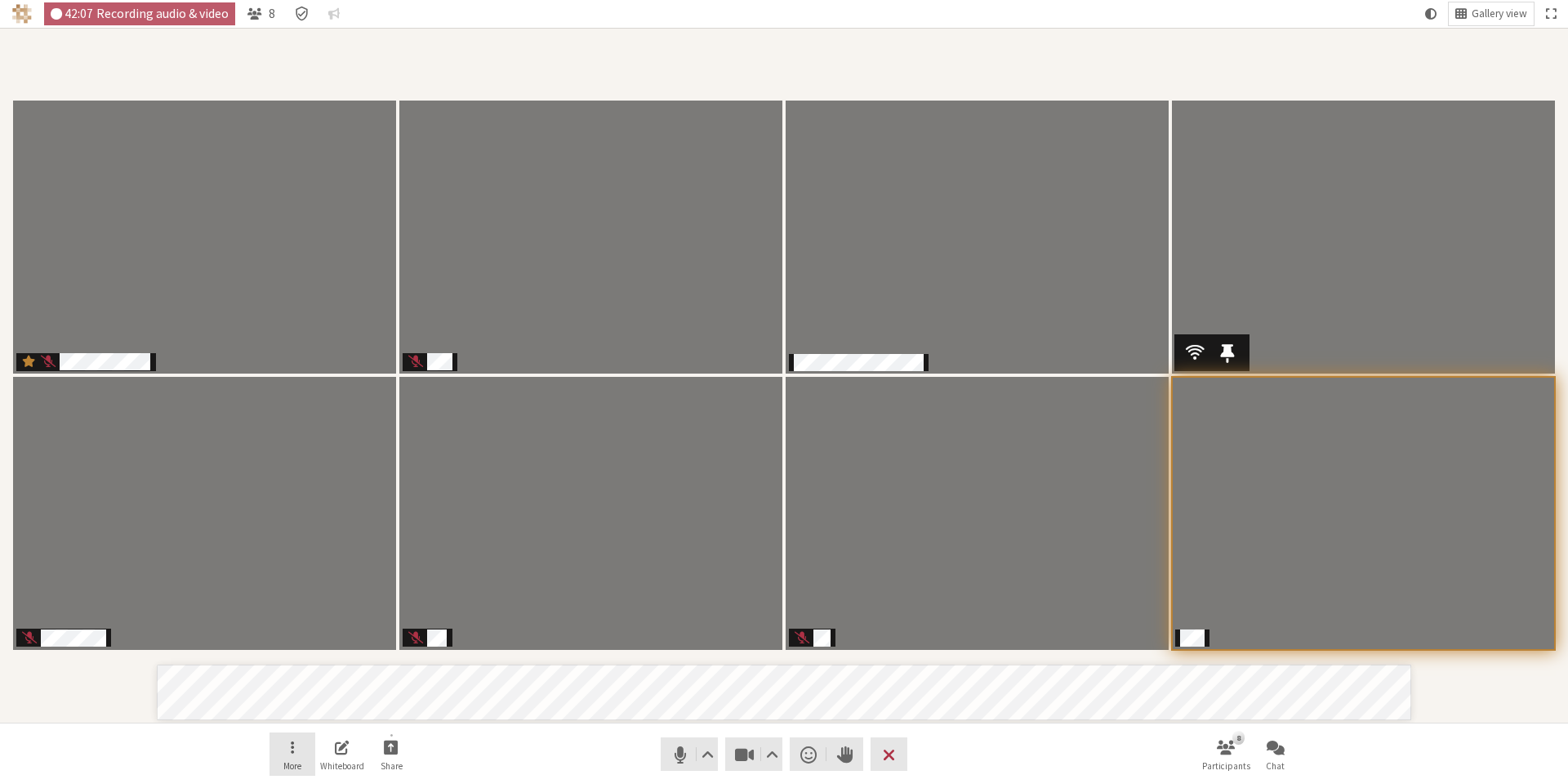
click at [272, 745] on button "More" at bounding box center [292, 754] width 45 height 45
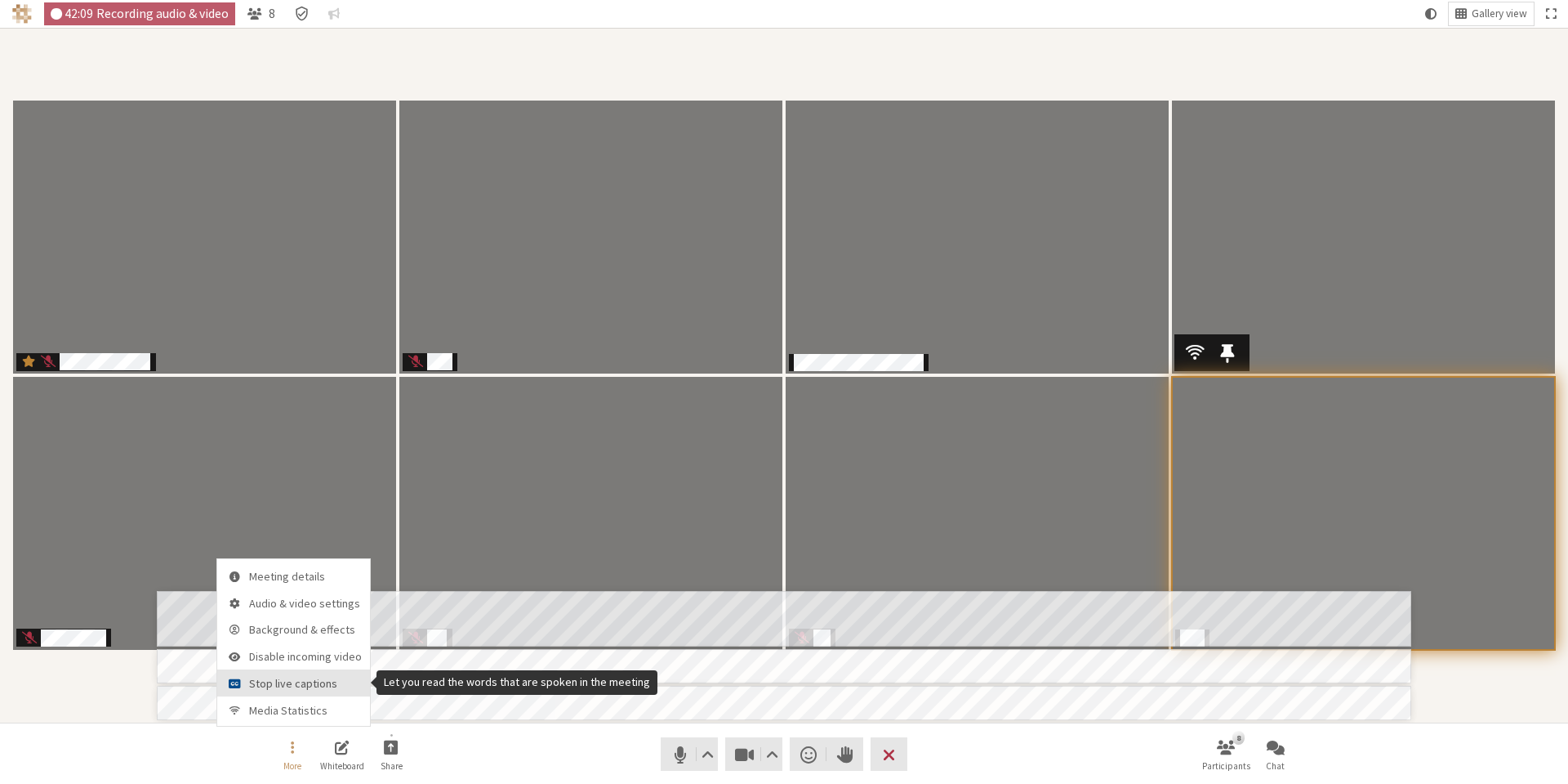
click at [272, 688] on span "Stop live captions" at bounding box center [305, 683] width 113 height 12
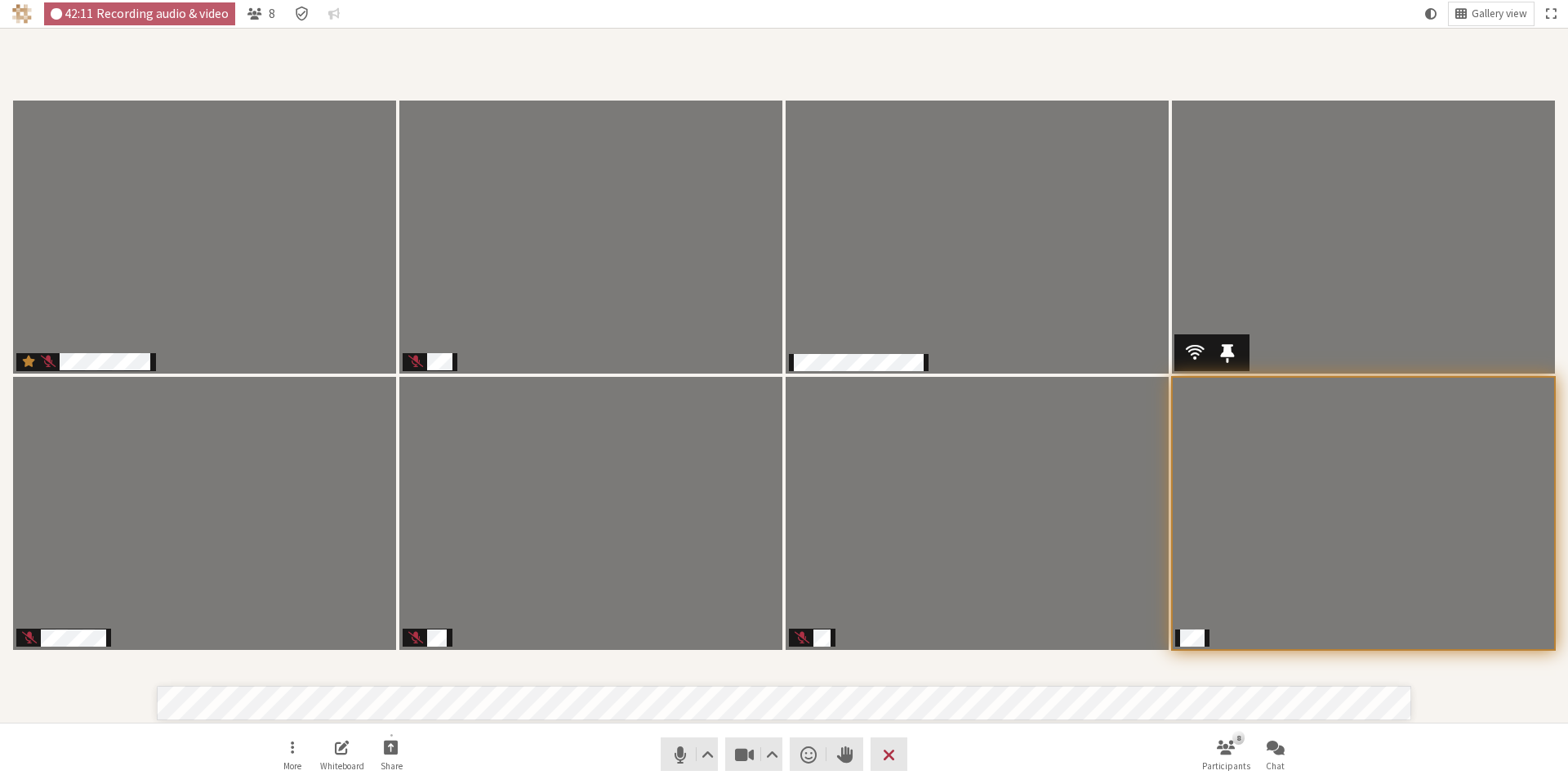
click at [491, 753] on nav "More Whiteboard Share Audio Video Send a reaction Raise hand Leave 8 Participan…" at bounding box center [784, 753] width 1030 height 61
click at [285, 750] on button "More" at bounding box center [292, 754] width 45 height 45
click at [525, 775] on nav "More Whiteboard Share Audio Video Send a reaction Raise hand Leave 8 Participan…" at bounding box center [784, 753] width 1030 height 61
click at [375, 756] on button "Share" at bounding box center [391, 754] width 45 height 45
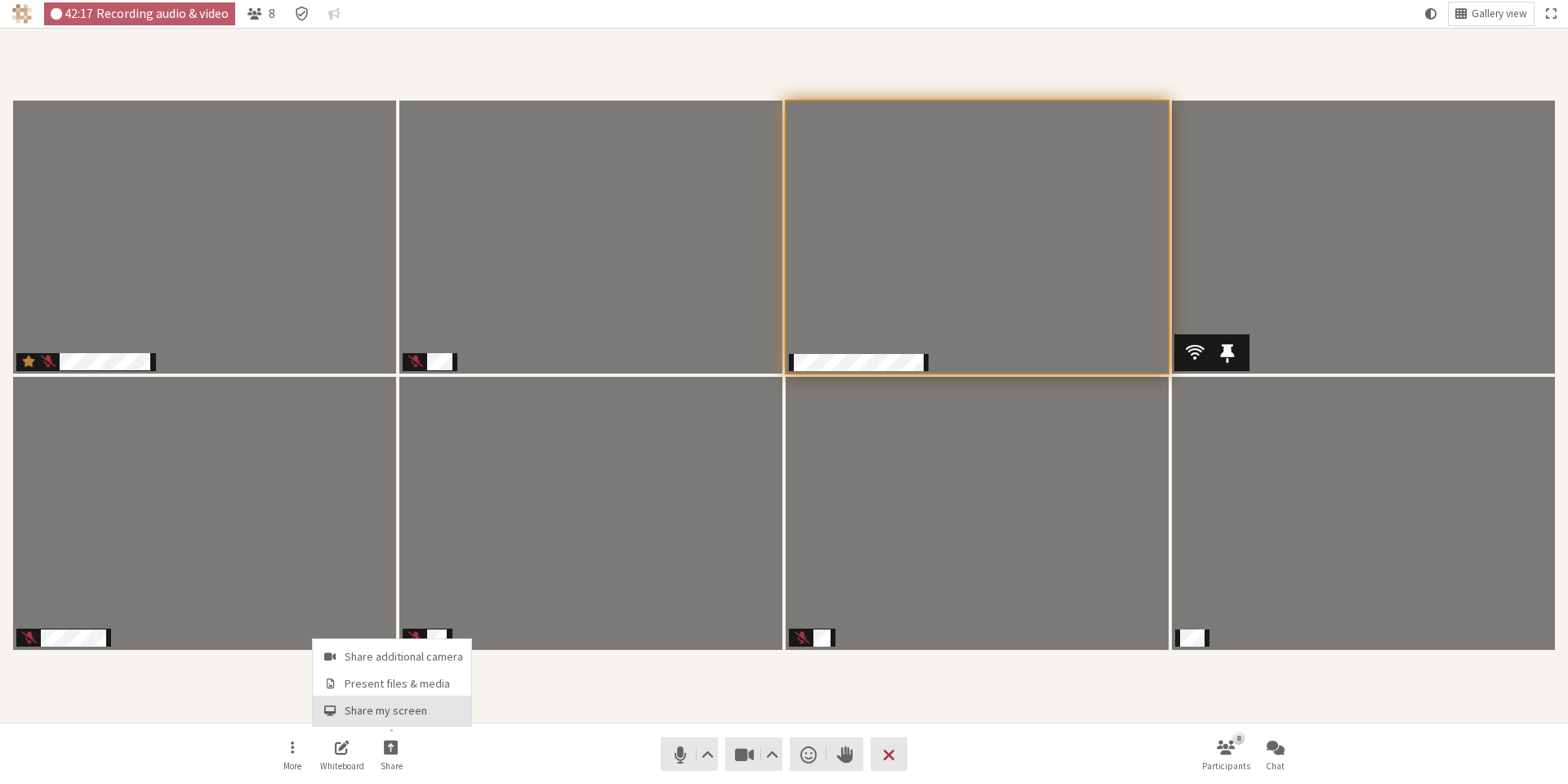
click at [395, 718] on button "Share my screen" at bounding box center [392, 710] width 159 height 29
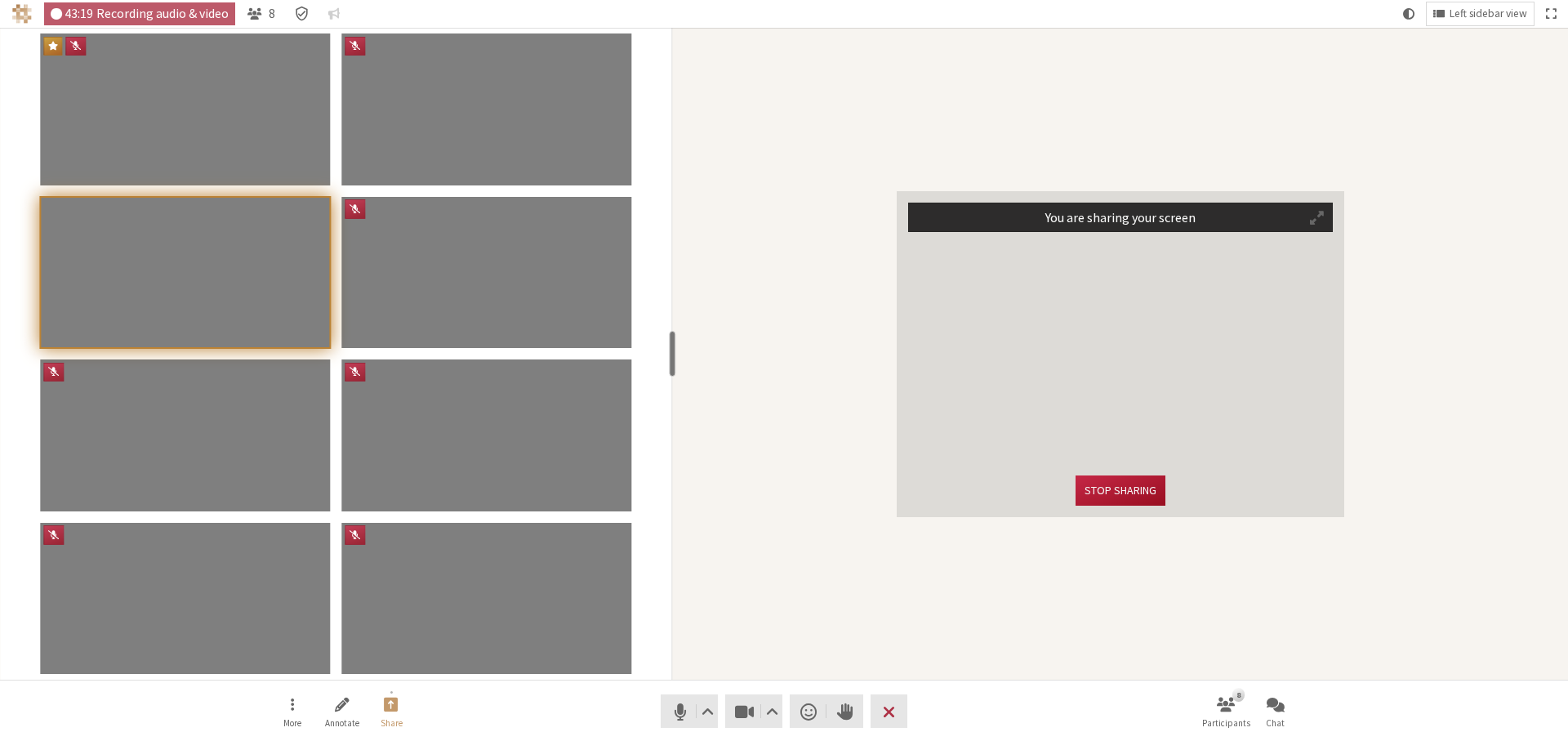
click at [1145, 493] on button "Stop sharing" at bounding box center [1120, 490] width 90 height 30
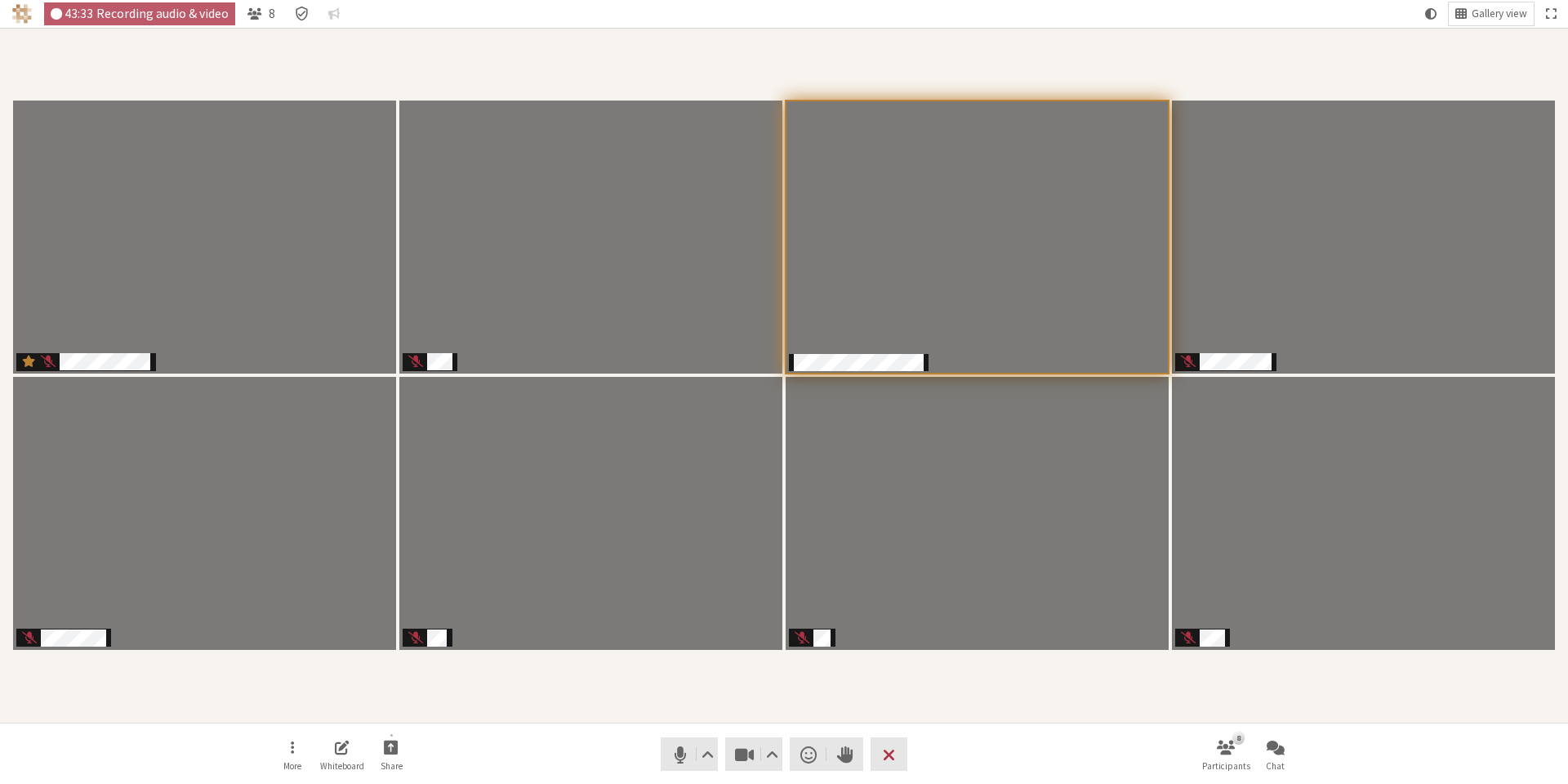
click at [615, 675] on div "Participants" at bounding box center [784, 375] width 1545 height 672
click at [1289, 705] on div "Participants" at bounding box center [784, 375] width 1545 height 672
click at [981, 681] on div "Participants" at bounding box center [784, 375] width 1545 height 672
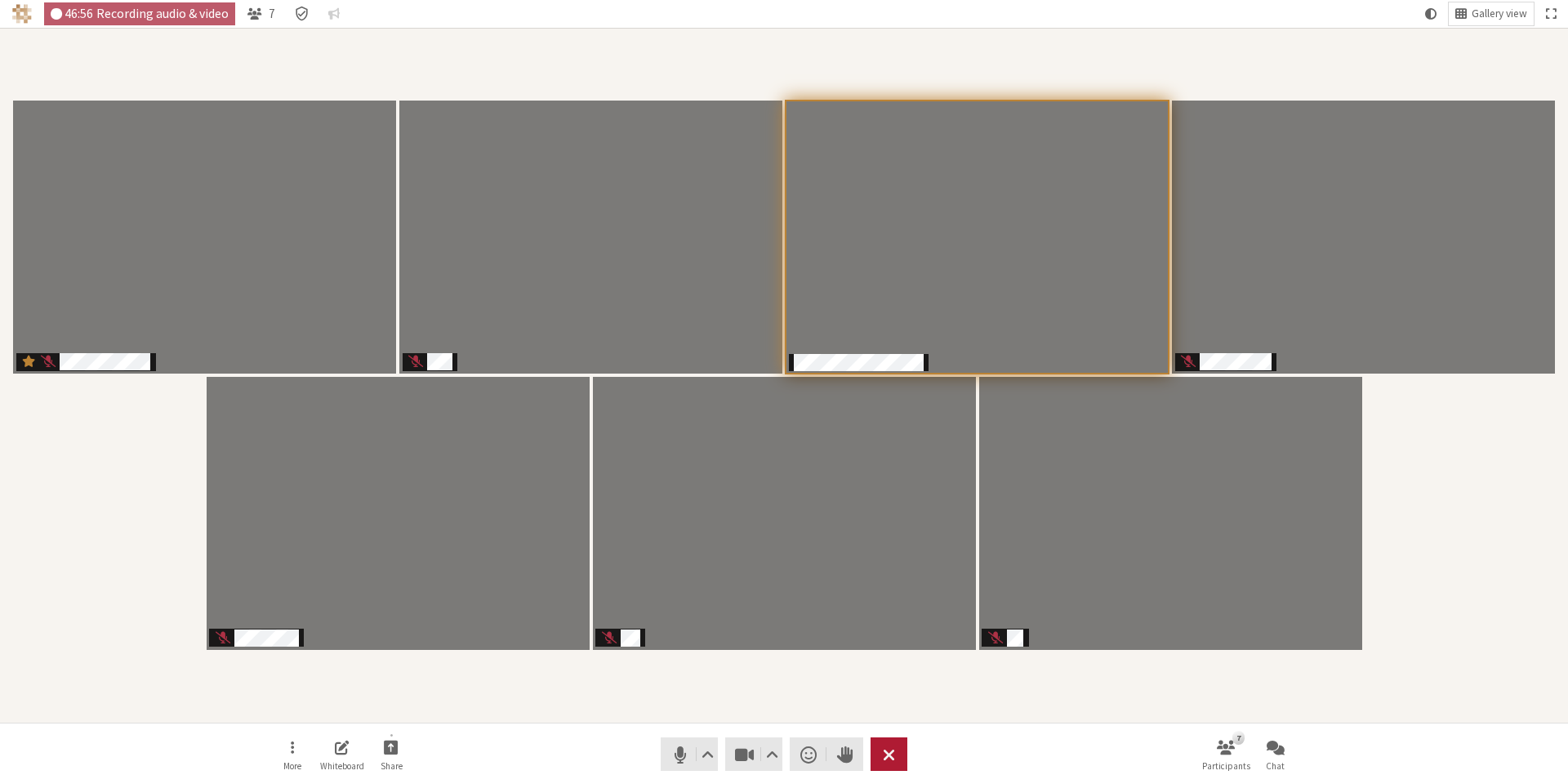
click at [891, 756] on span "Leave meeting" at bounding box center [889, 754] width 12 height 23
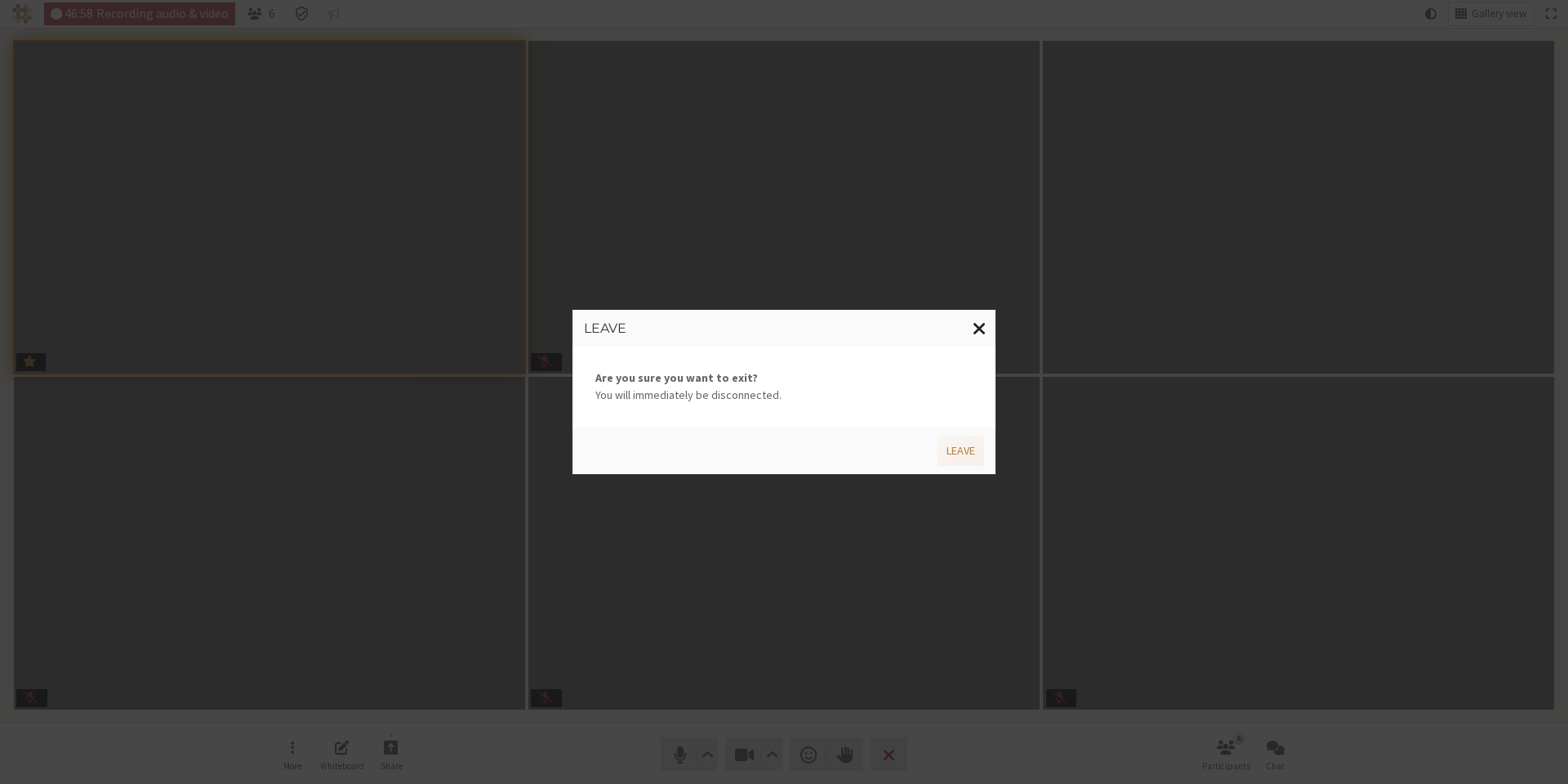
click at [981, 322] on span "Close modal" at bounding box center [979, 328] width 14 height 20
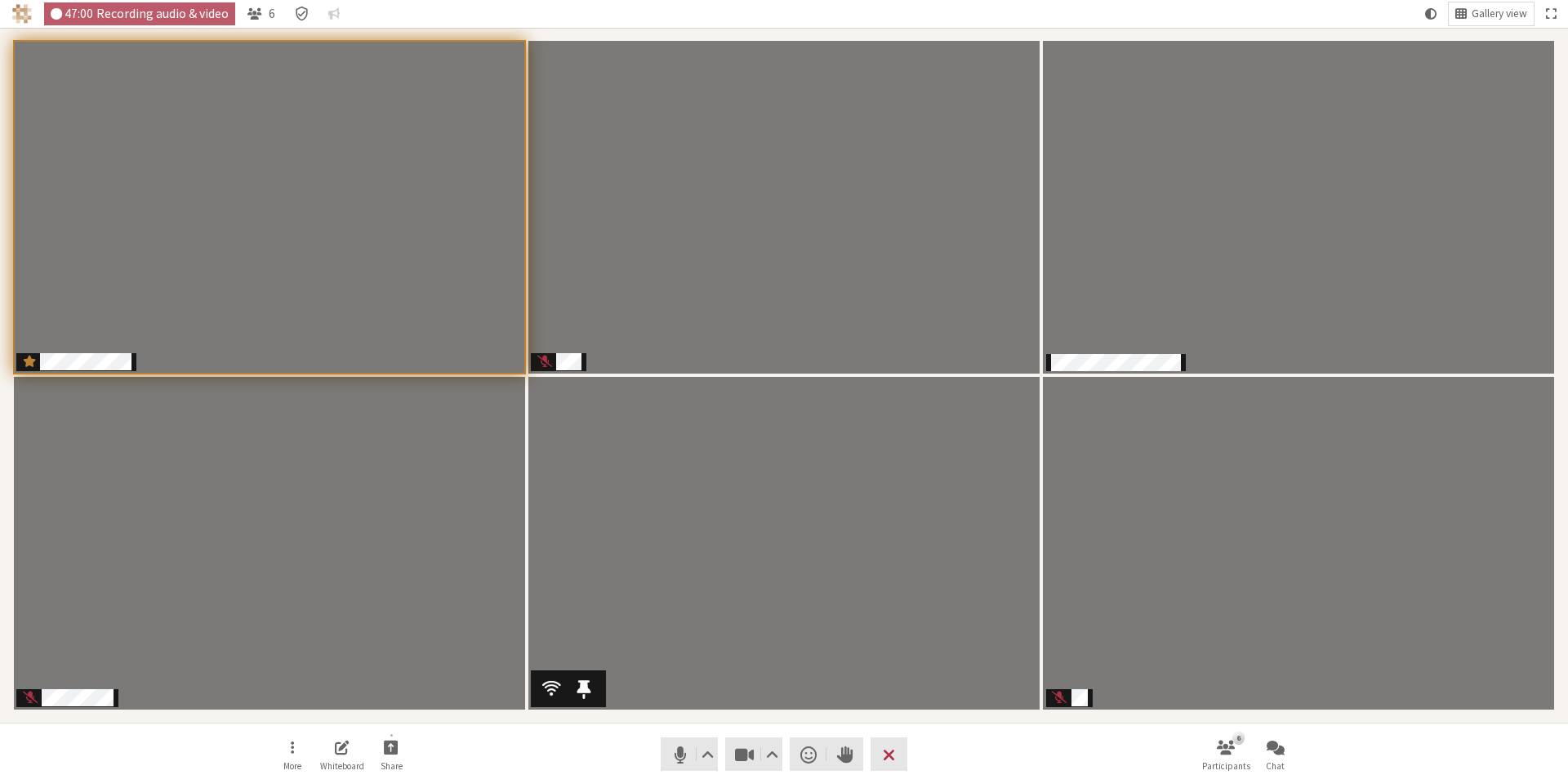
click at [884, 527] on video "Participants" at bounding box center [784, 543] width 511 height 332
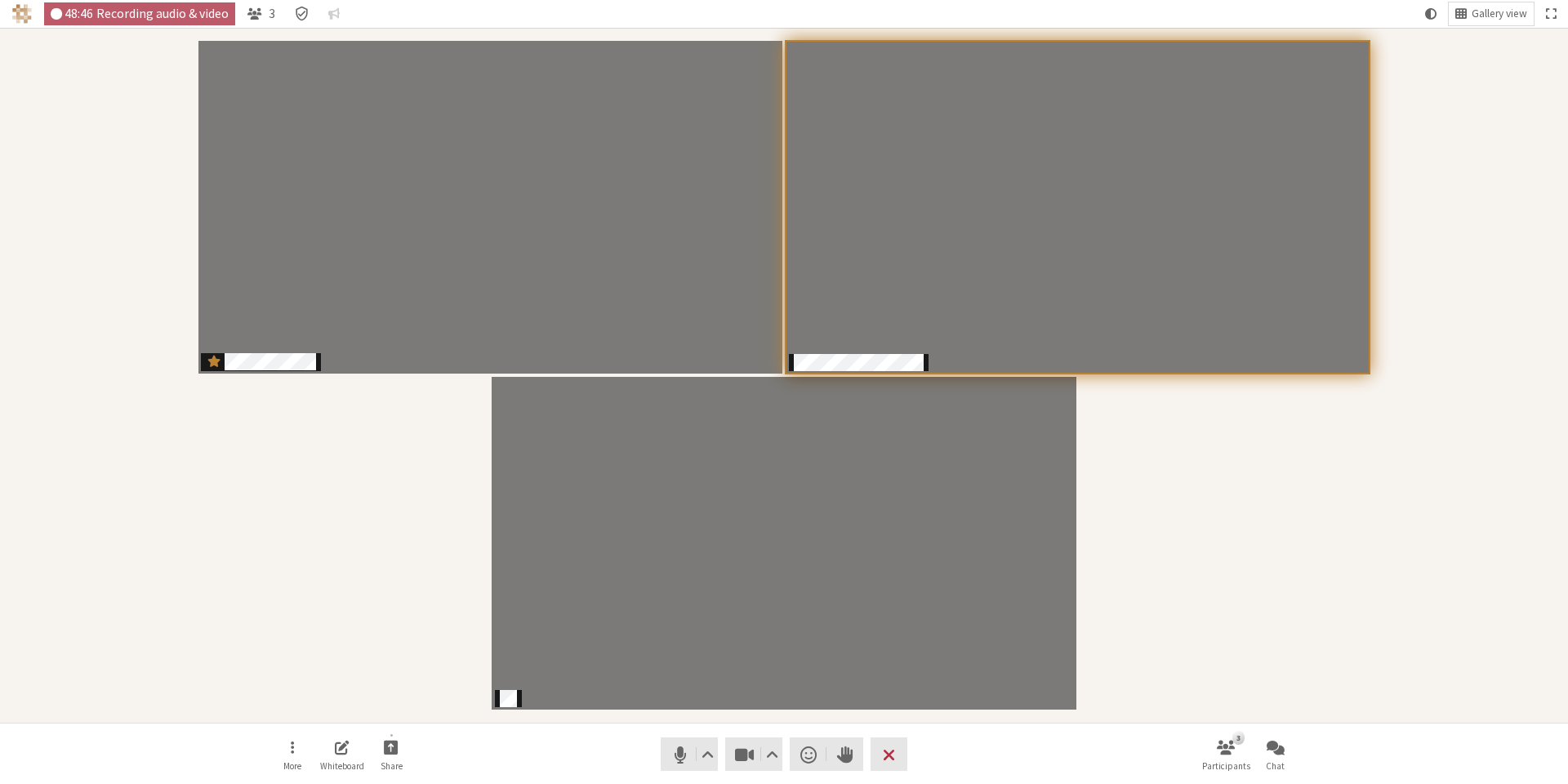
click at [1195, 582] on div "Participants" at bounding box center [784, 375] width 1545 height 672
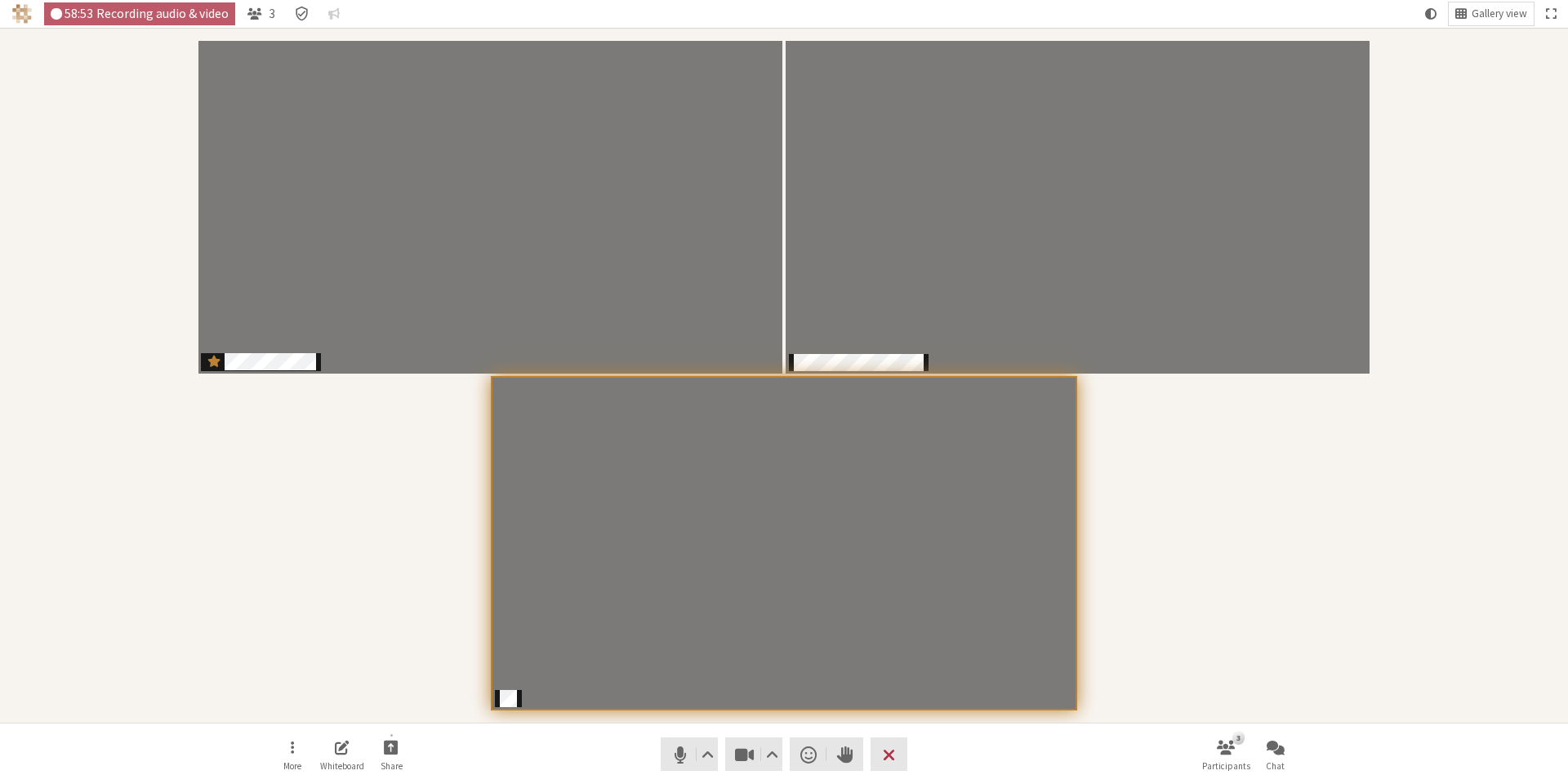
click at [1148, 581] on div "Participants" at bounding box center [784, 375] width 1545 height 672
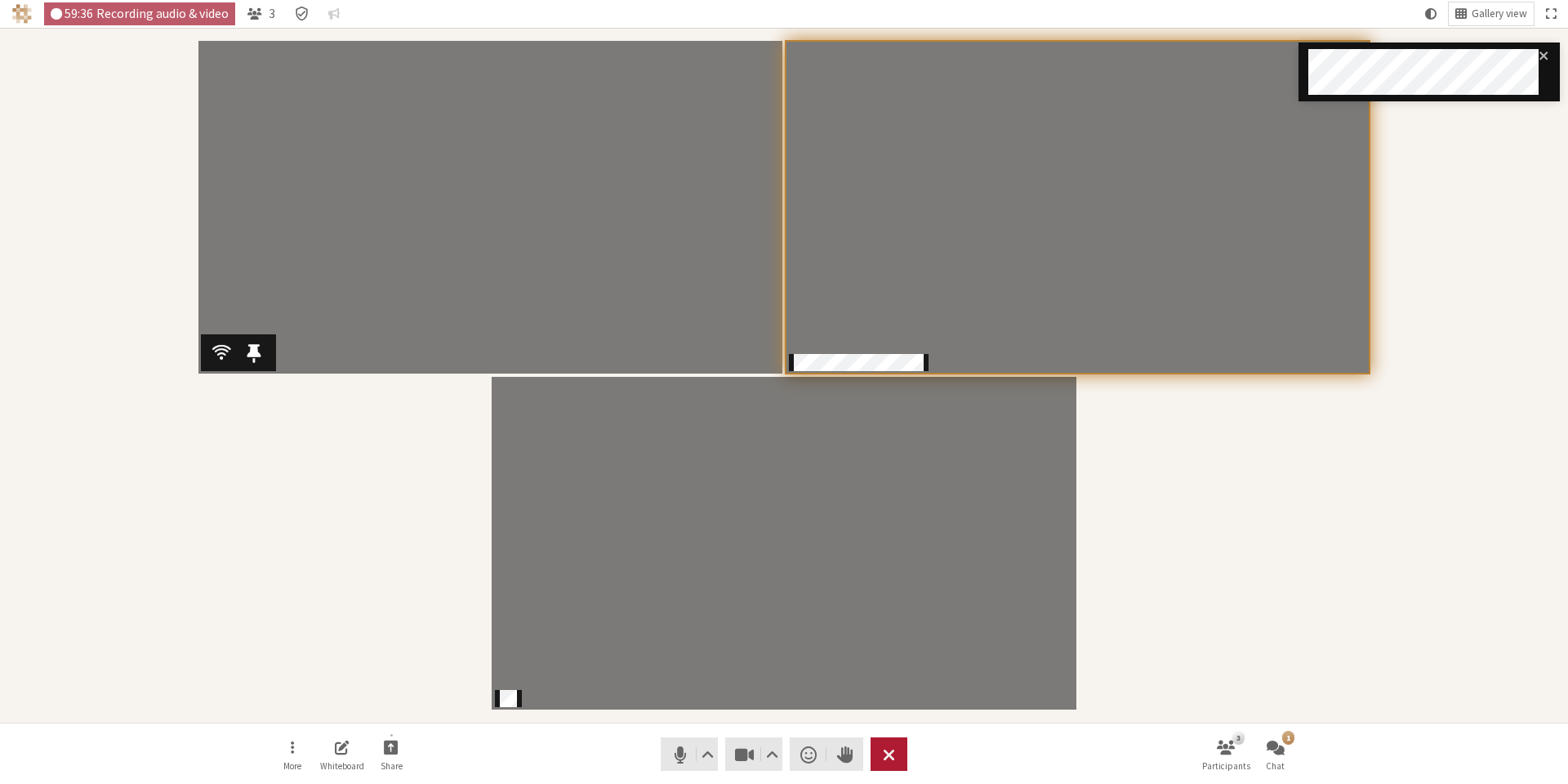
click at [897, 749] on button "Leave" at bounding box center [889, 753] width 36 height 34
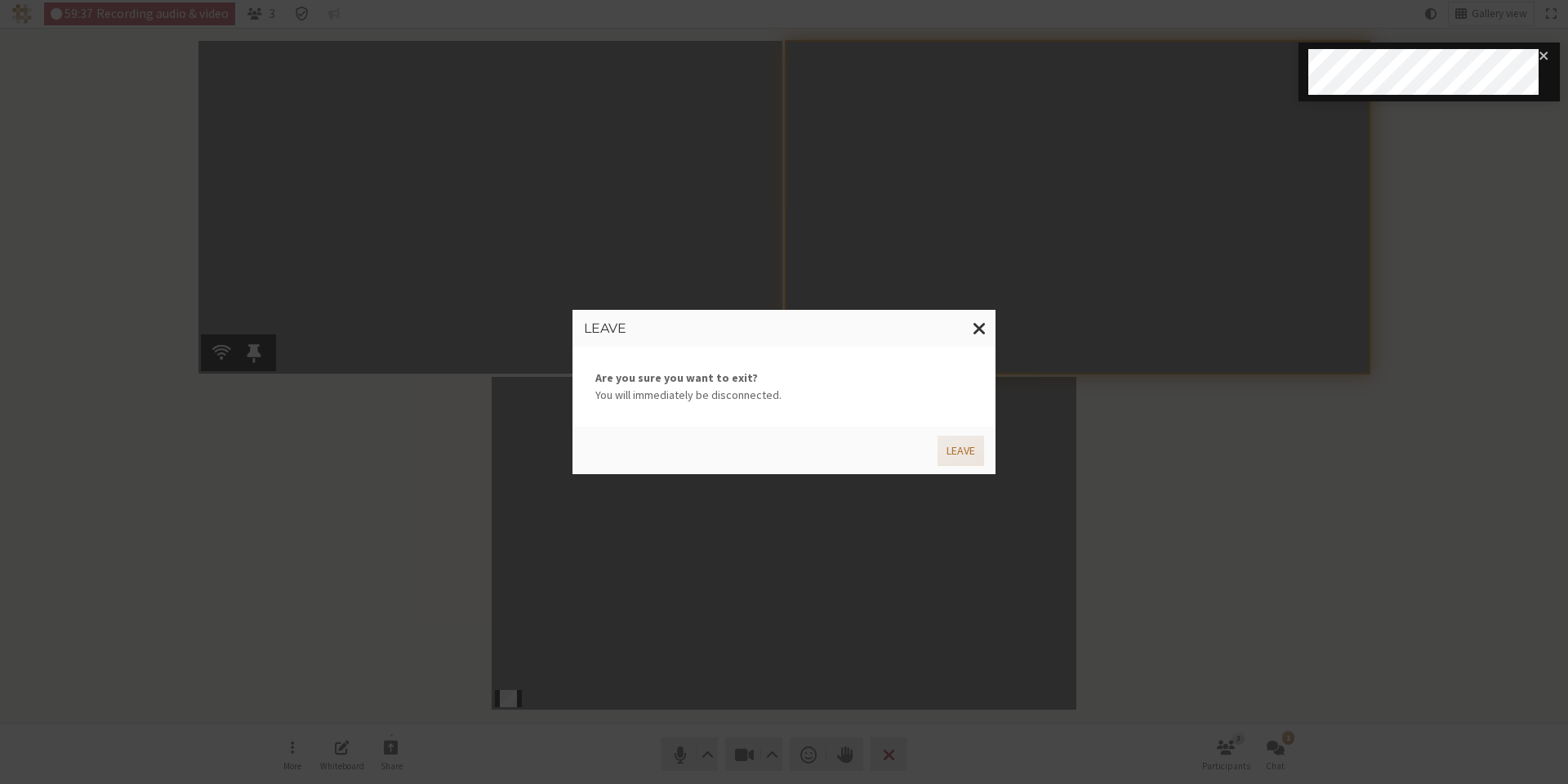
click at [962, 461] on button "Leave" at bounding box center [961, 451] width 46 height 30
